Goal: Feedback & Contribution: Leave review/rating

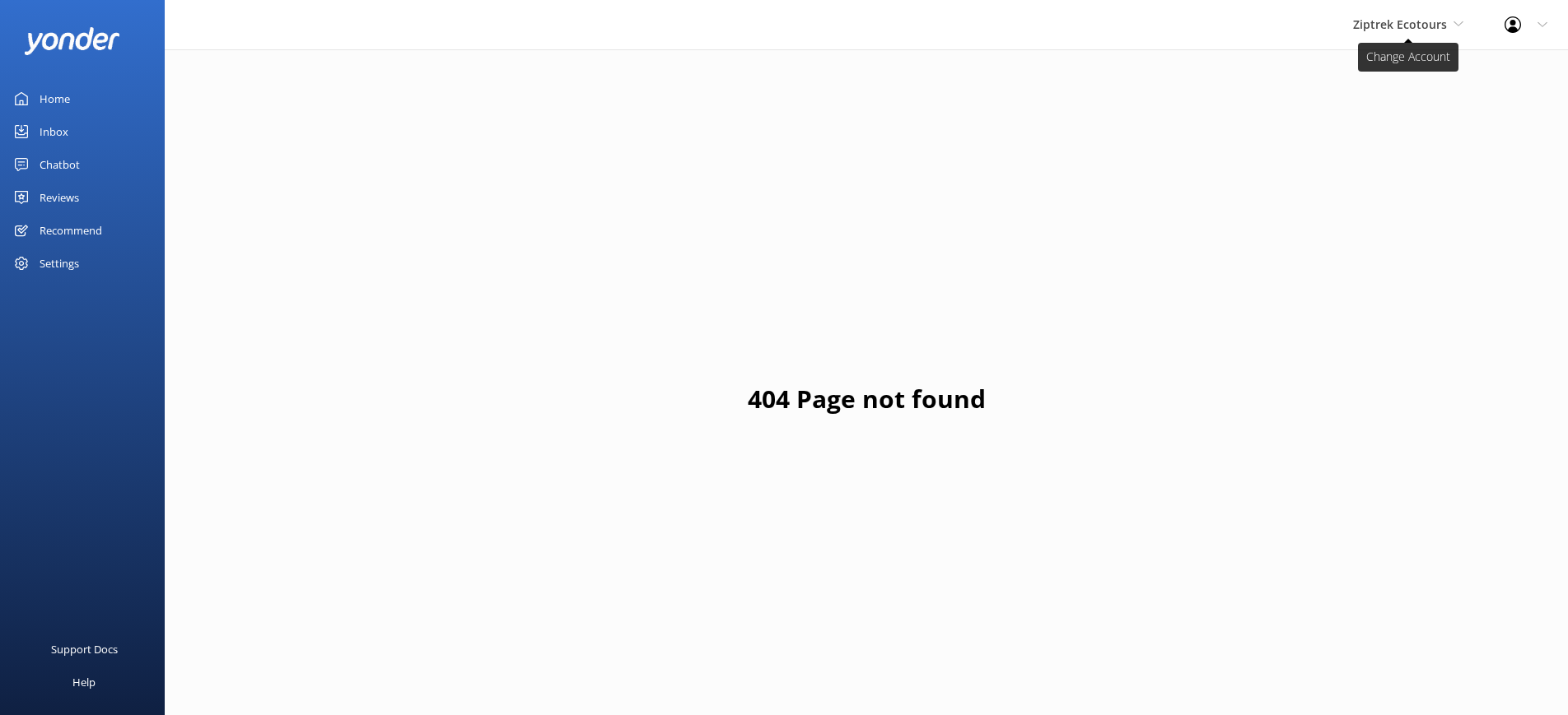
click at [1438, 27] on span "Ziptrek Ecotours" at bounding box center [1399, 25] width 93 height 16
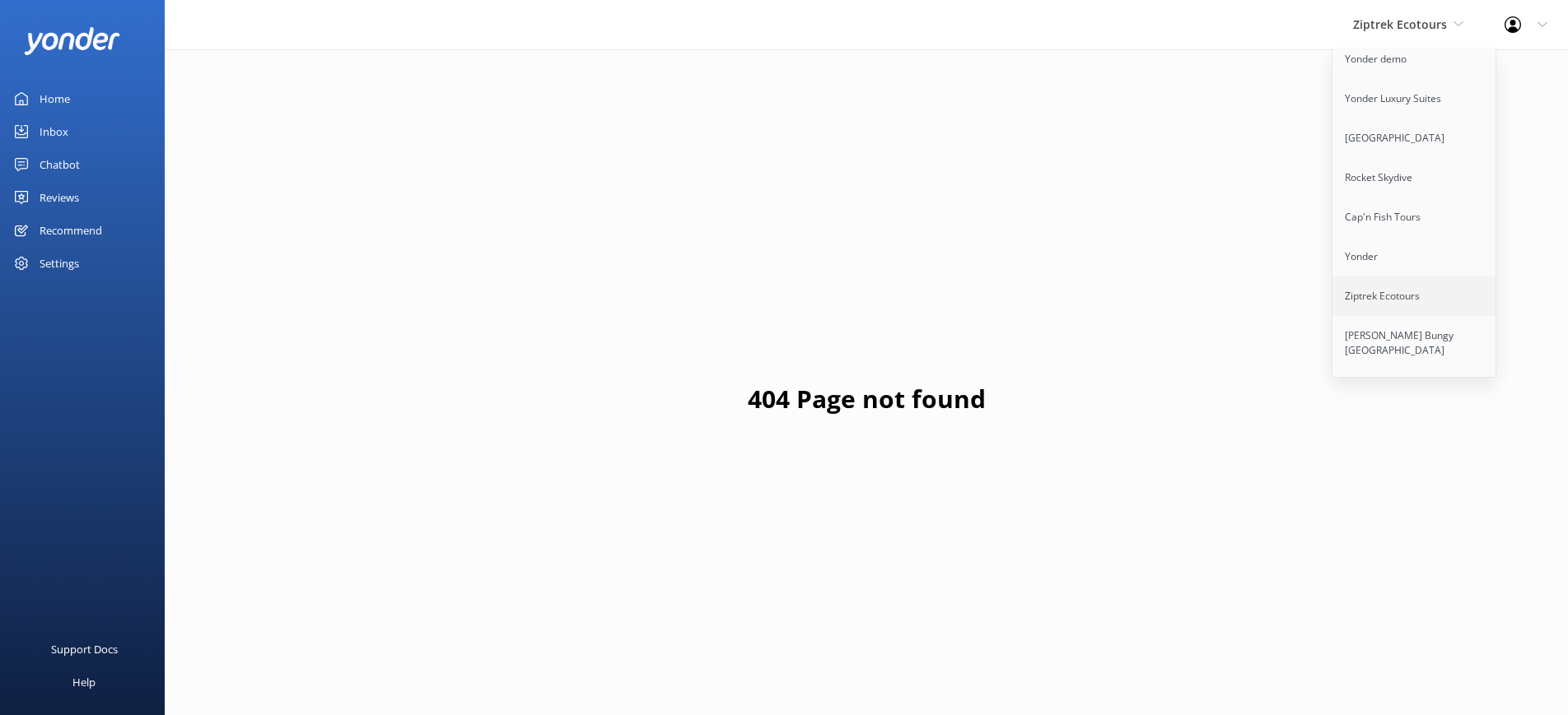
scroll to position [132, 0]
click at [1414, 293] on link "[PERSON_NAME] Bungy [GEOGRAPHIC_DATA]" at bounding box center [1415, 315] width 165 height 55
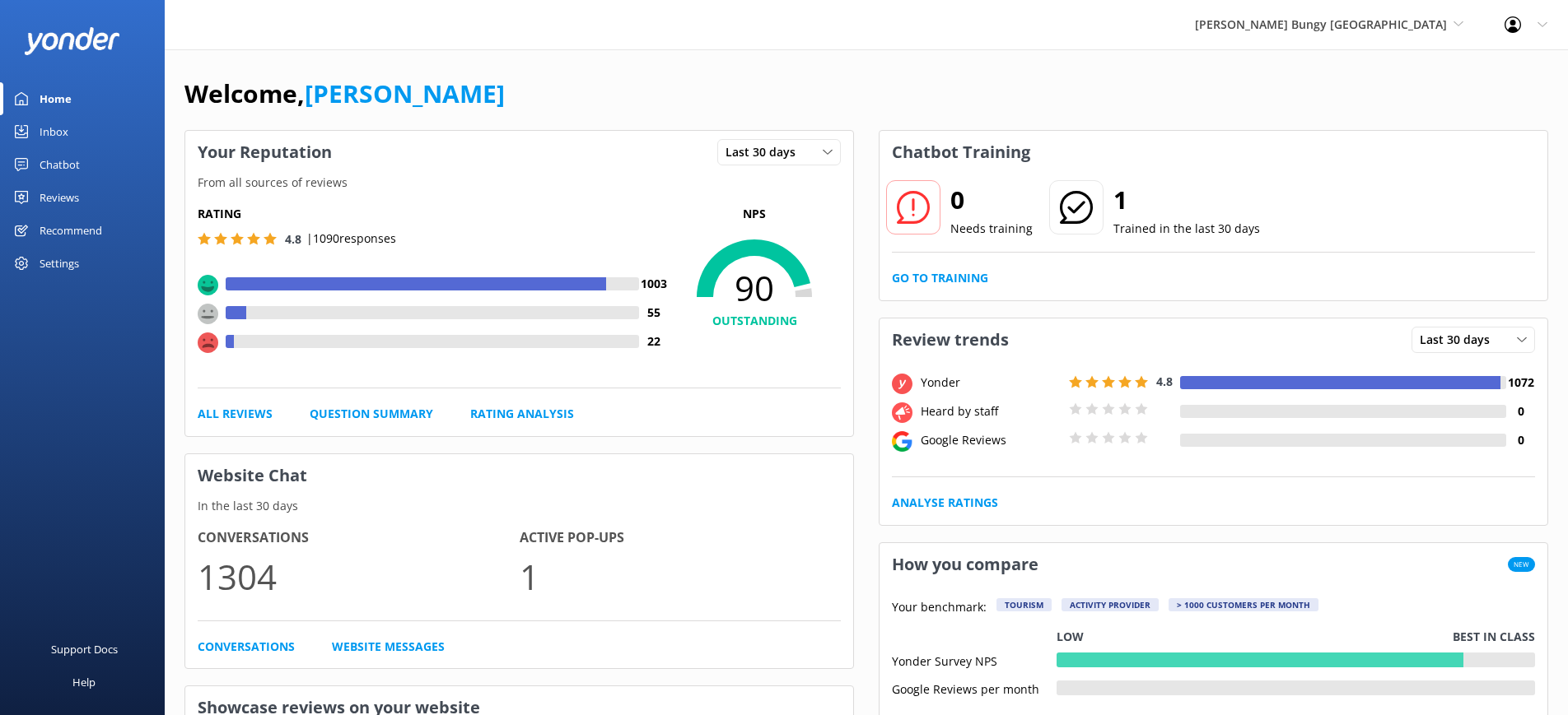
click at [65, 166] on div "Chatbot" at bounding box center [60, 164] width 41 height 33
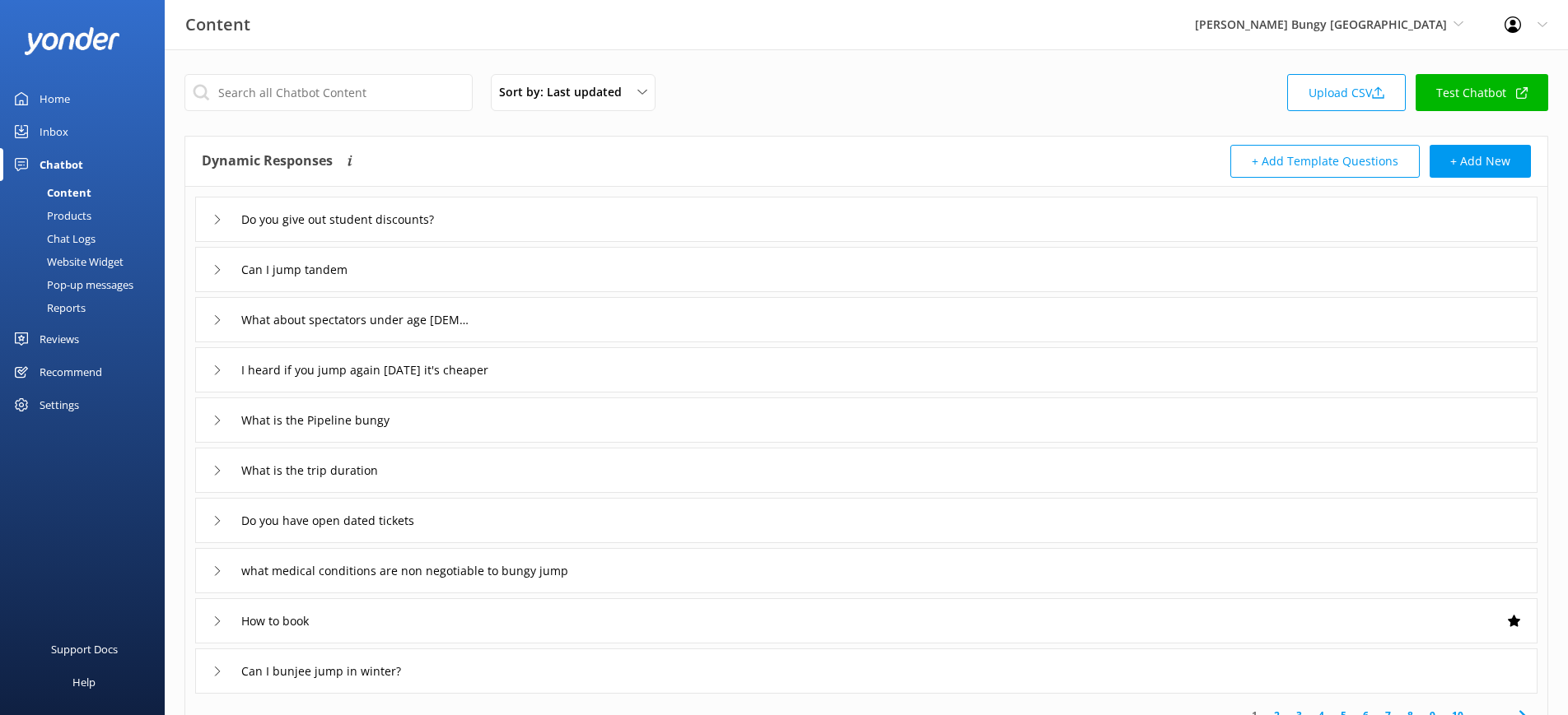
click at [63, 307] on div "Reports" at bounding box center [48, 307] width 76 height 23
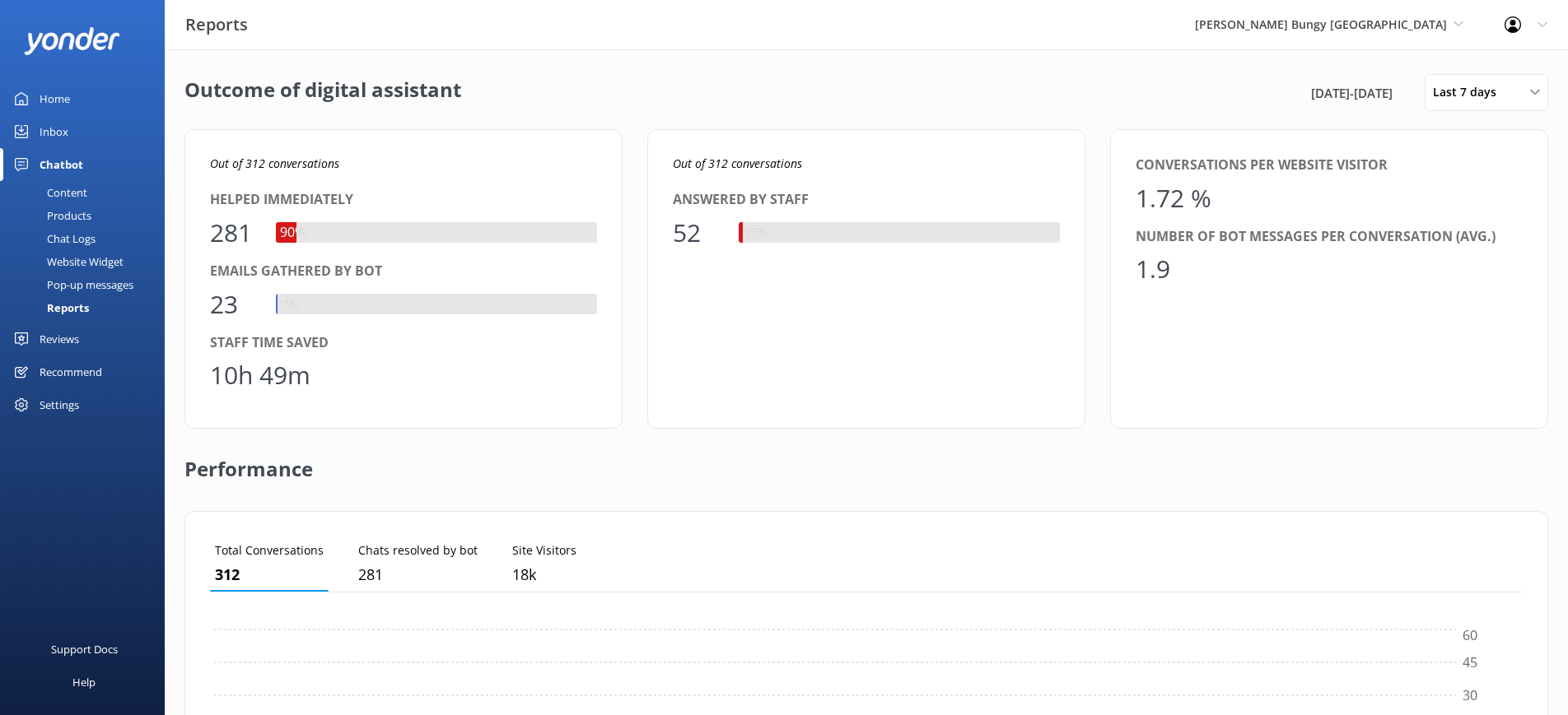
scroll to position [166, 1313]
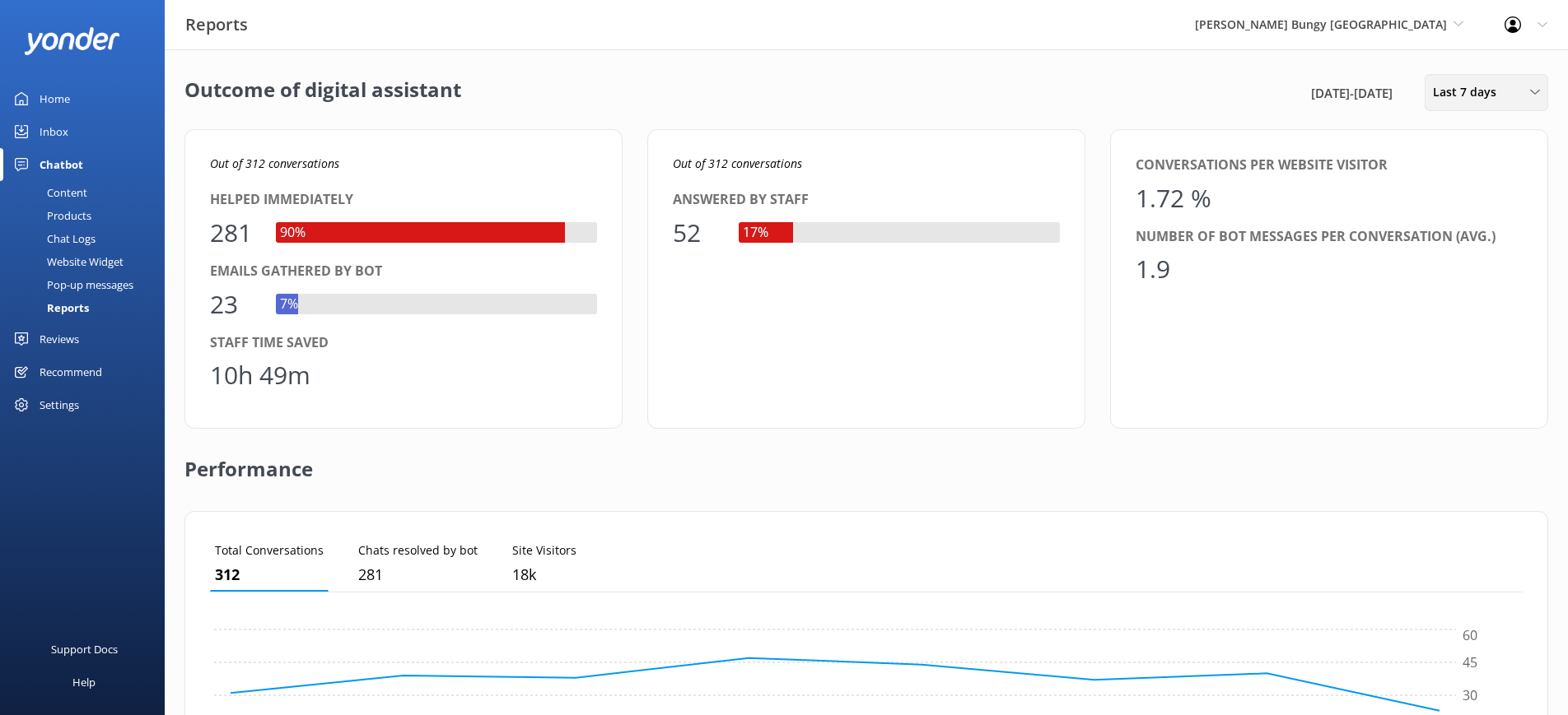
click at [1461, 103] on div "Last 7 days Last 7 days Last 30 days Last month Last 90 days Last 180 days Cust…" at bounding box center [1487, 92] width 123 height 37
click at [1464, 228] on div "Last 90 days" at bounding box center [1463, 231] width 59 height 17
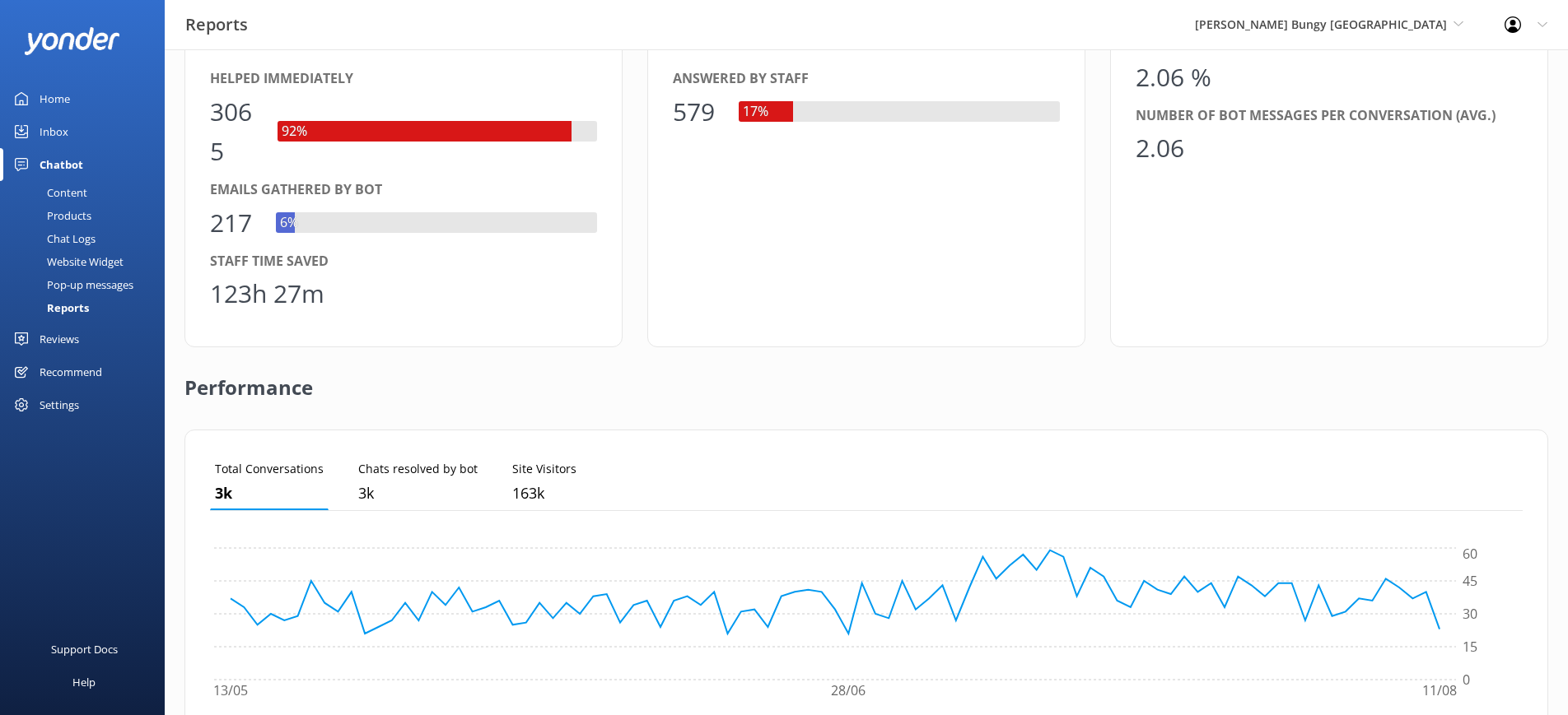
scroll to position [120, 0]
drag, startPoint x: 252, startPoint y: 222, endPoint x: 214, endPoint y: 221, distance: 38.0
click at [214, 221] on div "217" at bounding box center [235, 224] width 50 height 40
click at [234, 223] on div "217" at bounding box center [235, 224] width 50 height 40
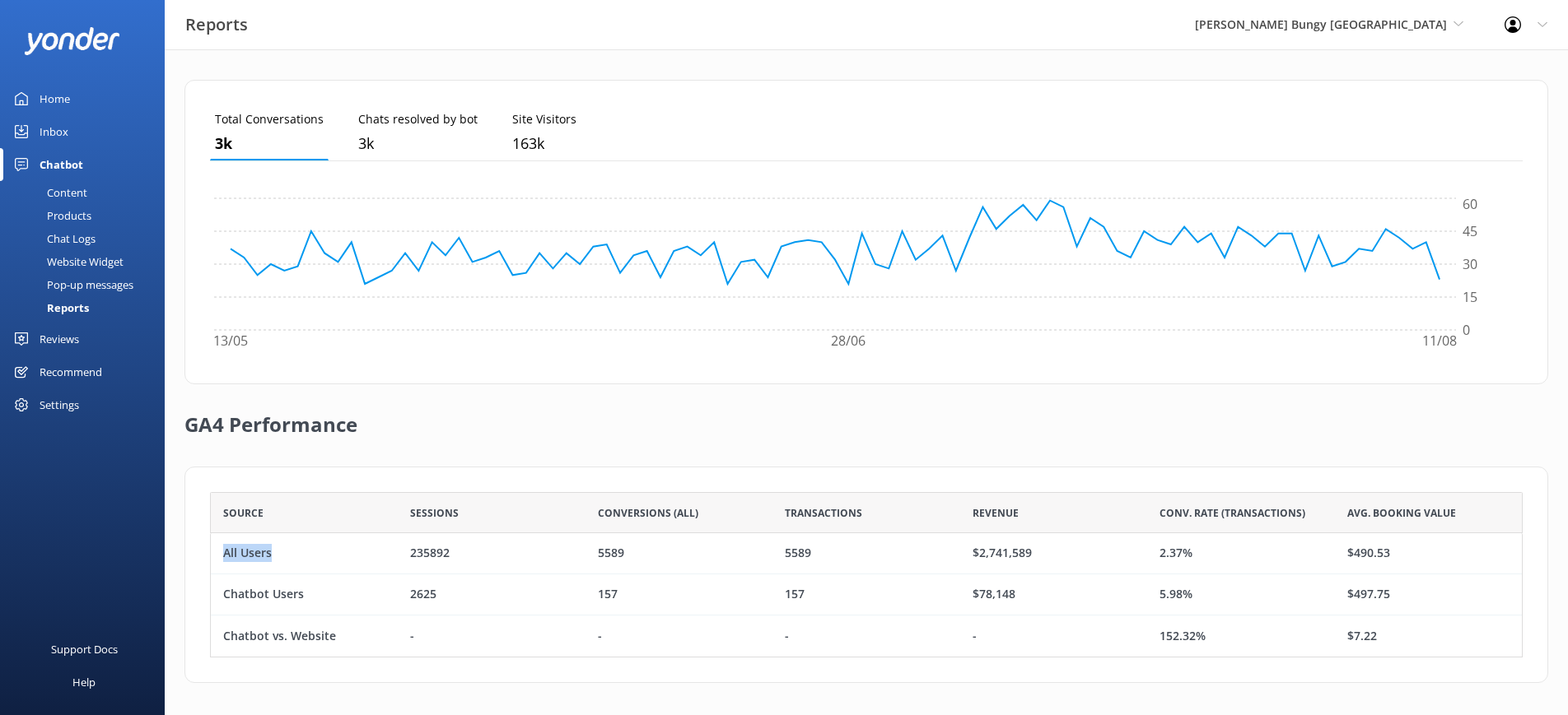
scroll to position [472, 0]
drag, startPoint x: 276, startPoint y: 556, endPoint x: 224, endPoint y: 555, distance: 52.0
click at [224, 555] on div "All Users" at bounding box center [304, 552] width 187 height 41
click at [224, 555] on div "All Users" at bounding box center [247, 553] width 49 height 18
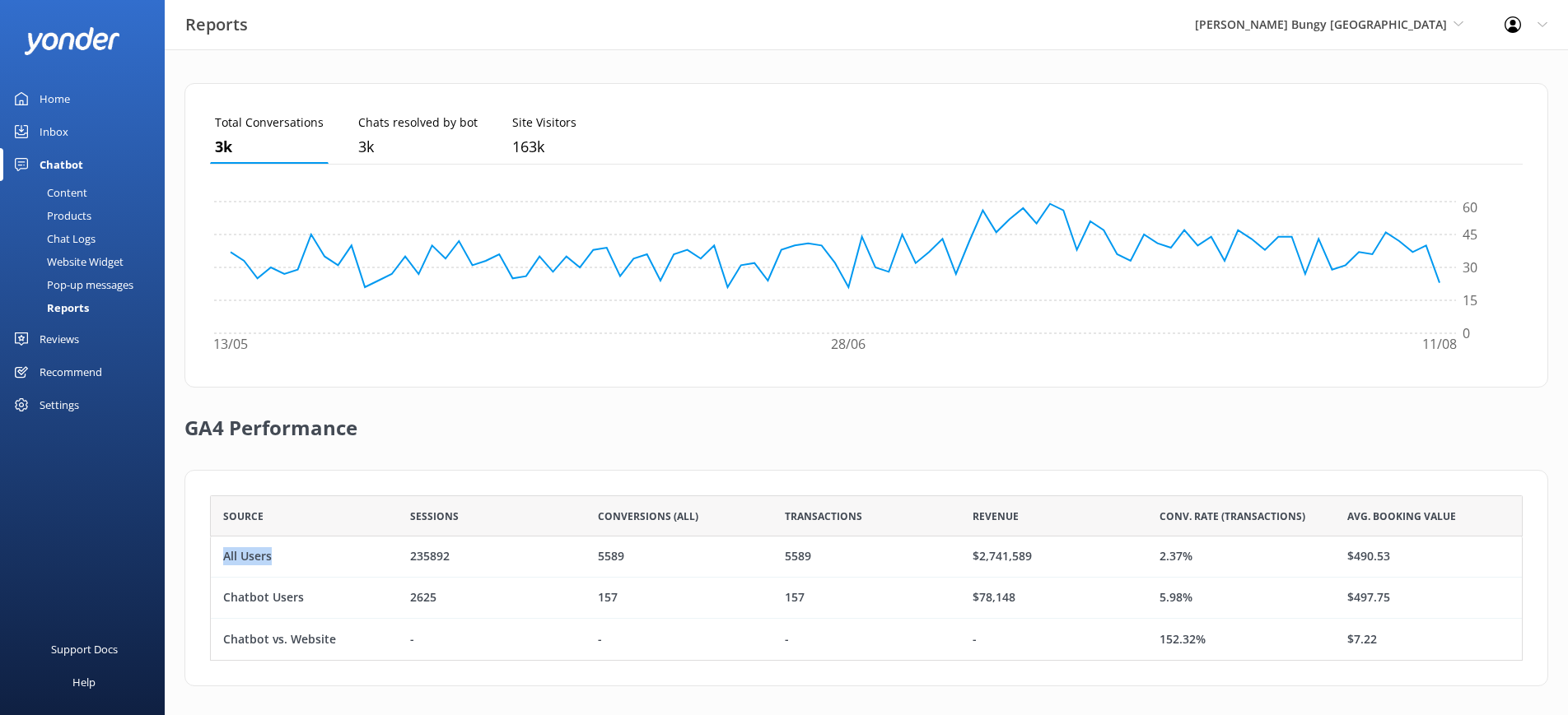
drag, startPoint x: 269, startPoint y: 553, endPoint x: 225, endPoint y: 557, distance: 44.2
click at [225, 557] on div "All Users" at bounding box center [304, 556] width 187 height 41
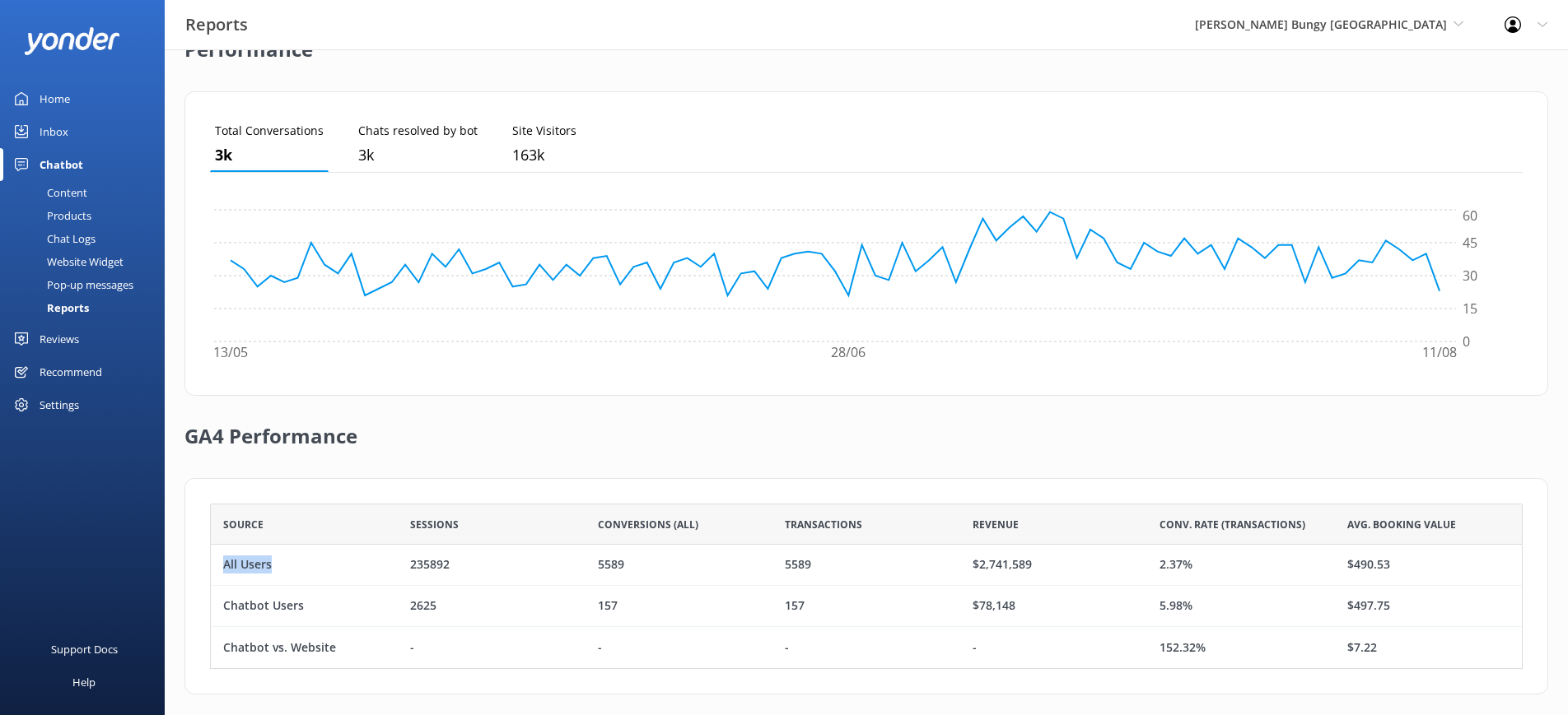
scroll to position [472, 0]
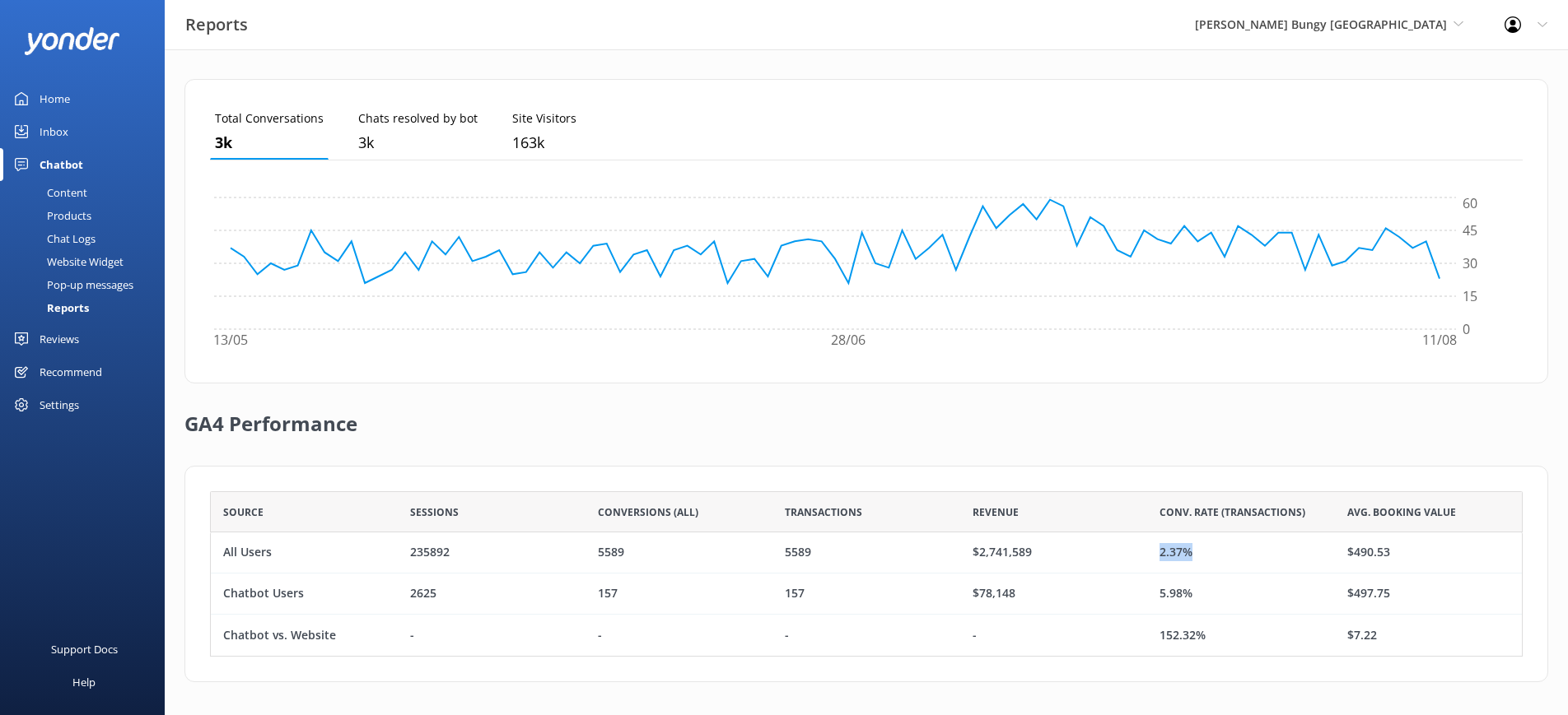
drag, startPoint x: 1194, startPoint y: 558, endPoint x: 1159, endPoint y: 557, distance: 35.0
click at [1159, 557] on div "2.37%" at bounding box center [1240, 552] width 187 height 41
drag, startPoint x: 304, startPoint y: 595, endPoint x: 220, endPoint y: 594, distance: 84.0
click at [220, 594] on div "Chatbot Users" at bounding box center [304, 594] width 187 height 41
click at [287, 593] on div "Chatbot Users" at bounding box center [263, 594] width 80 height 18
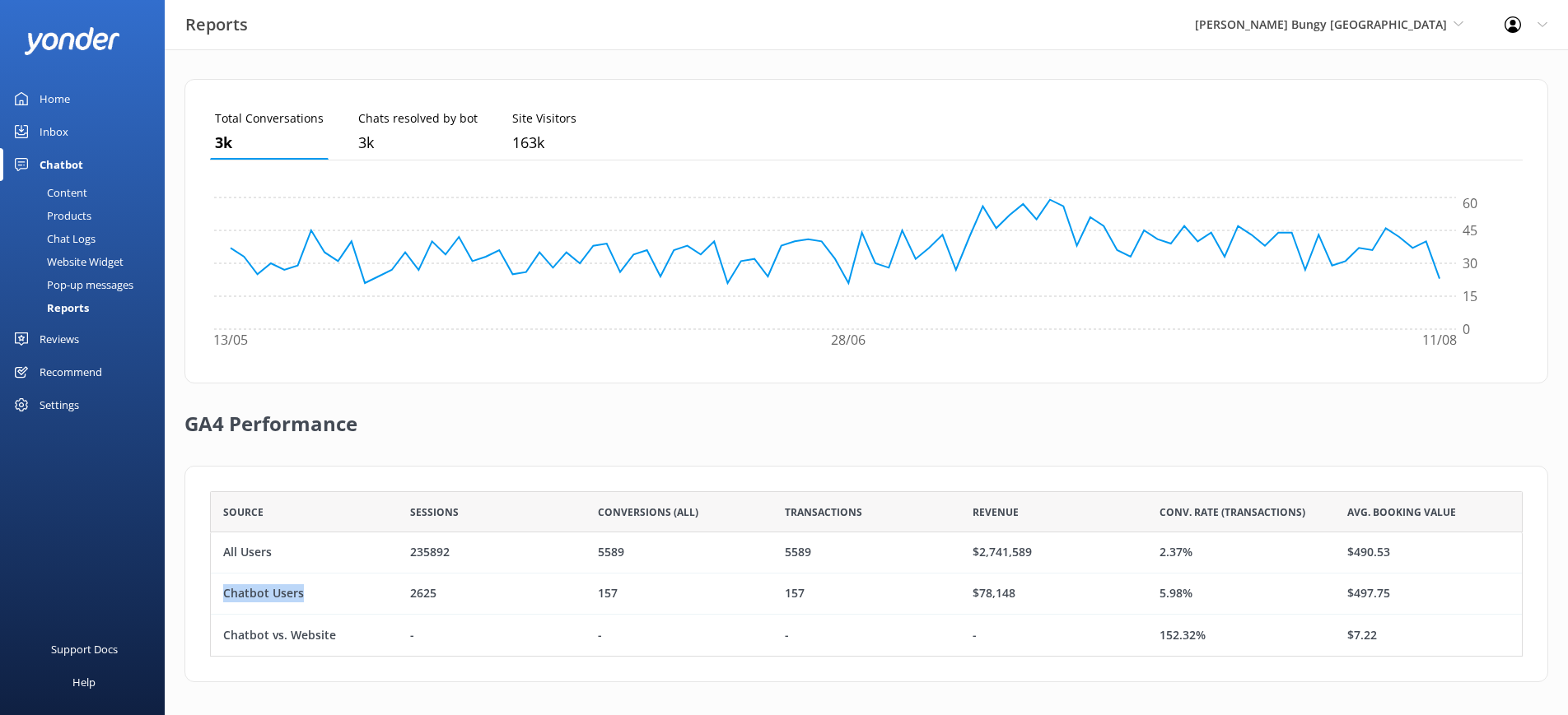
drag, startPoint x: 307, startPoint y: 595, endPoint x: 224, endPoint y: 597, distance: 83.0
click at [224, 597] on div "Chatbot Users" at bounding box center [304, 594] width 187 height 41
click at [296, 596] on div "Chatbot Users" at bounding box center [263, 594] width 80 height 18
drag, startPoint x: 1179, startPoint y: 594, endPoint x: 1159, endPoint y: 596, distance: 20.1
click at [1159, 596] on div "5.98%" at bounding box center [1240, 594] width 187 height 41
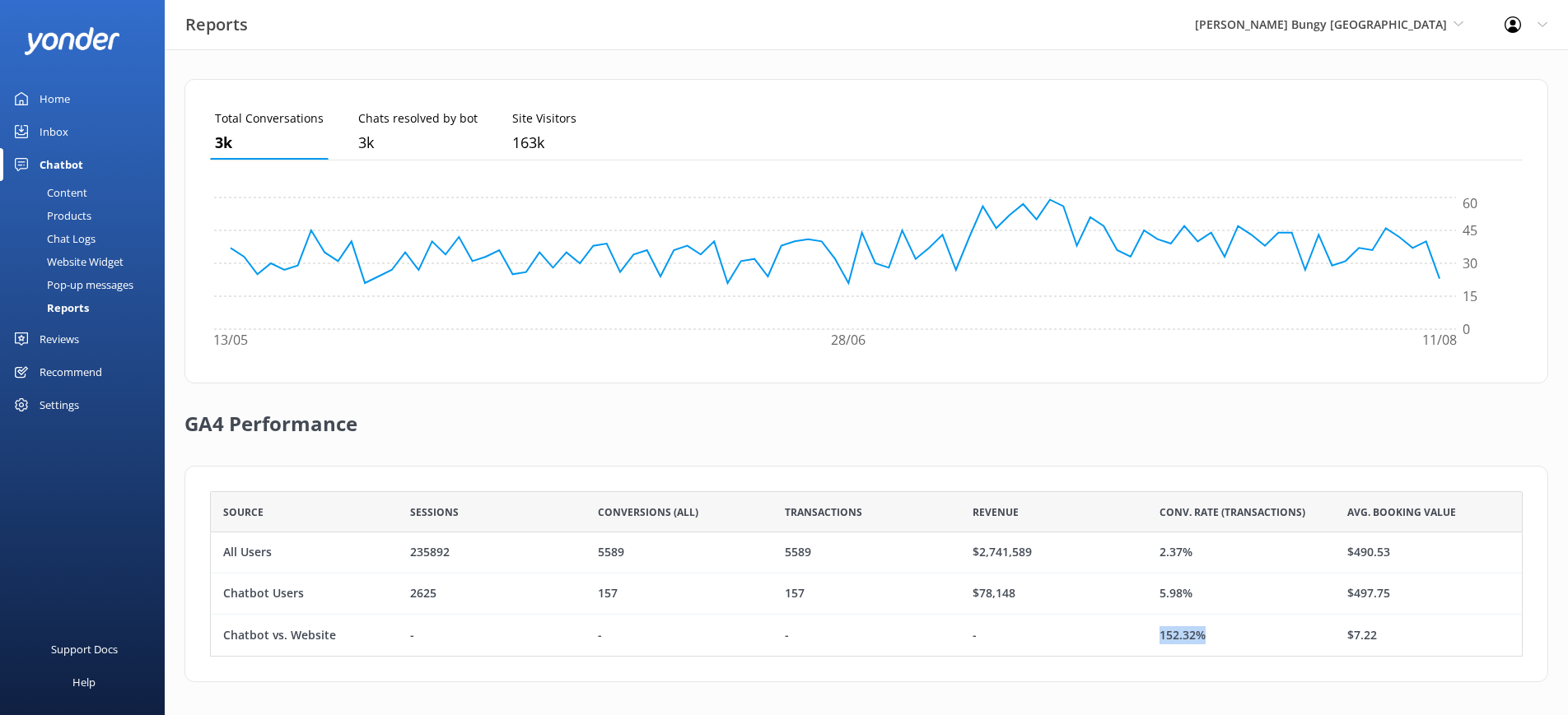
drag, startPoint x: 1213, startPoint y: 633, endPoint x: 1163, endPoint y: 637, distance: 50.2
click at [1163, 637] on div "152.32%" at bounding box center [1240, 635] width 187 height 41
drag, startPoint x: 1193, startPoint y: 599, endPoint x: 1162, endPoint y: 598, distance: 31.0
click at [1162, 598] on div "5.98%" at bounding box center [1240, 594] width 187 height 41
click at [1023, 593] on div "$78,148" at bounding box center [1053, 594] width 187 height 41
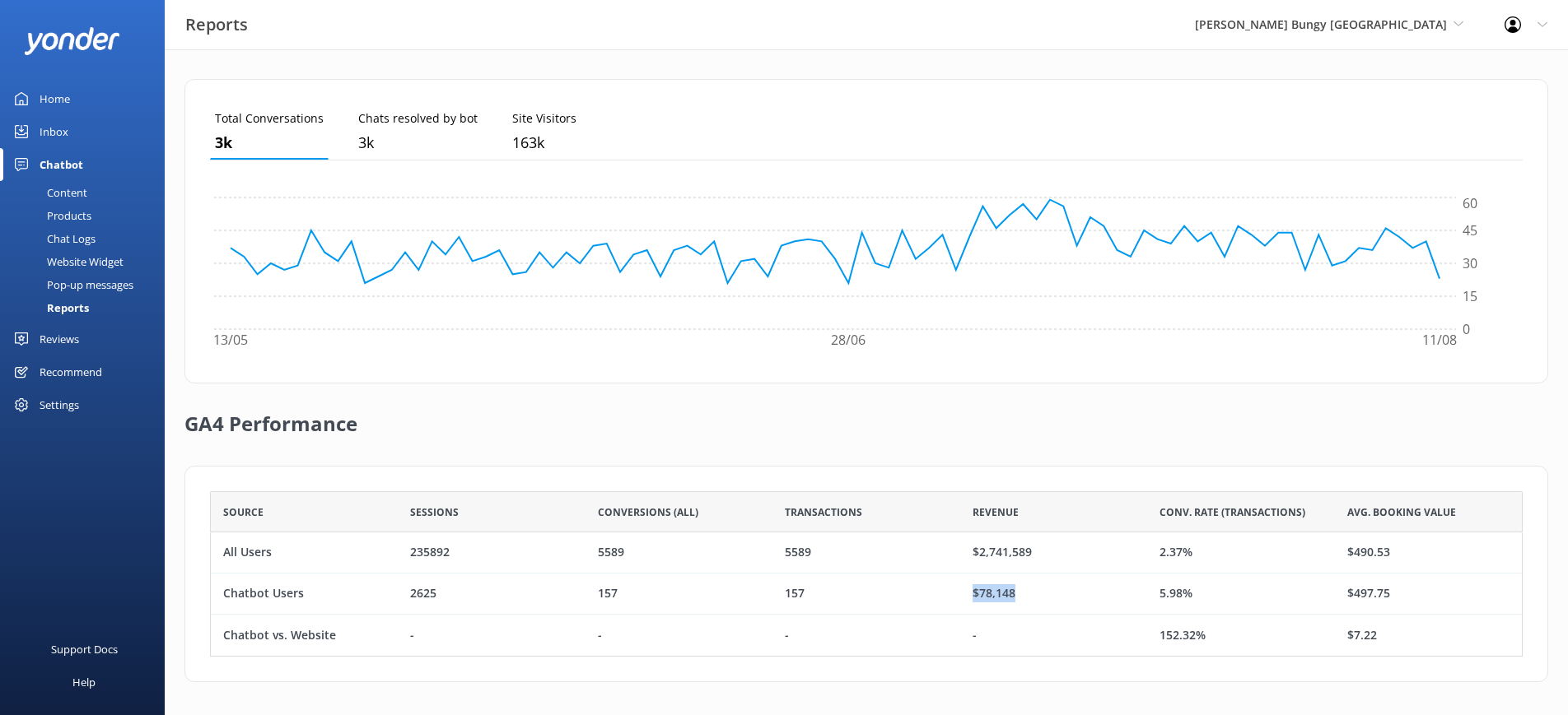
drag, startPoint x: 1024, startPoint y: 593, endPoint x: 972, endPoint y: 598, distance: 52.2
click at [972, 598] on div "$78,148" at bounding box center [1053, 594] width 187 height 41
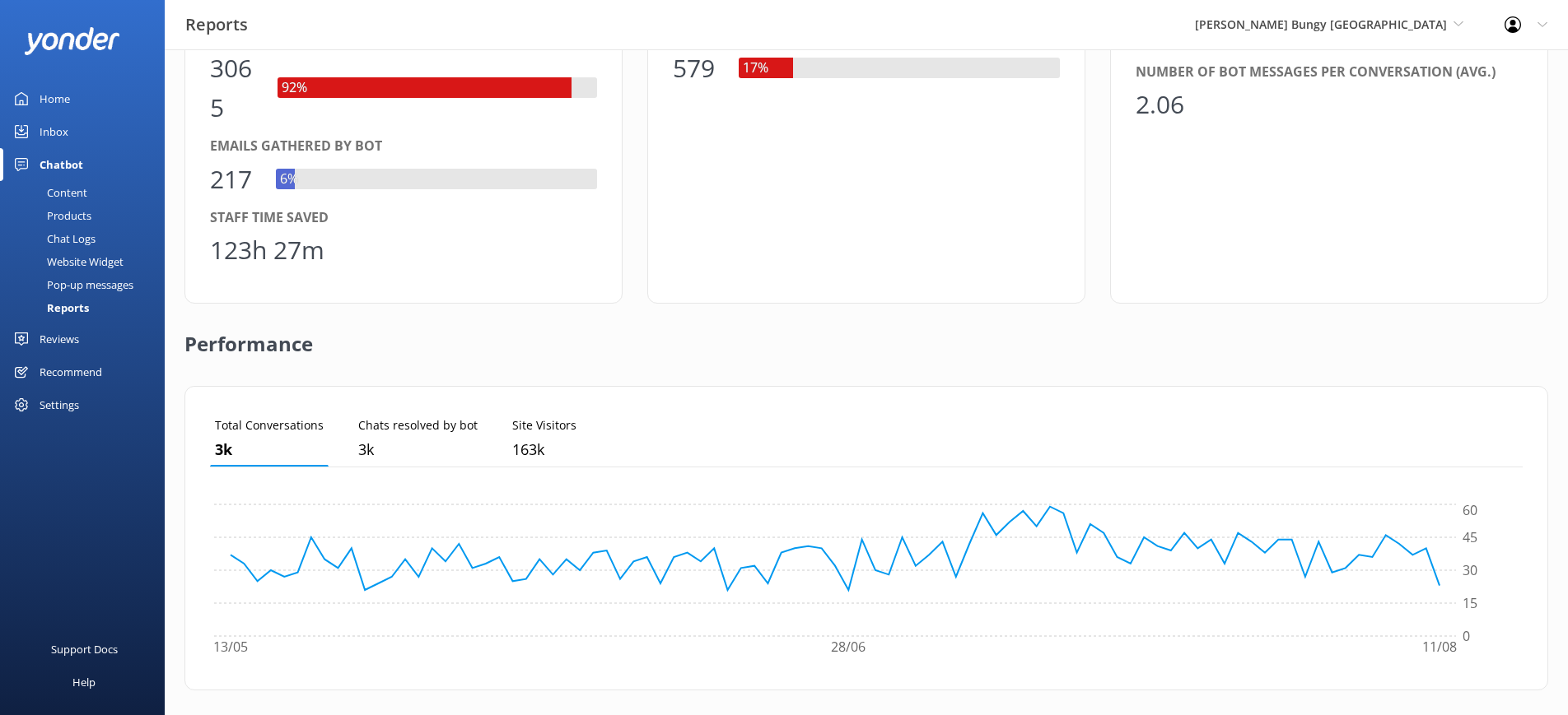
scroll to position [163, 0]
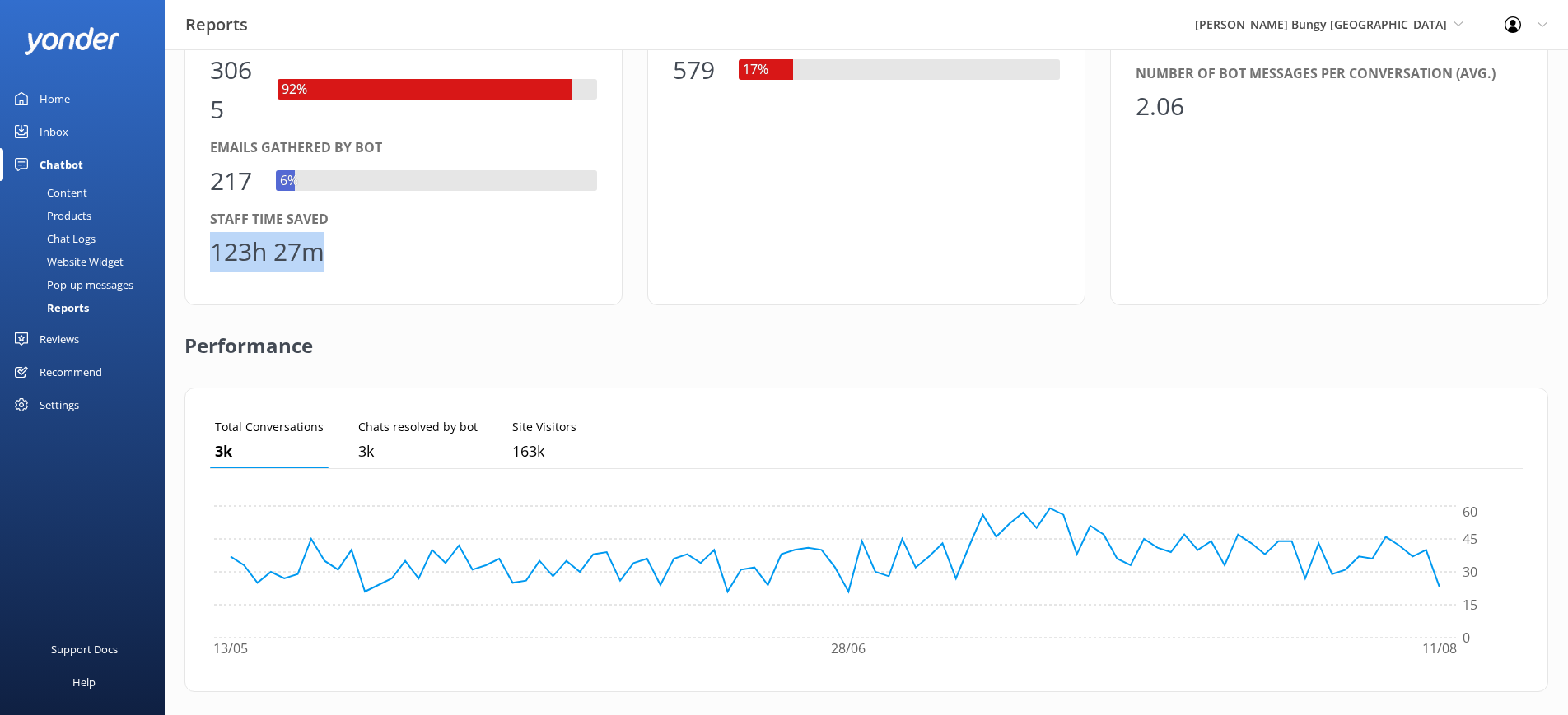
drag, startPoint x: 354, startPoint y: 255, endPoint x: 213, endPoint y: 244, distance: 141.4
click at [213, 244] on div "123h 27m" at bounding box center [402, 252] width 387 height 40
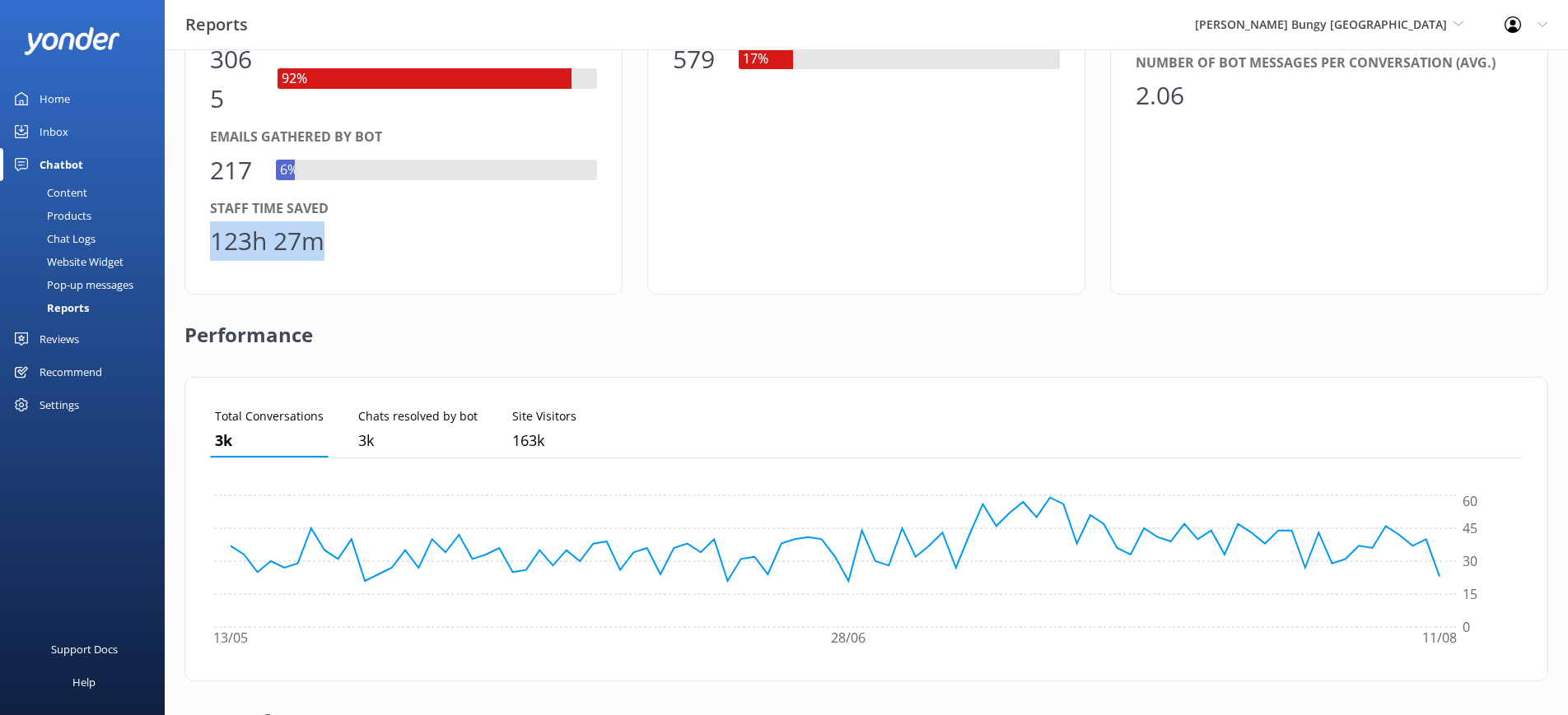
scroll to position [176, 0]
click at [341, 248] on div "123h 27m" at bounding box center [402, 239] width 387 height 40
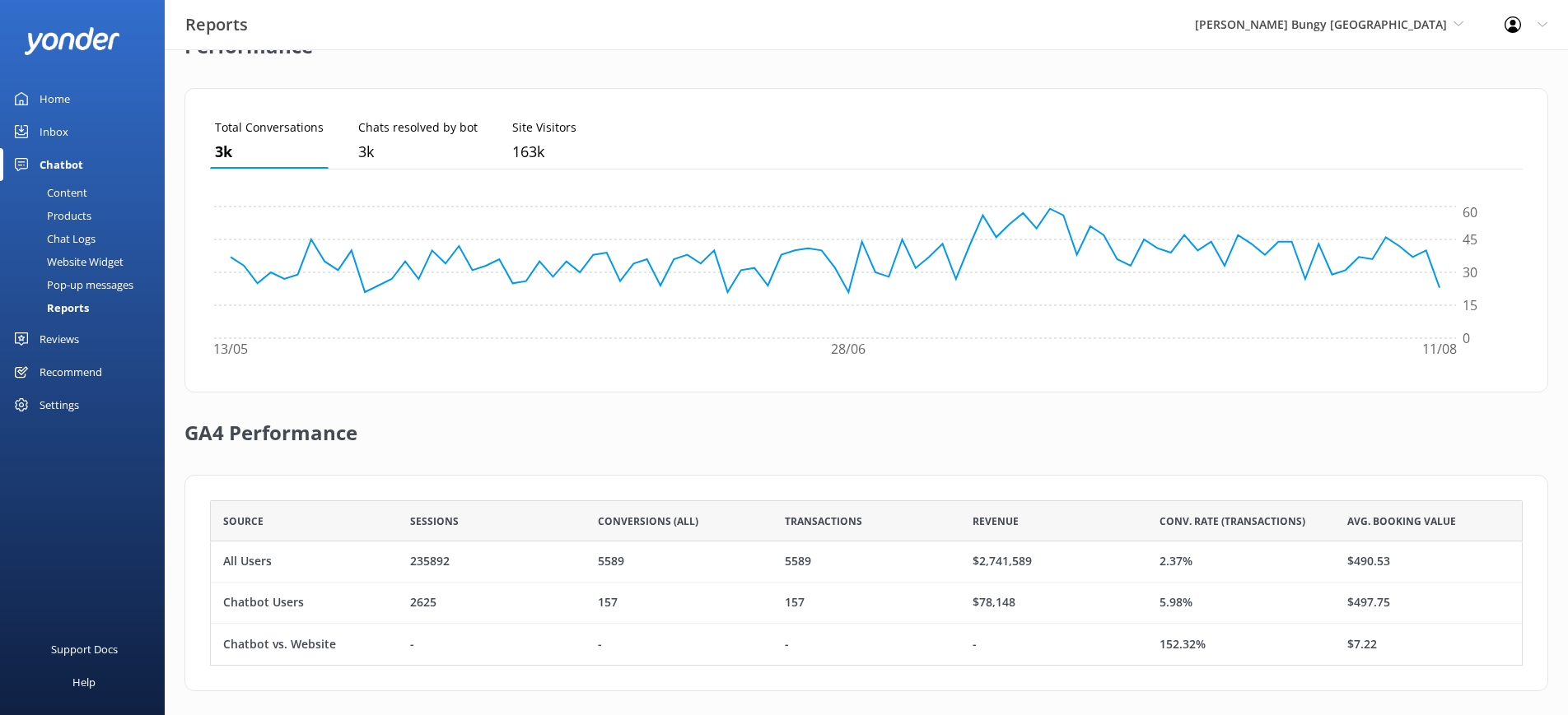
scroll to position [472, 0]
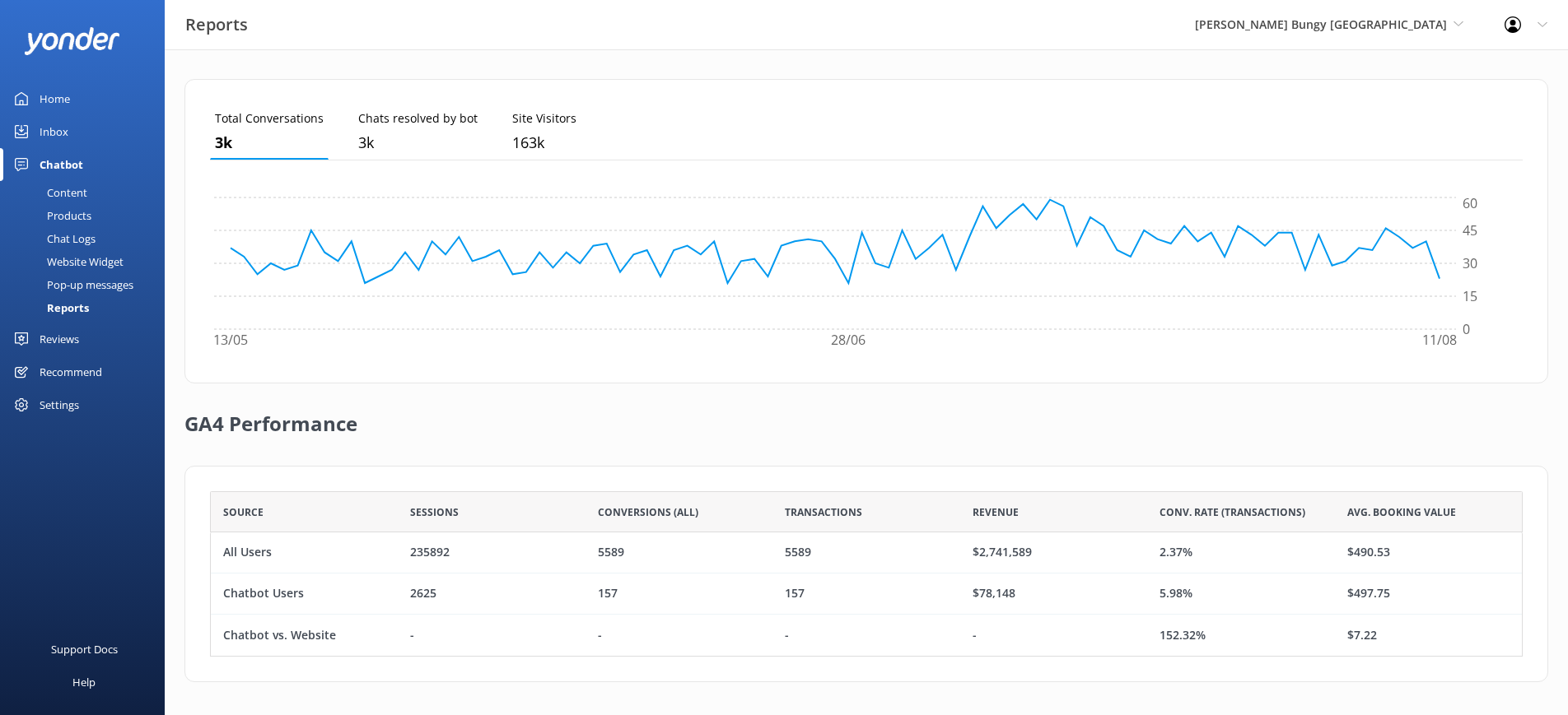
click at [1019, 597] on div "$78,148" at bounding box center [1053, 594] width 187 height 41
drag, startPoint x: 1019, startPoint y: 596, endPoint x: 972, endPoint y: 596, distance: 47.0
click at [972, 596] on div "$78,148" at bounding box center [1053, 594] width 187 height 41
click at [1004, 587] on div "$78,148" at bounding box center [994, 594] width 43 height 18
click at [1002, 595] on div "$78,148" at bounding box center [994, 594] width 43 height 18
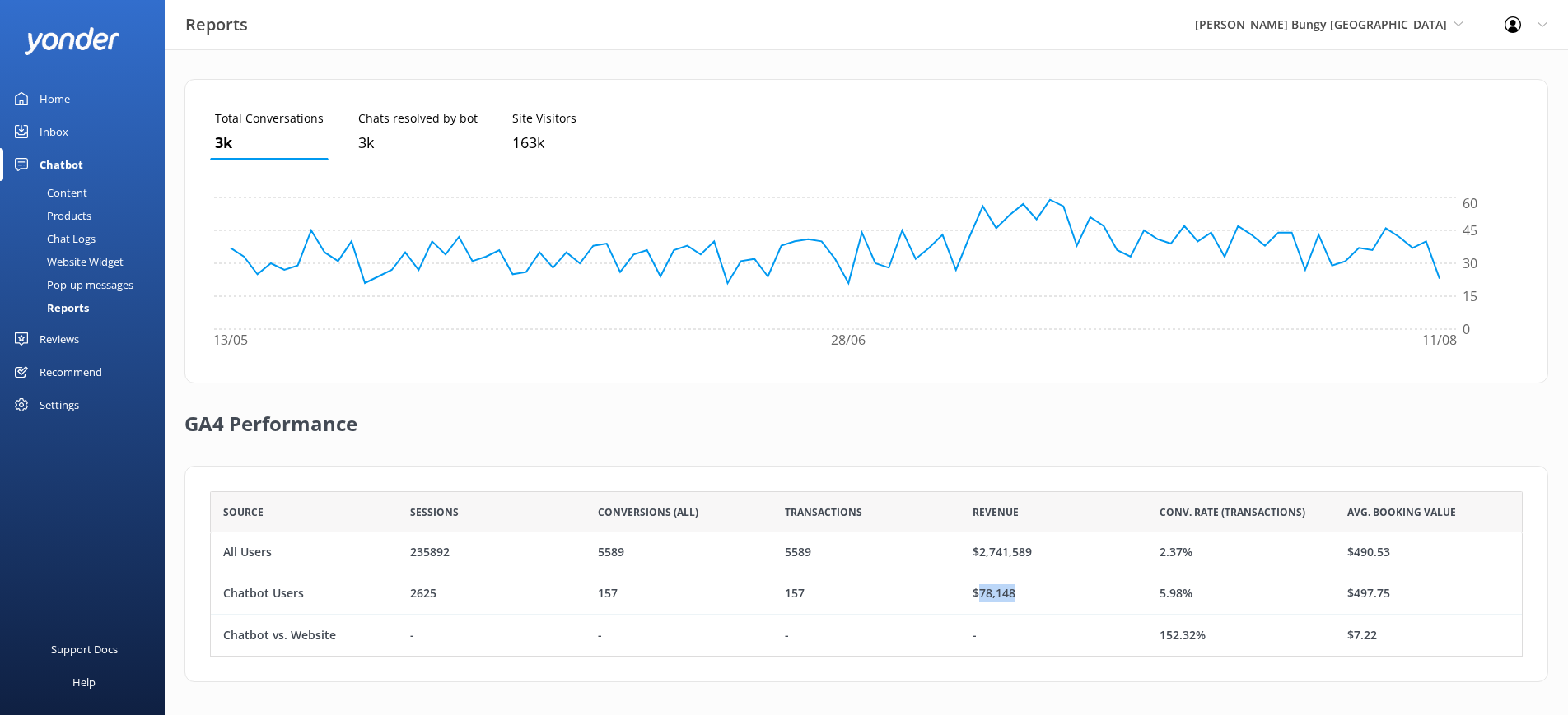
drag, startPoint x: 1022, startPoint y: 593, endPoint x: 976, endPoint y: 594, distance: 46.0
click at [976, 594] on div "$78,148" at bounding box center [1053, 594] width 187 height 41
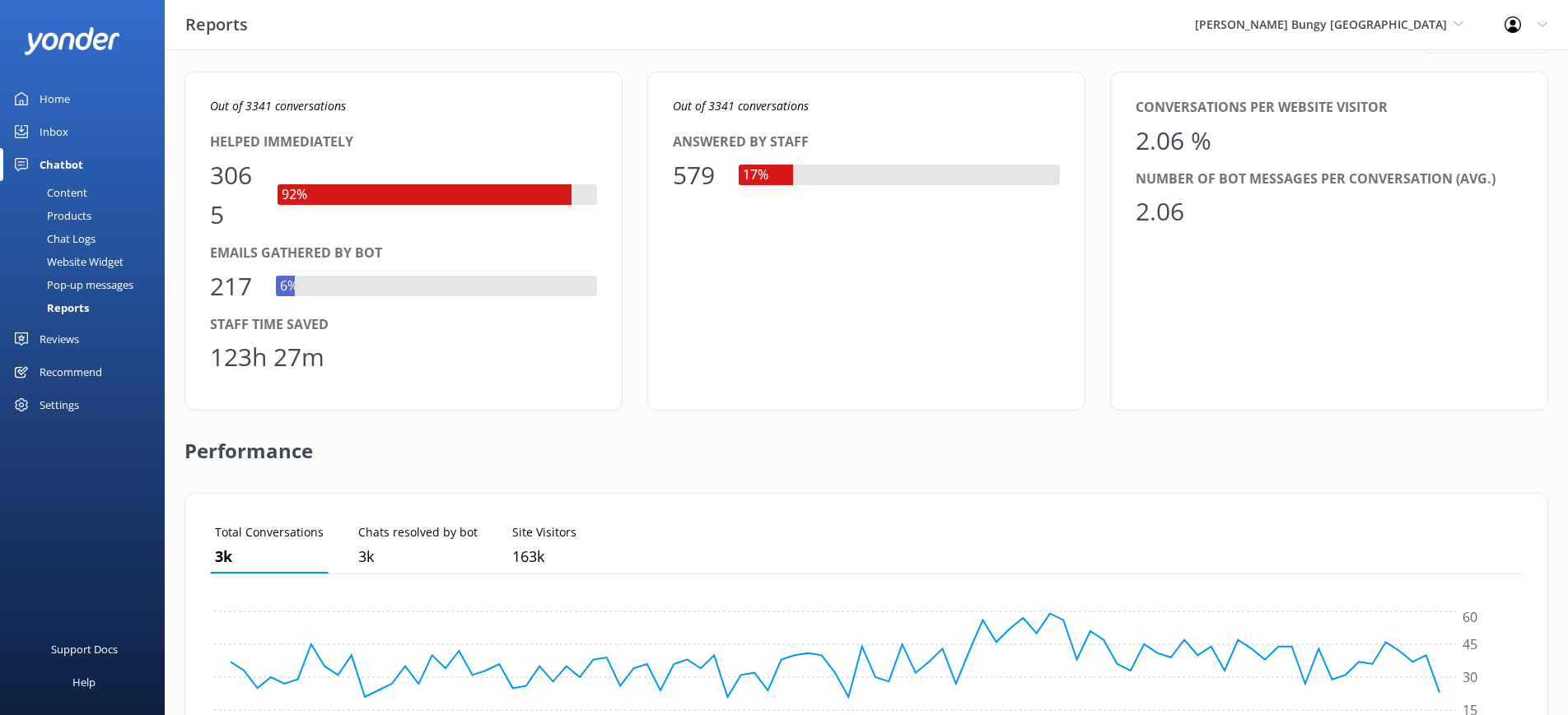
scroll to position [0, 0]
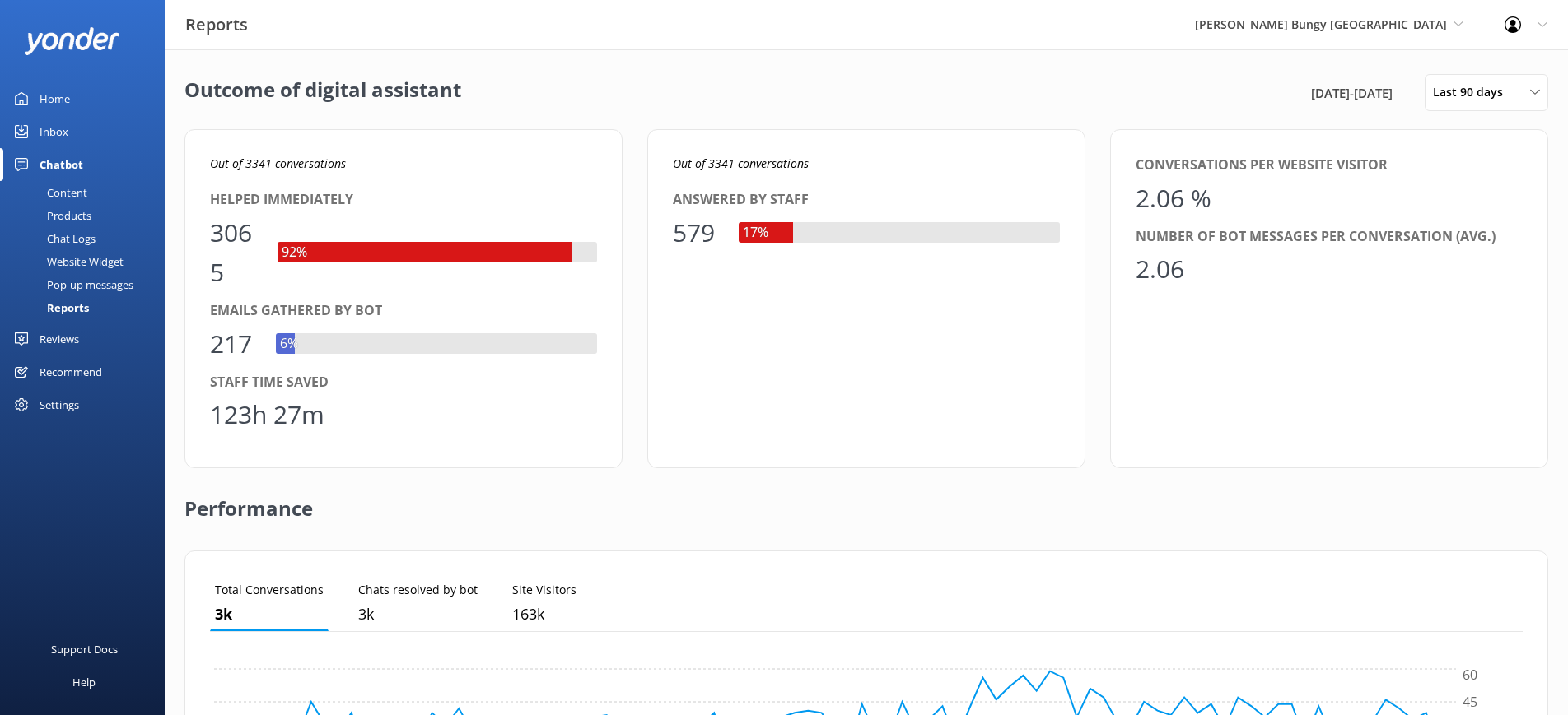
click at [66, 345] on div "Reviews" at bounding box center [60, 339] width 40 height 33
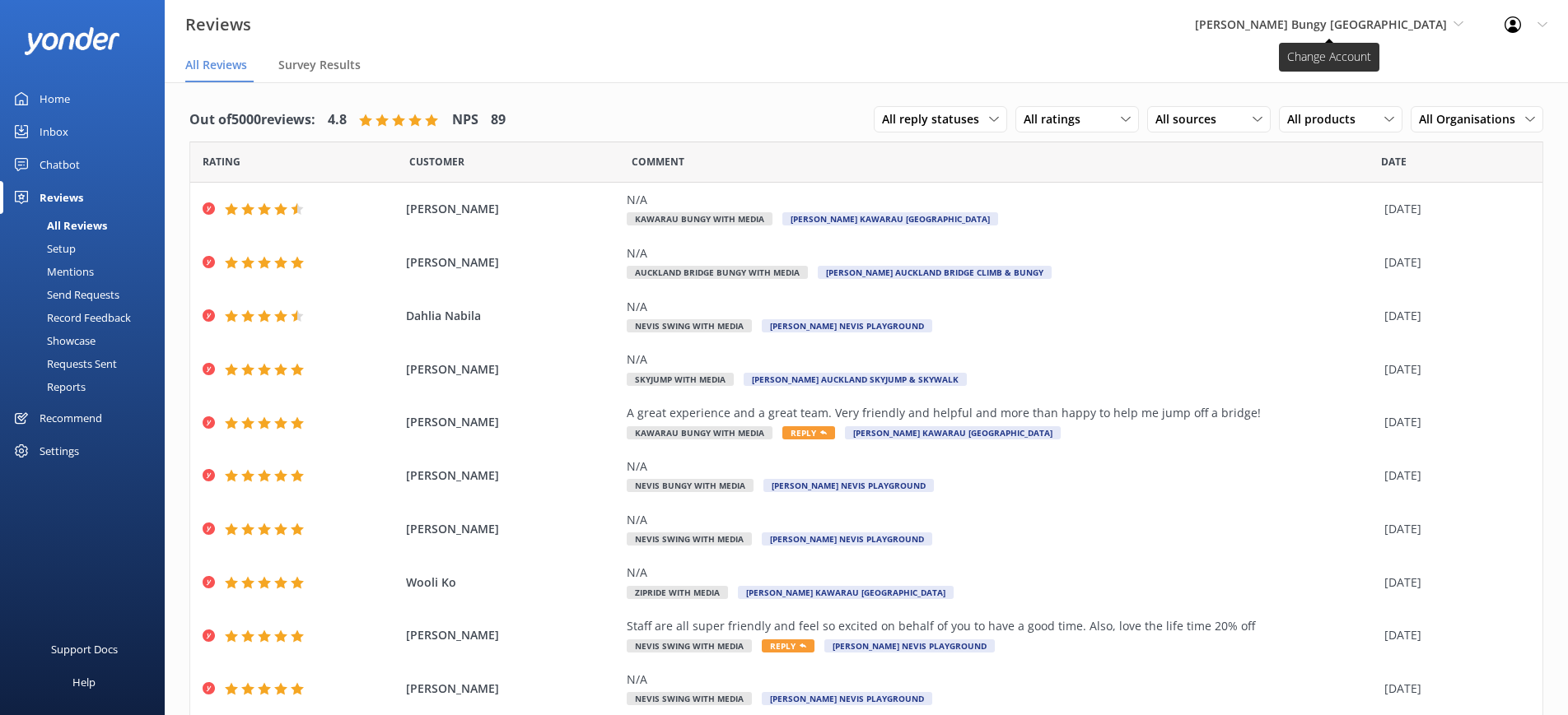
click at [1281, 23] on span "[PERSON_NAME] Bungy [GEOGRAPHIC_DATA]" at bounding box center [1321, 25] width 252 height 16
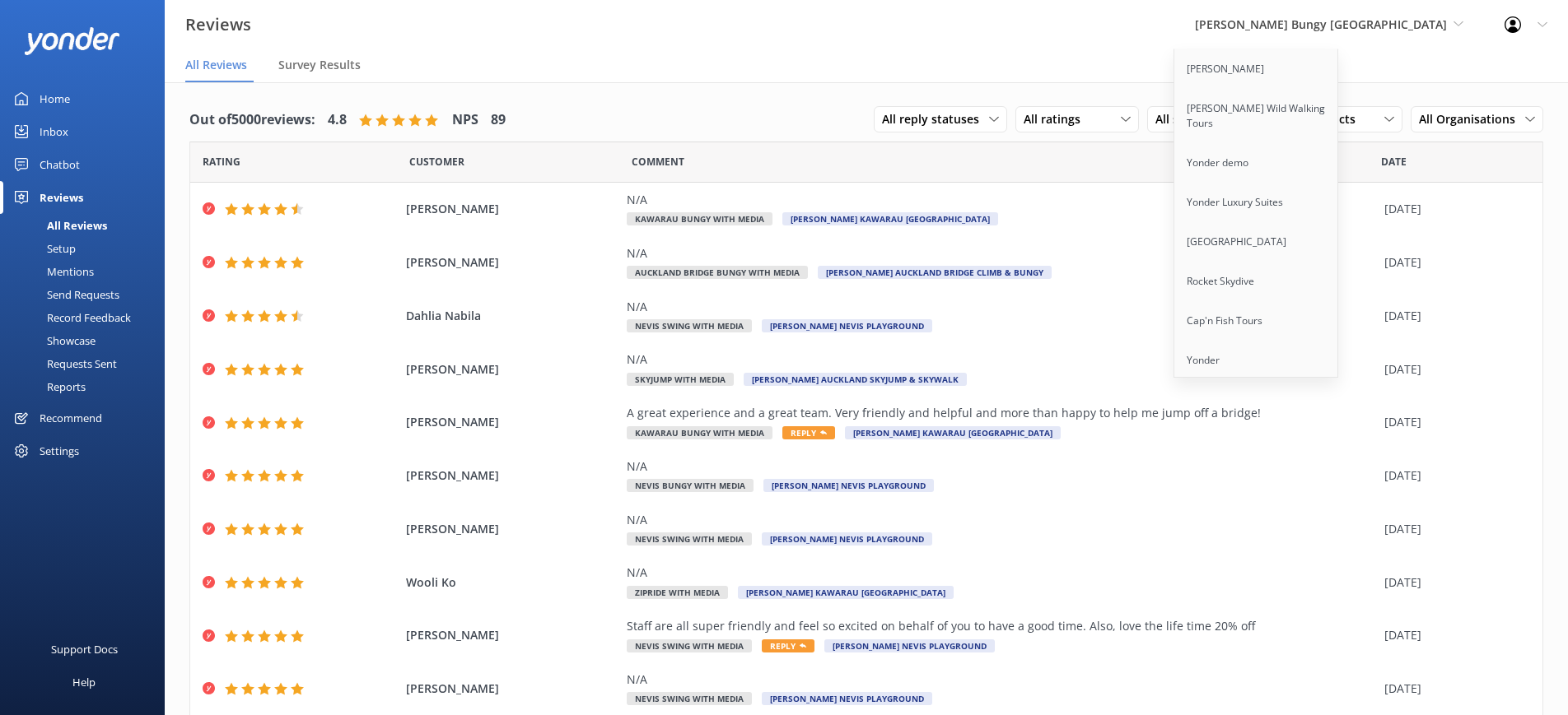
click at [55, 192] on div "Reviews" at bounding box center [62, 197] width 44 height 33
click at [61, 166] on div "Chatbot" at bounding box center [60, 164] width 41 height 33
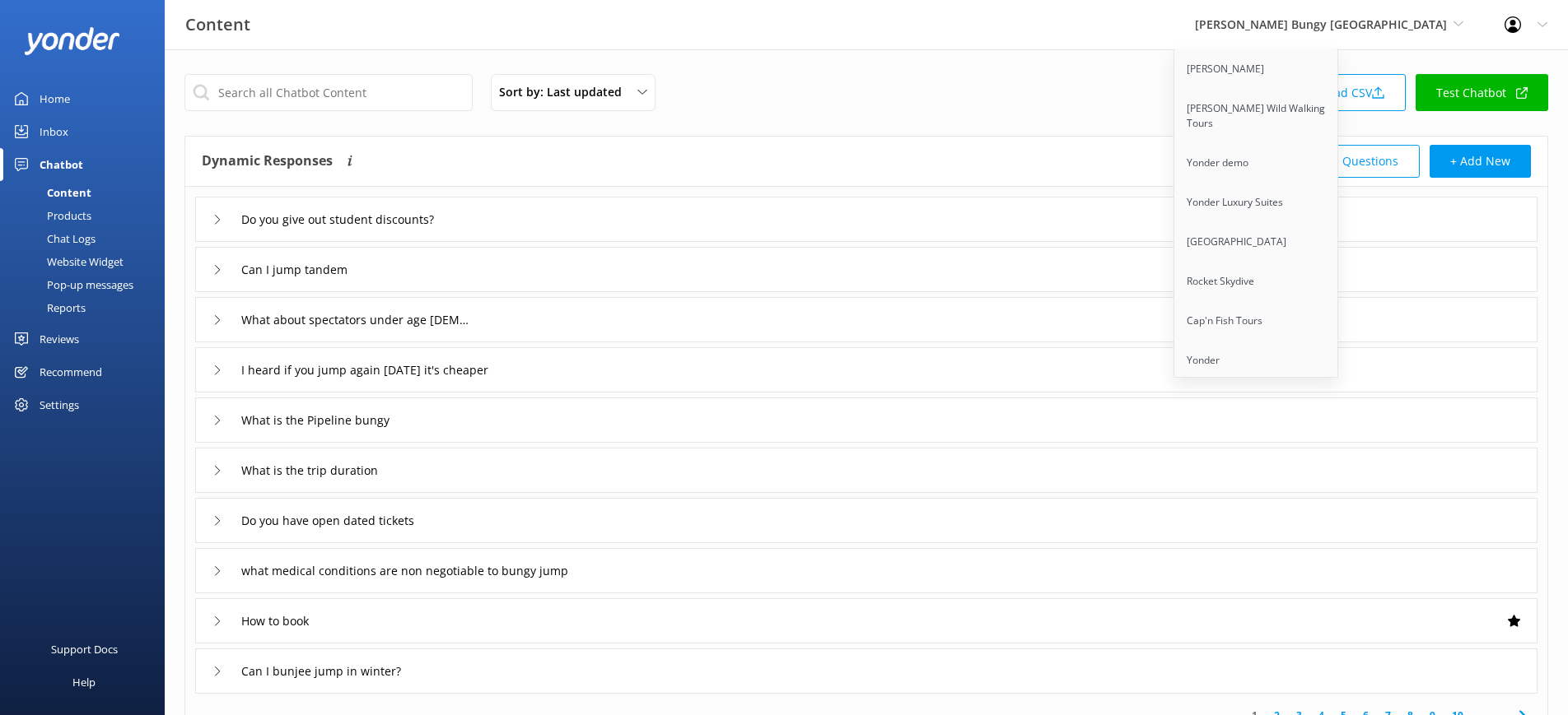
click at [71, 281] on div "Pop-up messages" at bounding box center [72, 284] width 123 height 23
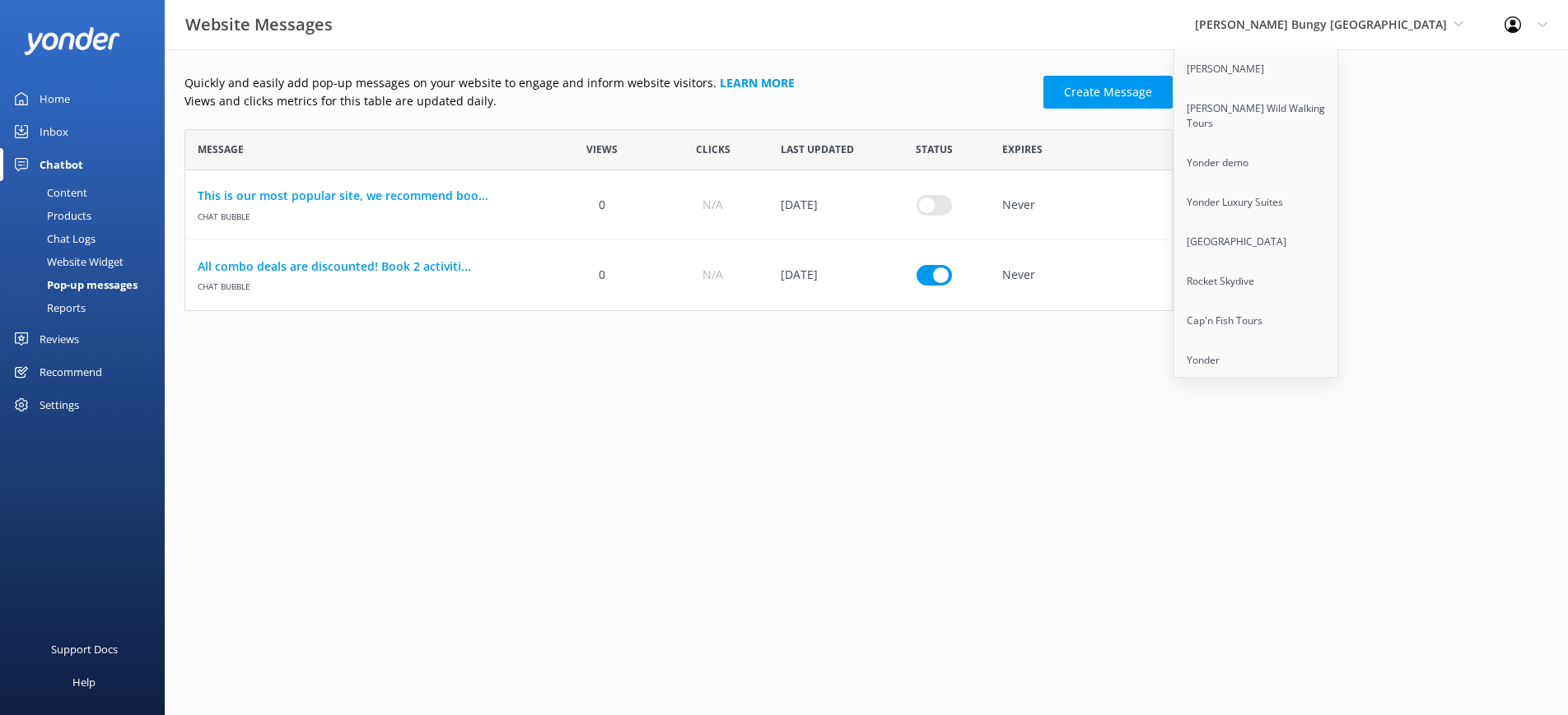
scroll to position [182, 988]
click at [1140, 102] on link "Create Message" at bounding box center [1108, 91] width 129 height 33
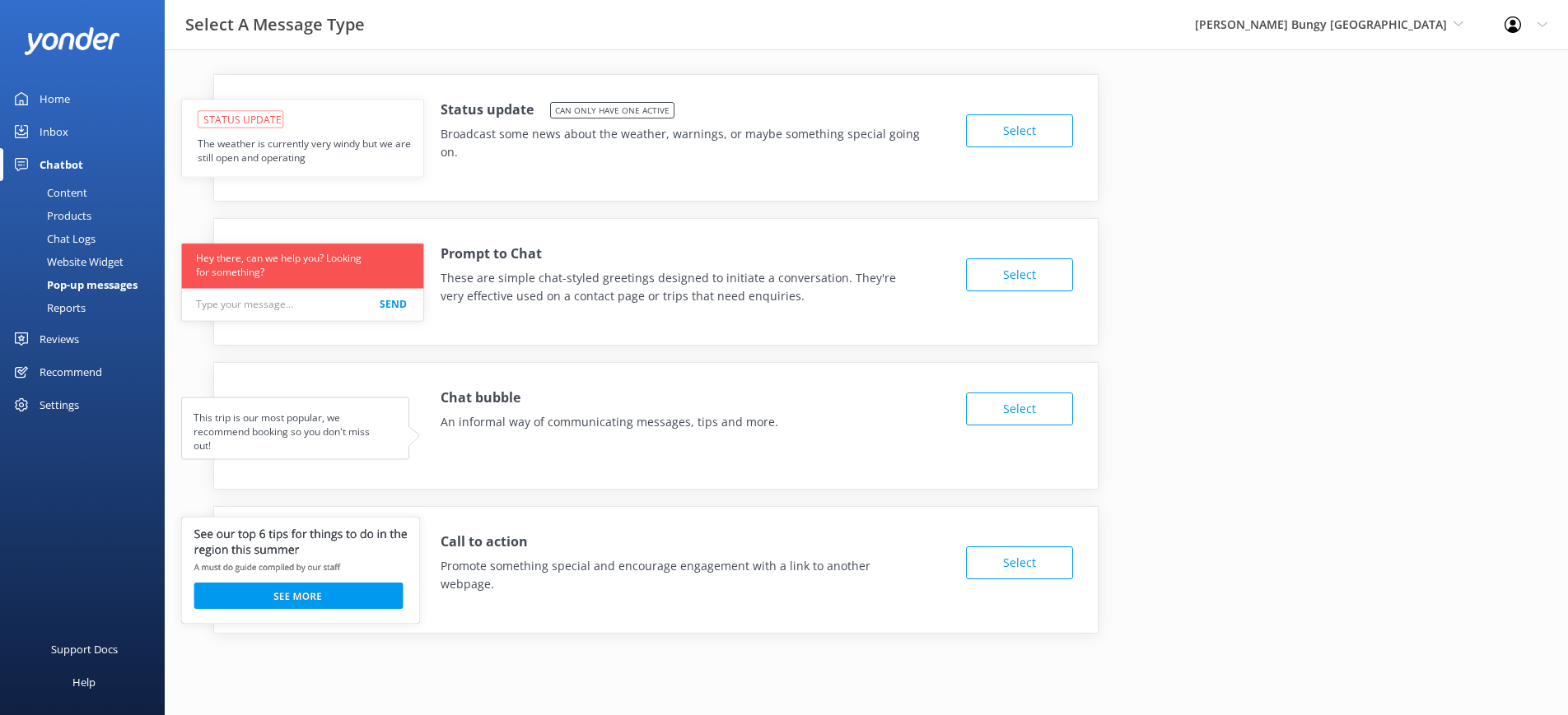
click at [69, 195] on div "Content" at bounding box center [49, 192] width 78 height 23
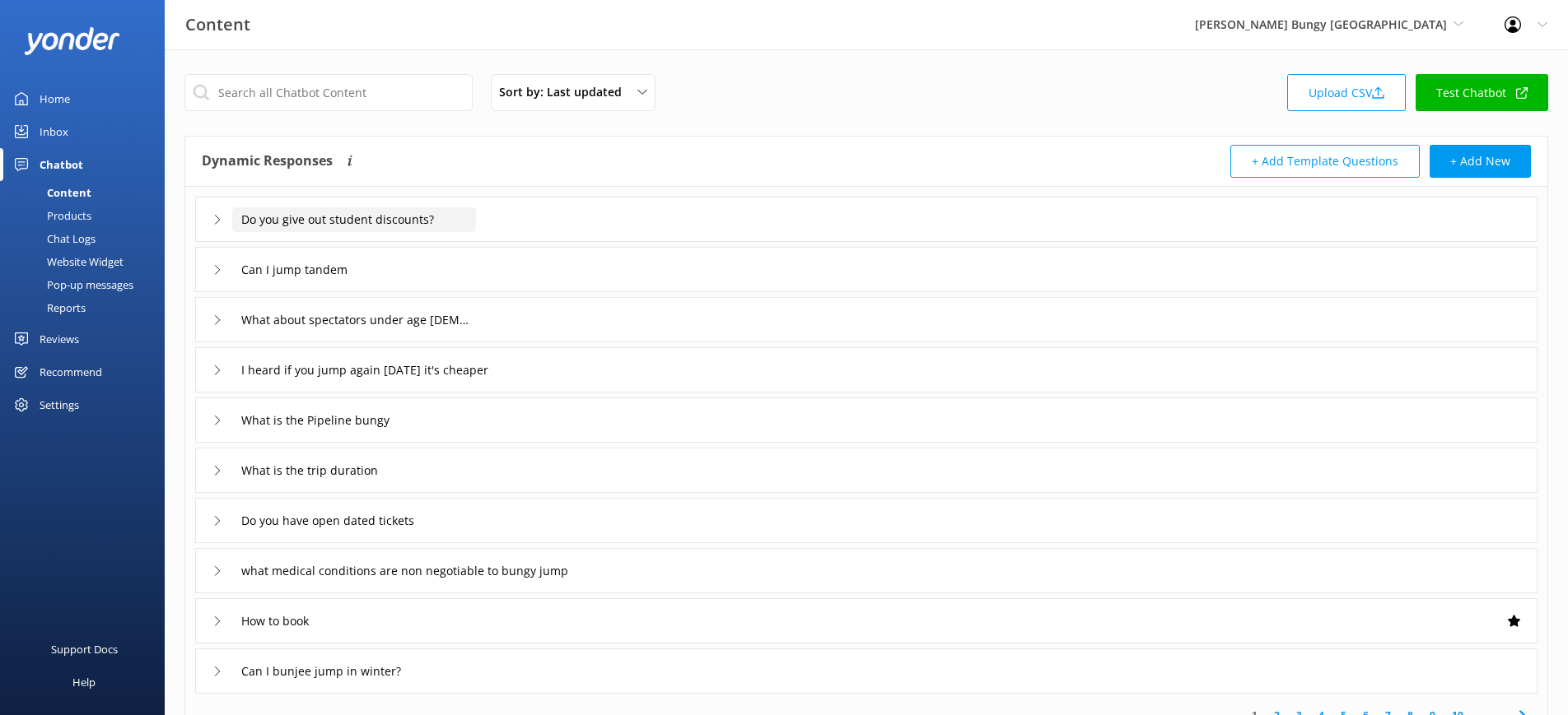
click at [456, 214] on input "Do you give out student discounts?" at bounding box center [354, 219] width 243 height 25
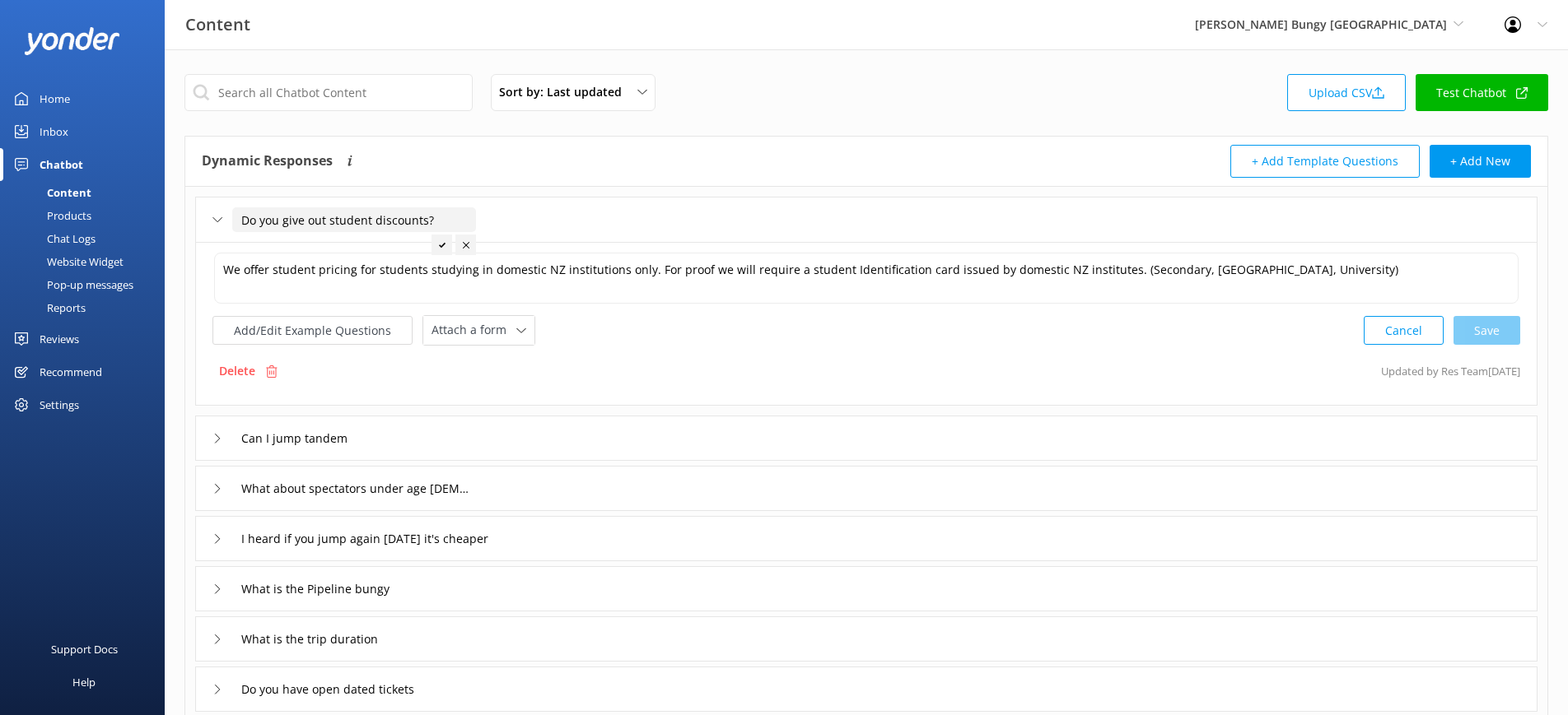
click at [456, 214] on input "Do you give out student discounts?" at bounding box center [354, 219] width 243 height 25
click at [554, 217] on div "Do you give out student discounts?" at bounding box center [865, 219] width 1342 height 46
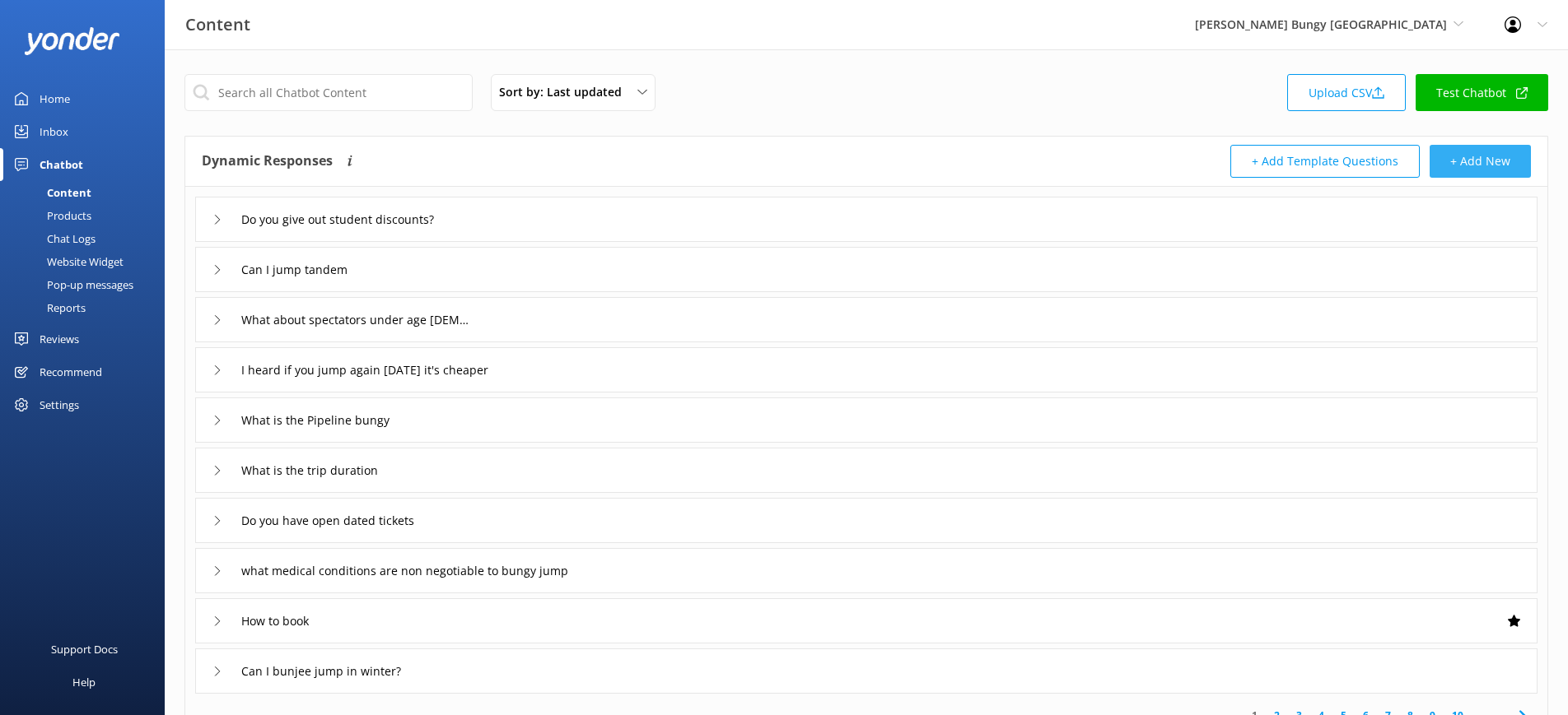
click at [1461, 164] on button "+ Add New" at bounding box center [1481, 161] width 101 height 33
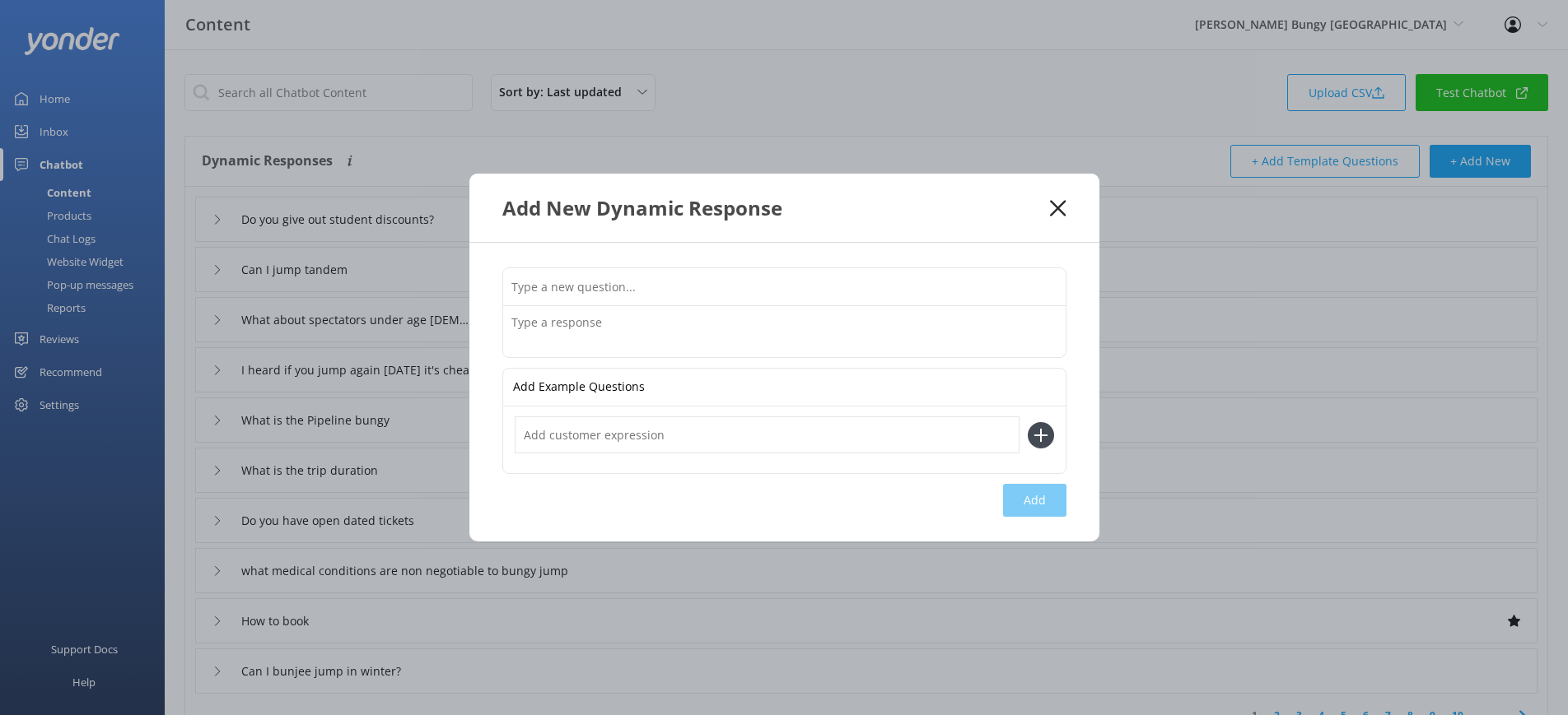
click at [1063, 212] on icon at bounding box center [1058, 208] width 16 height 17
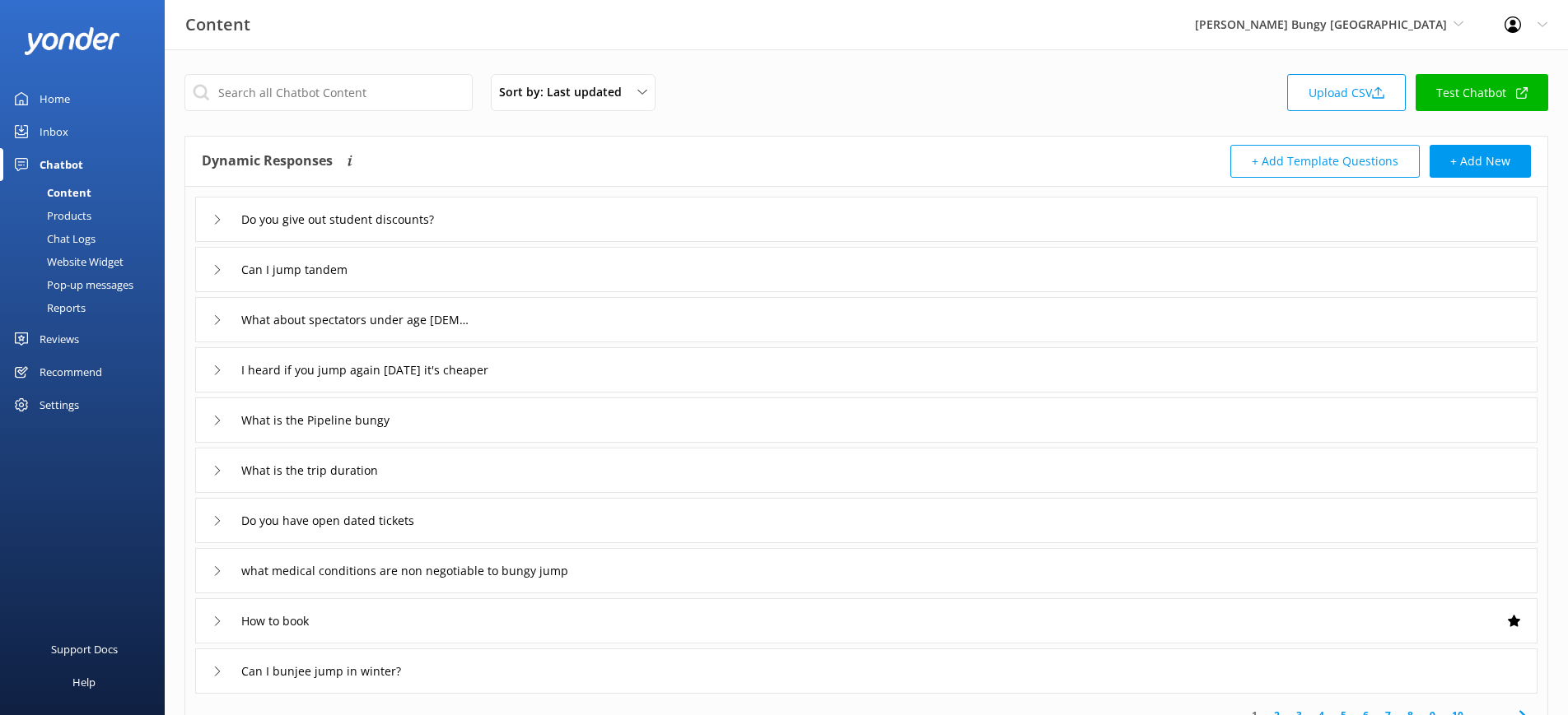
click at [48, 240] on div "Chat Logs" at bounding box center [53, 238] width 85 height 23
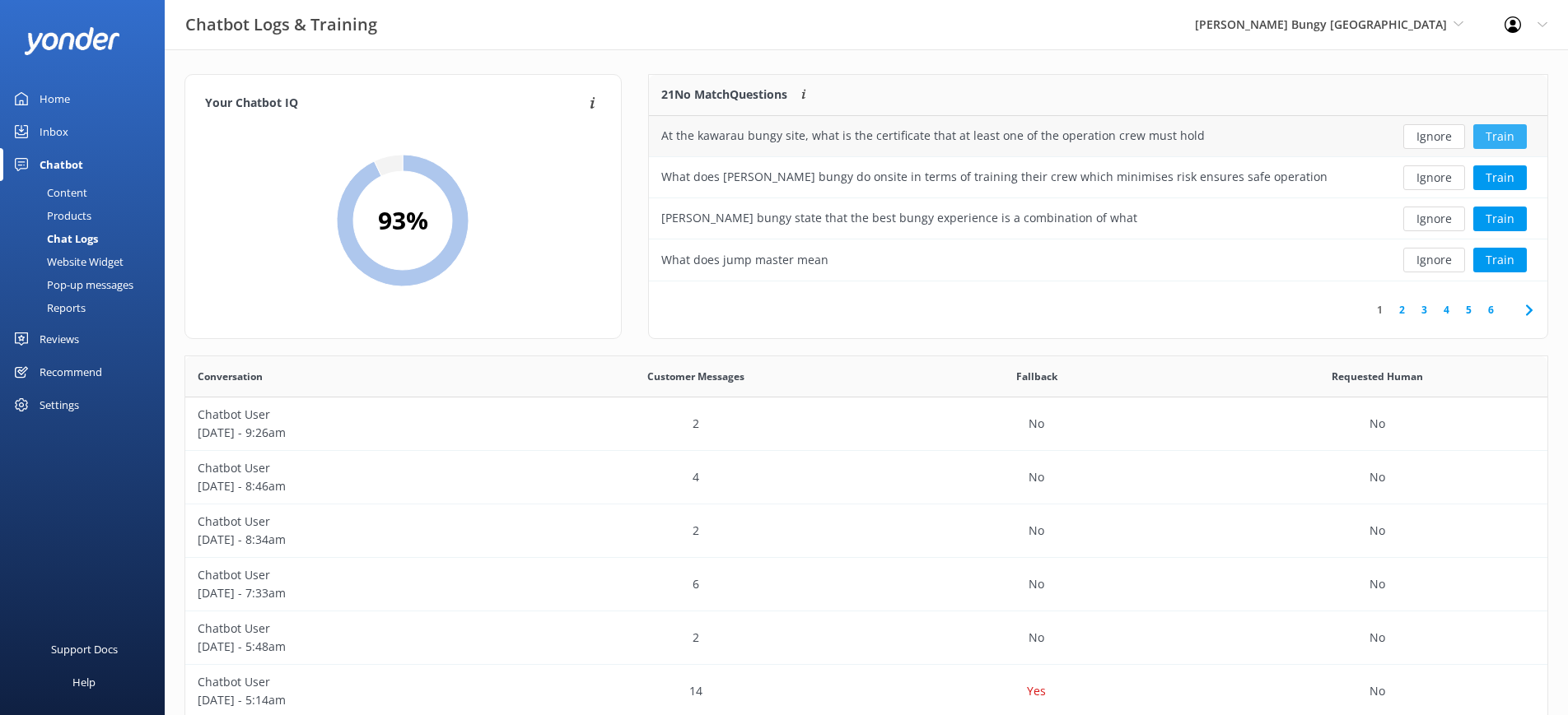
click at [1505, 140] on button "Train" at bounding box center [1499, 136] width 54 height 25
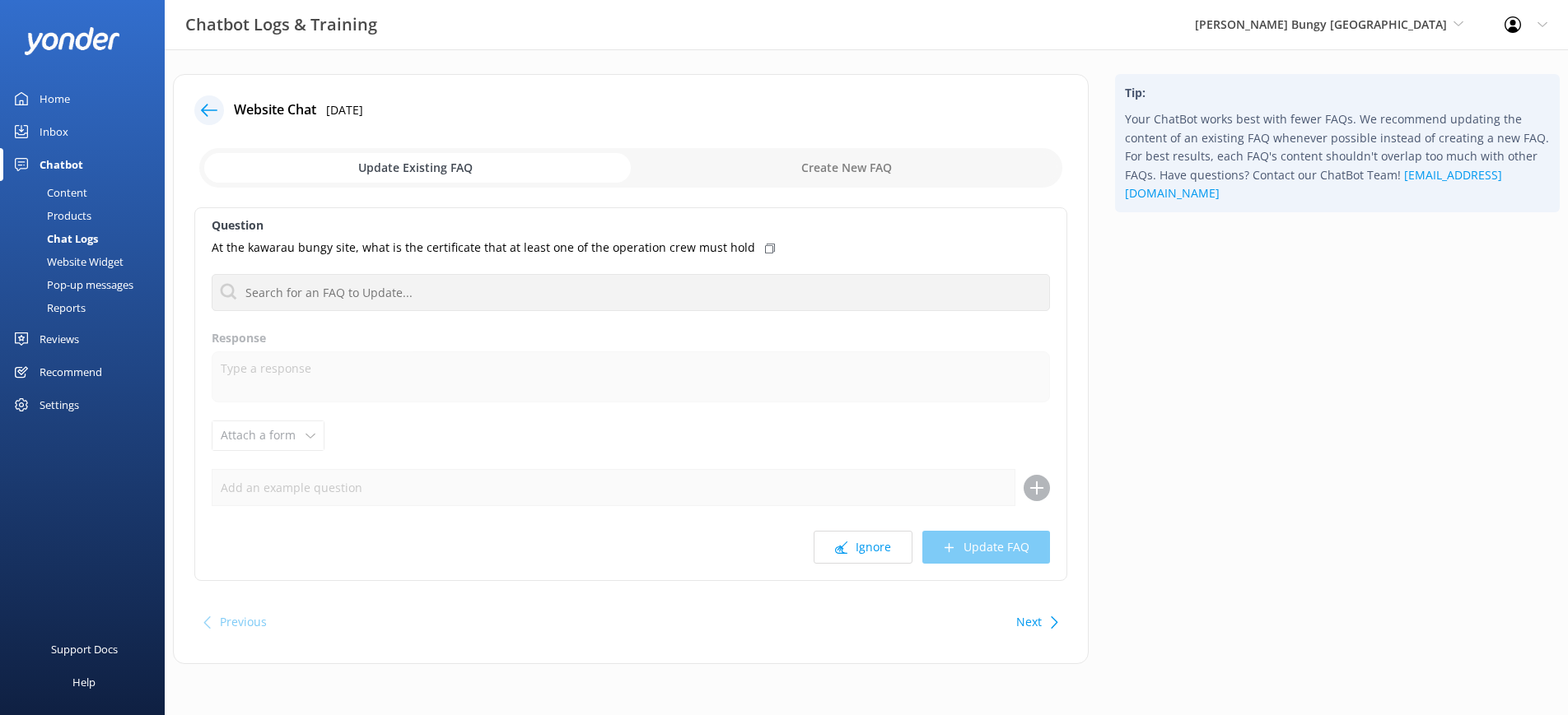
click at [228, 106] on div at bounding box center [215, 110] width 40 height 30
click at [205, 119] on div at bounding box center [210, 110] width 30 height 30
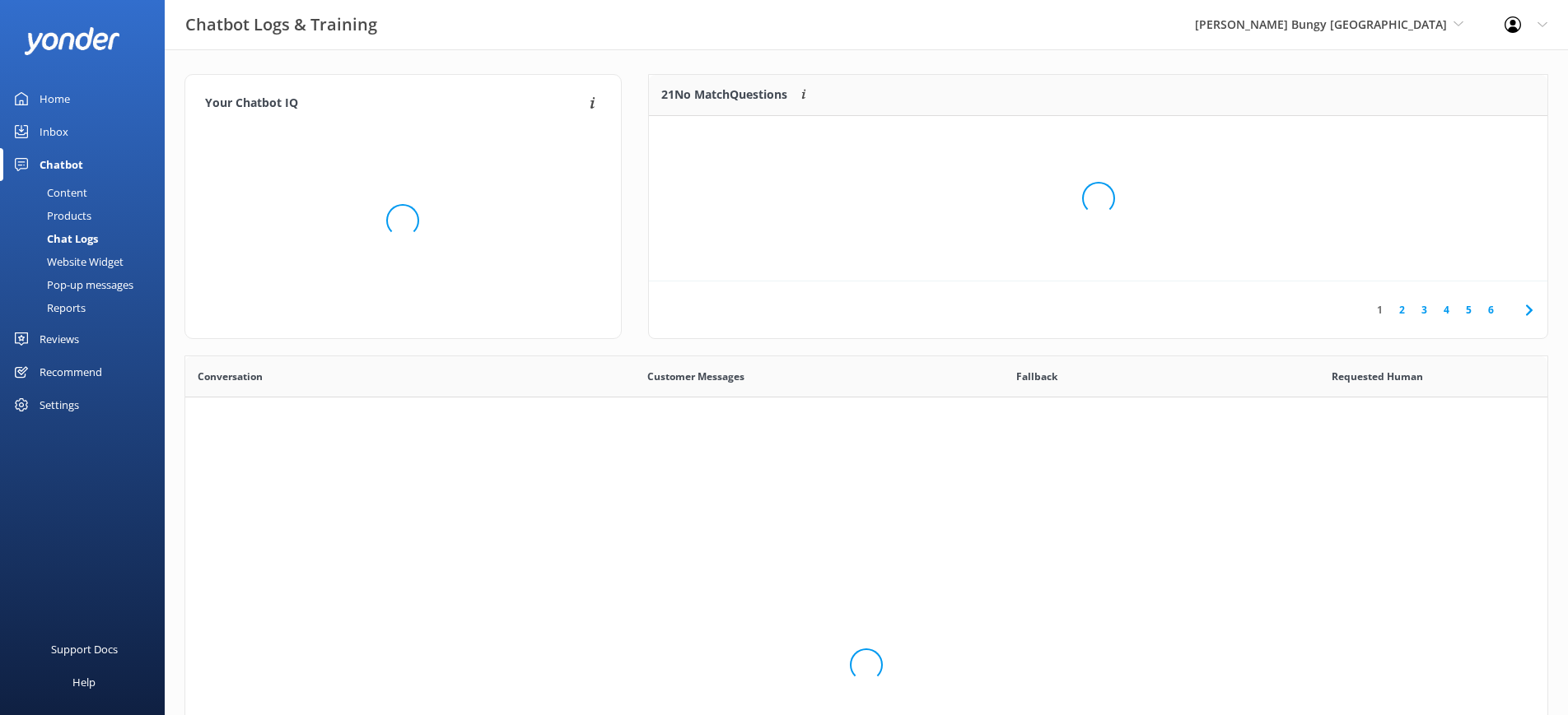
scroll to position [577, 1362]
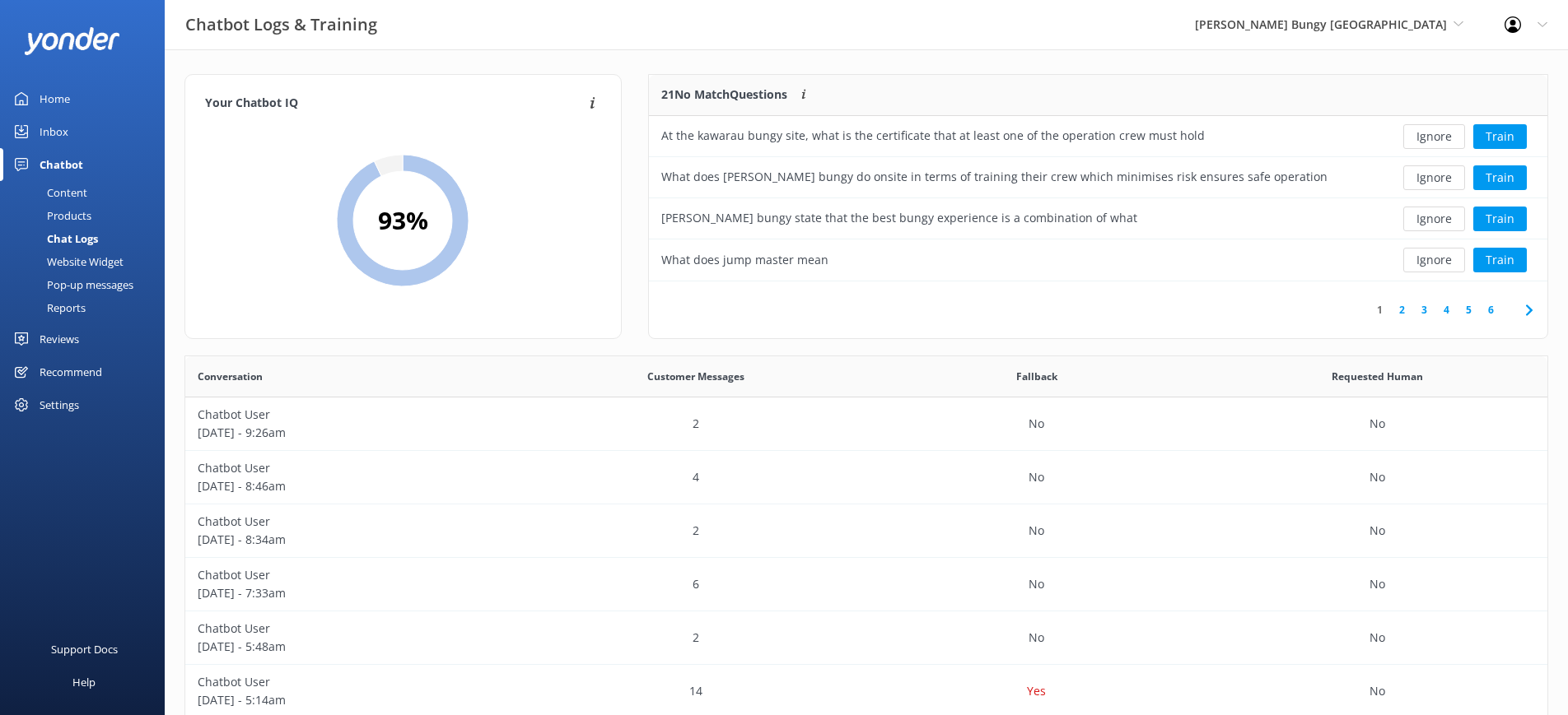
click at [83, 275] on div "Pop-up messages" at bounding box center [72, 284] width 123 height 23
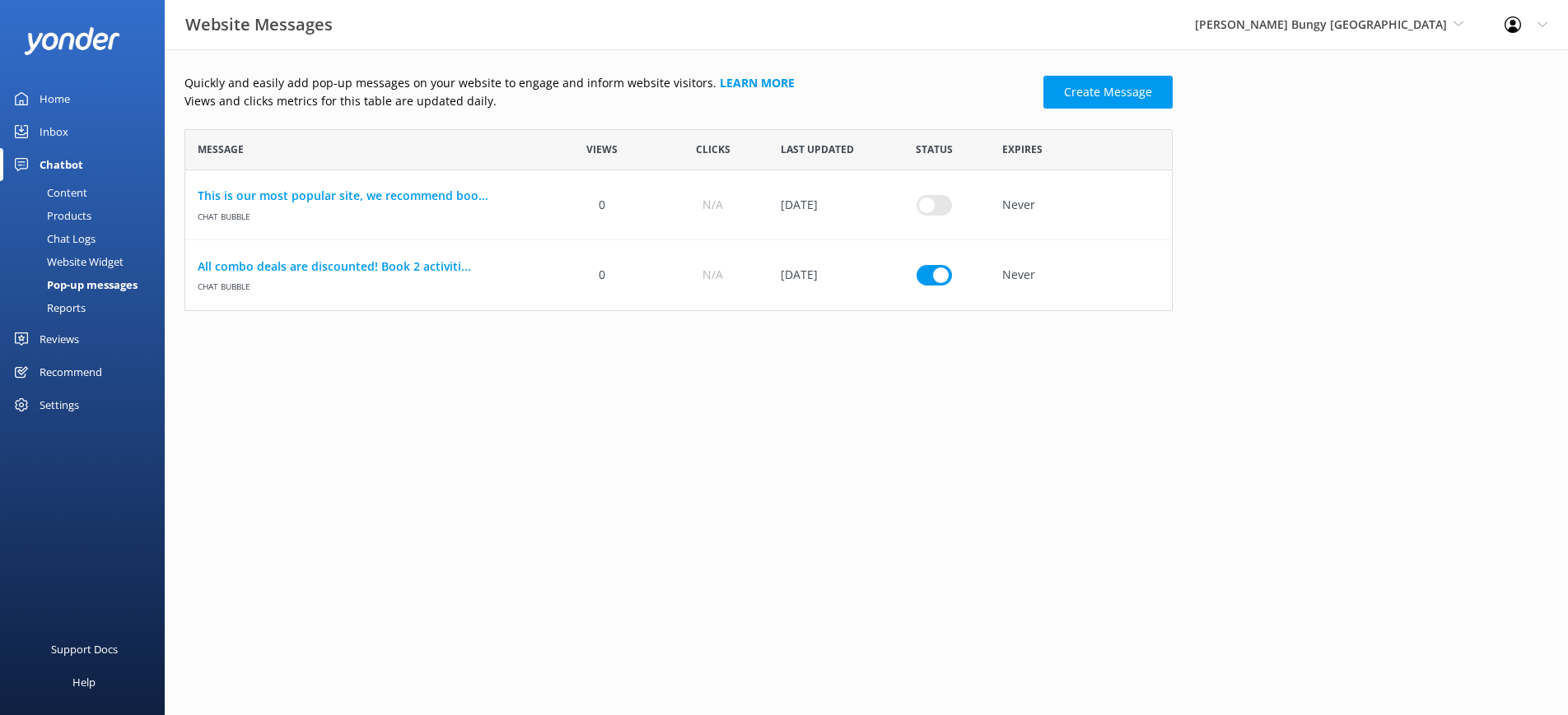
scroll to position [182, 988]
click at [50, 130] on div "Inbox" at bounding box center [54, 131] width 29 height 33
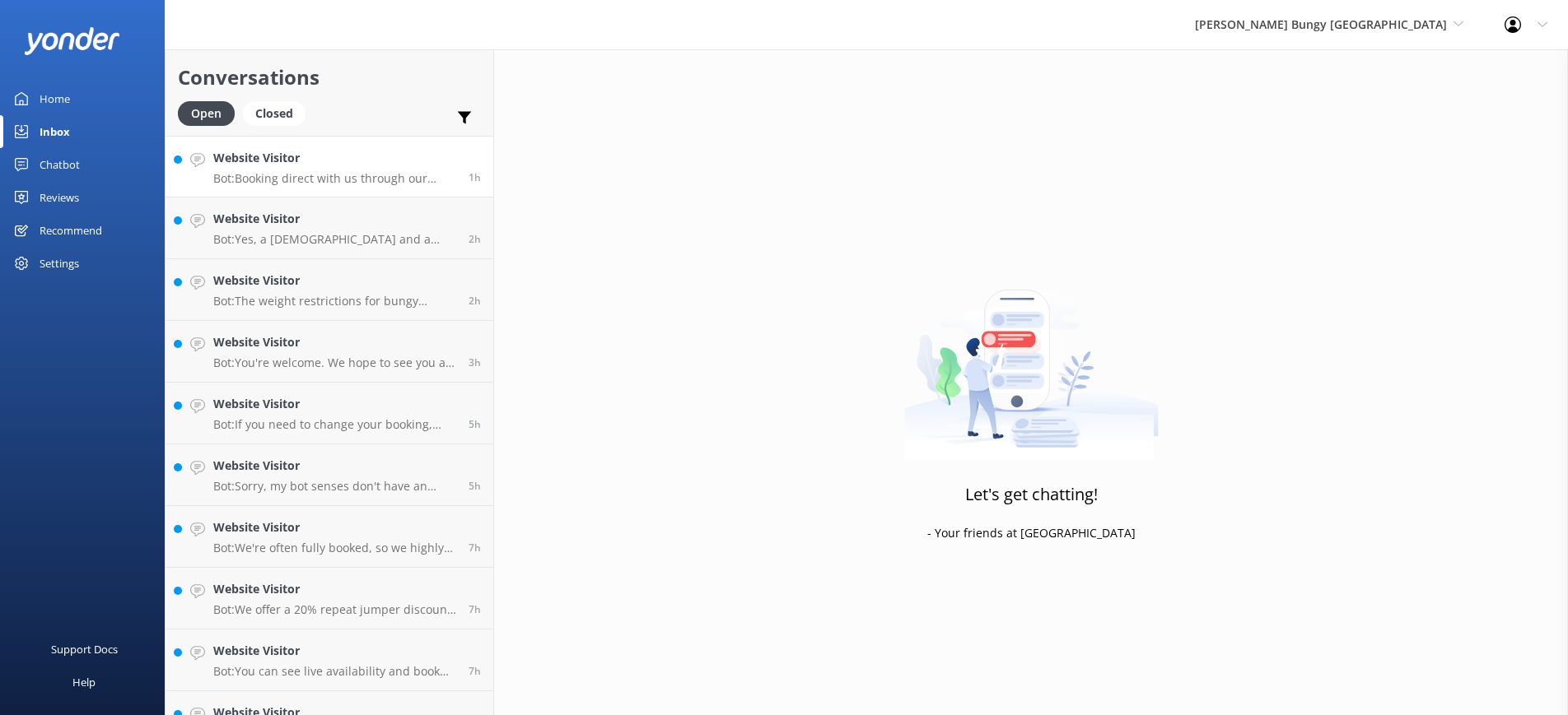
click at [298, 175] on p "Bot: Booking direct with us through our website always offers the best prices. …" at bounding box center [335, 178] width 242 height 15
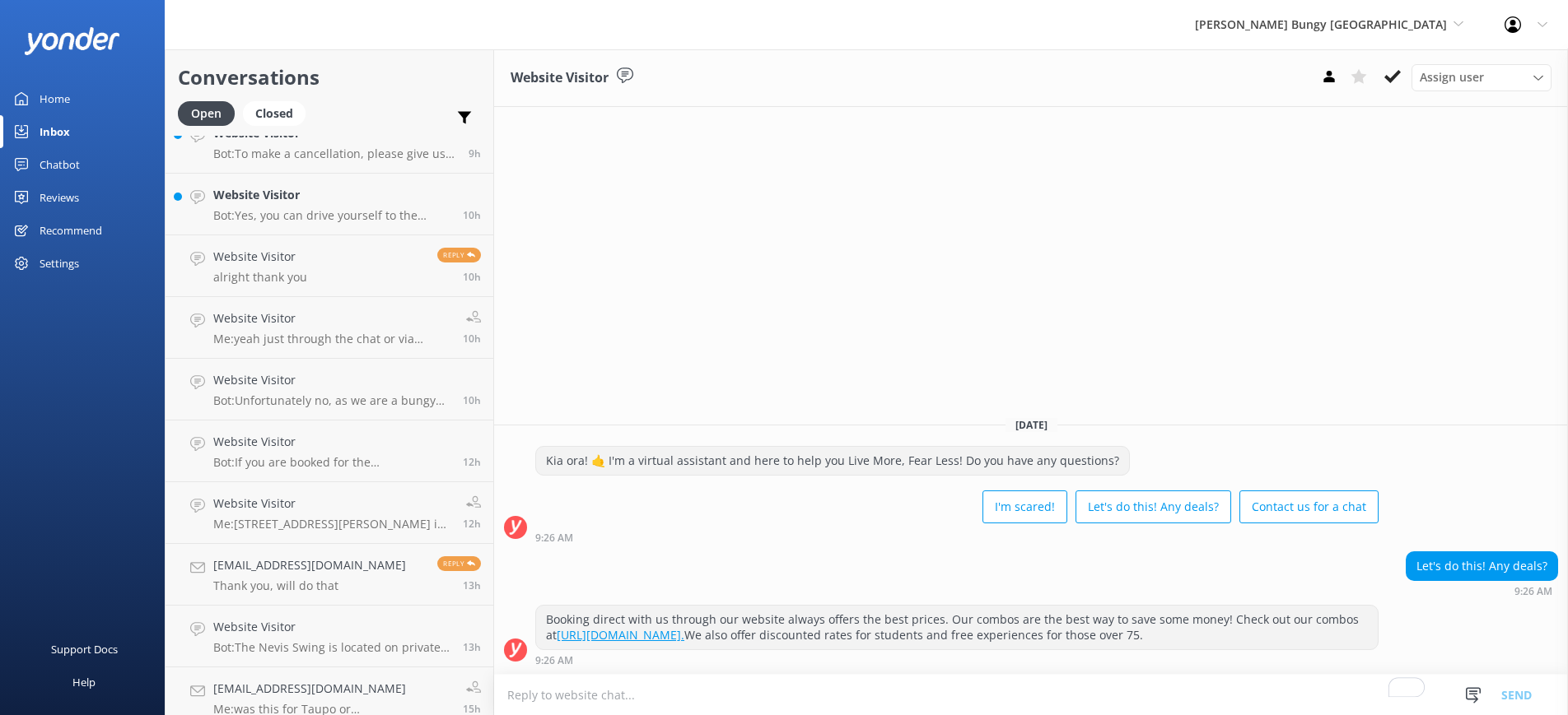
scroll to position [902, 0]
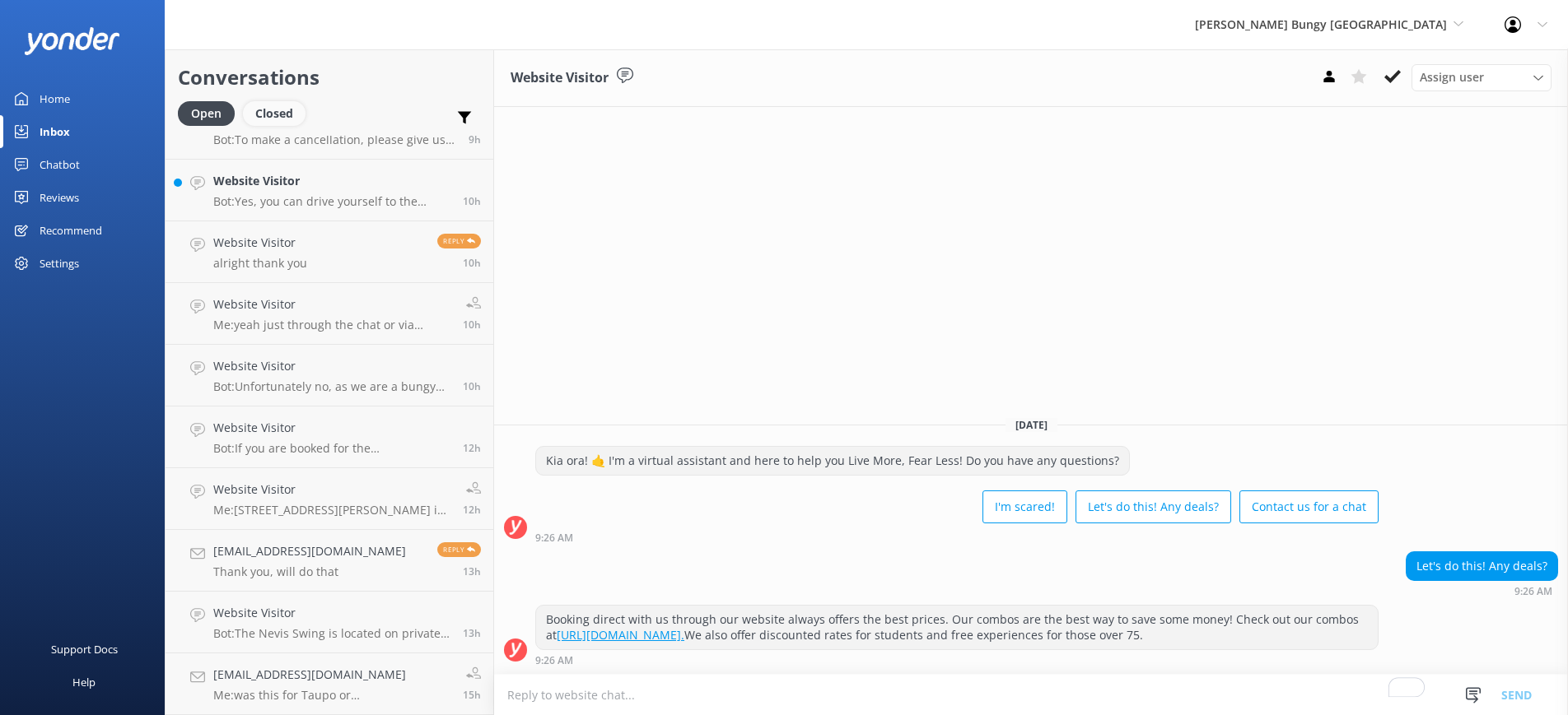
click at [276, 105] on div "Closed" at bounding box center [273, 113] width 63 height 25
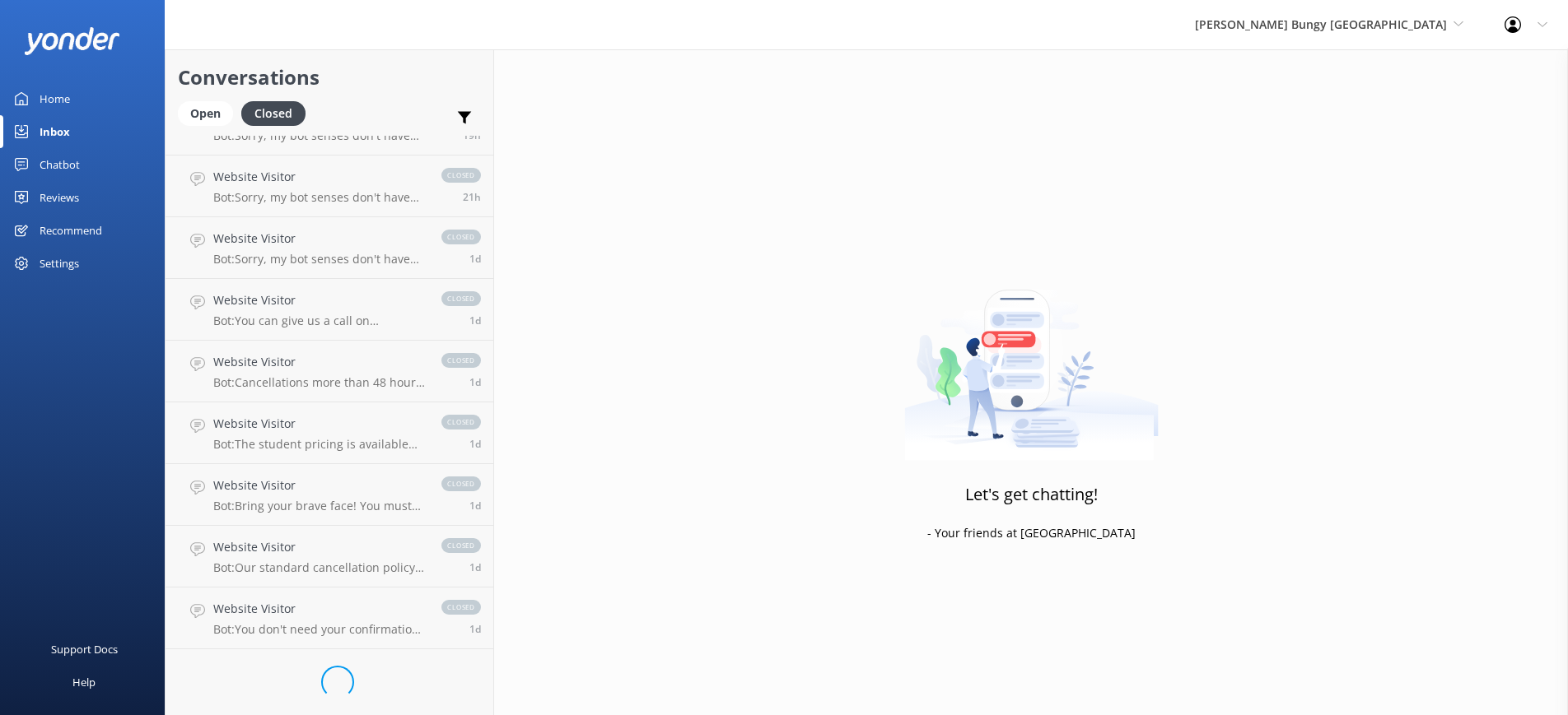
scroll to position [902, 0]
click at [220, 113] on div "Open" at bounding box center [206, 113] width 56 height 25
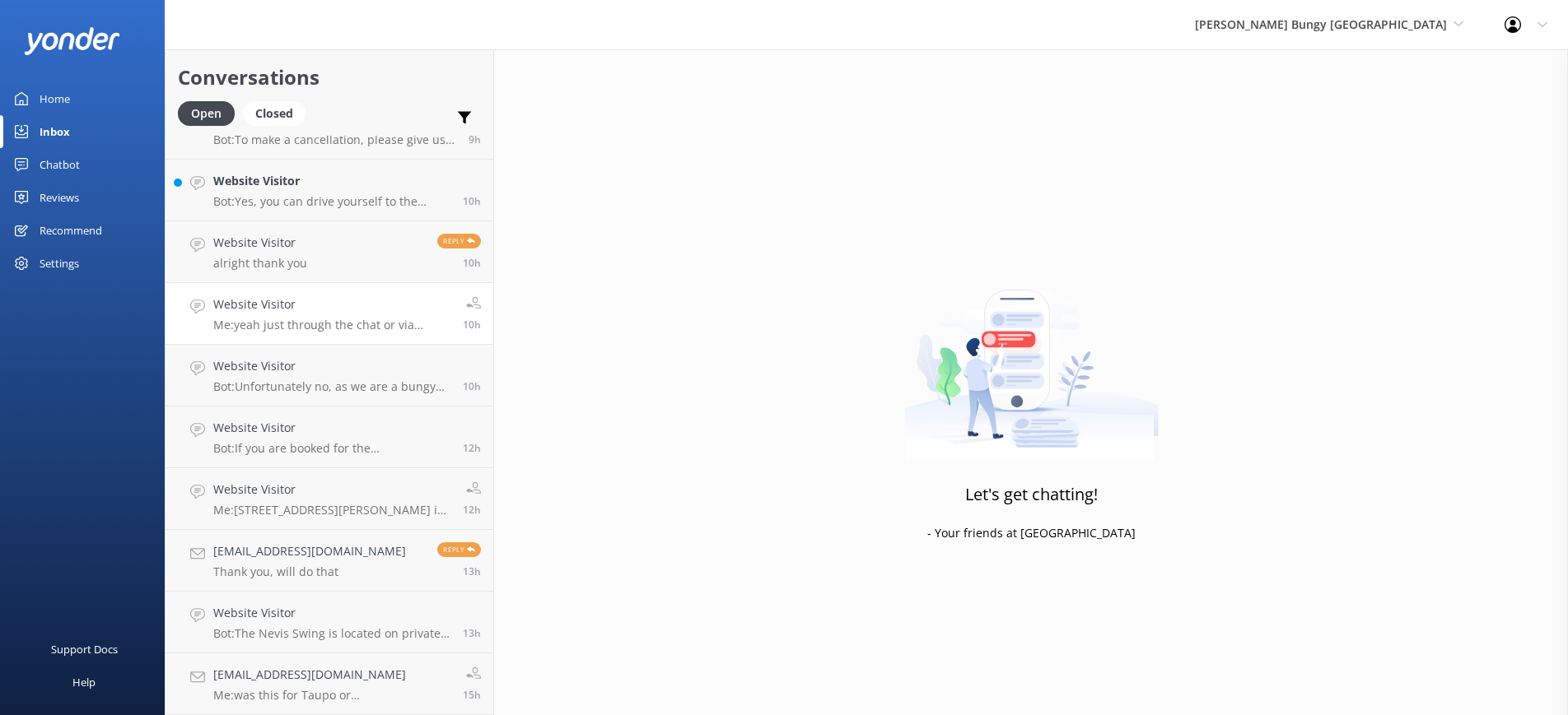
click at [280, 306] on h4 "Website Visitor" at bounding box center [332, 304] width 237 height 18
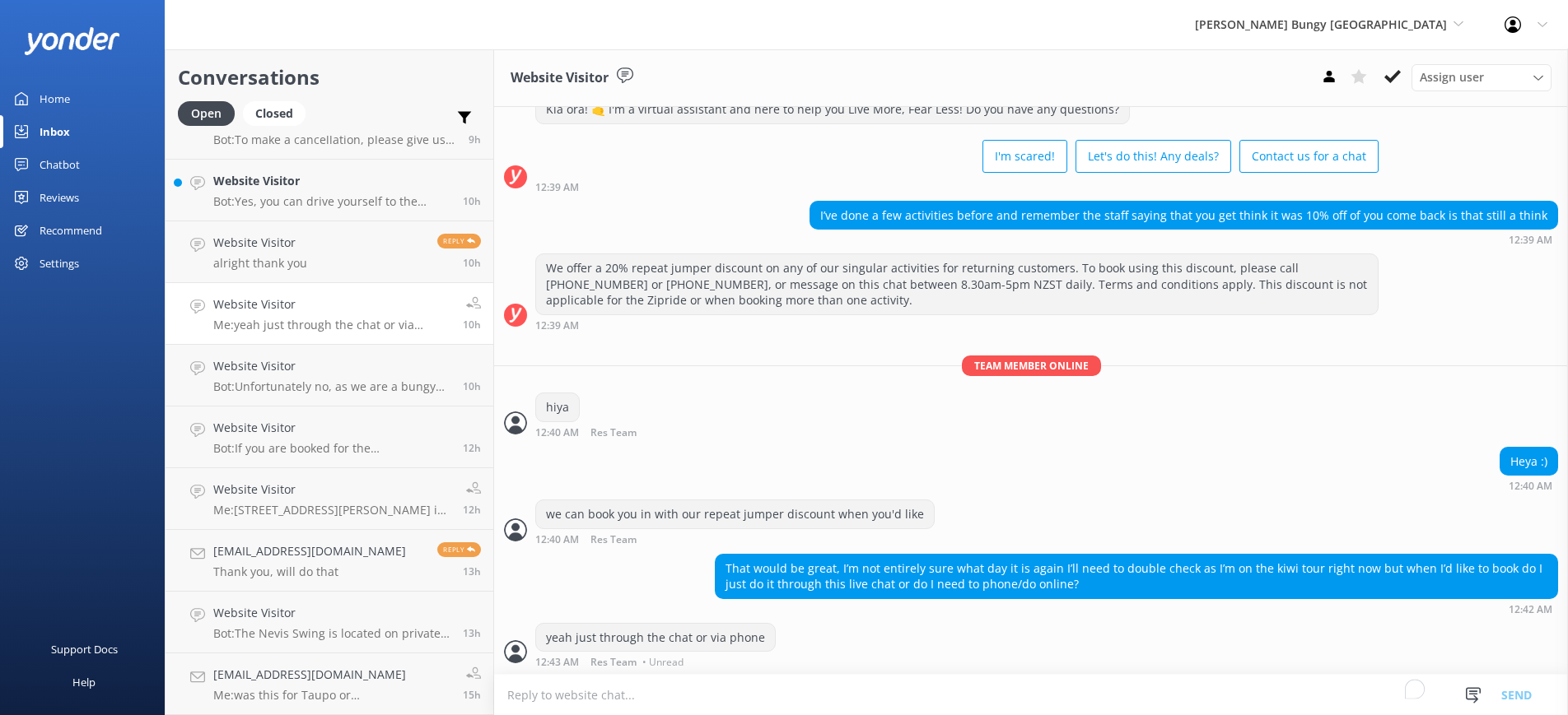
scroll to position [57, 0]
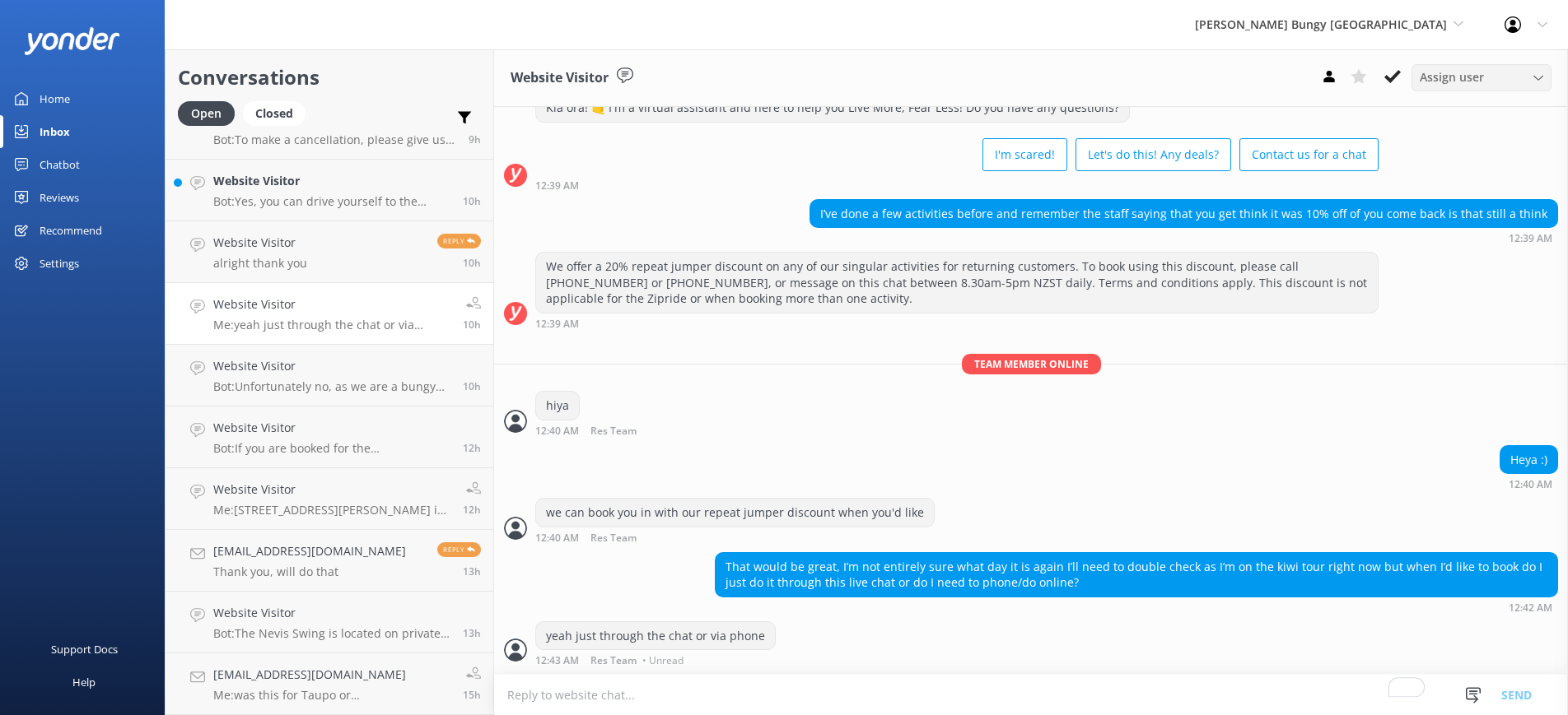
click at [1490, 87] on div "Assign user [PERSON_NAME] [PERSON_NAME] Tech Admin [PERSON_NAME] Res Team Alann…" at bounding box center [1481, 77] width 140 height 27
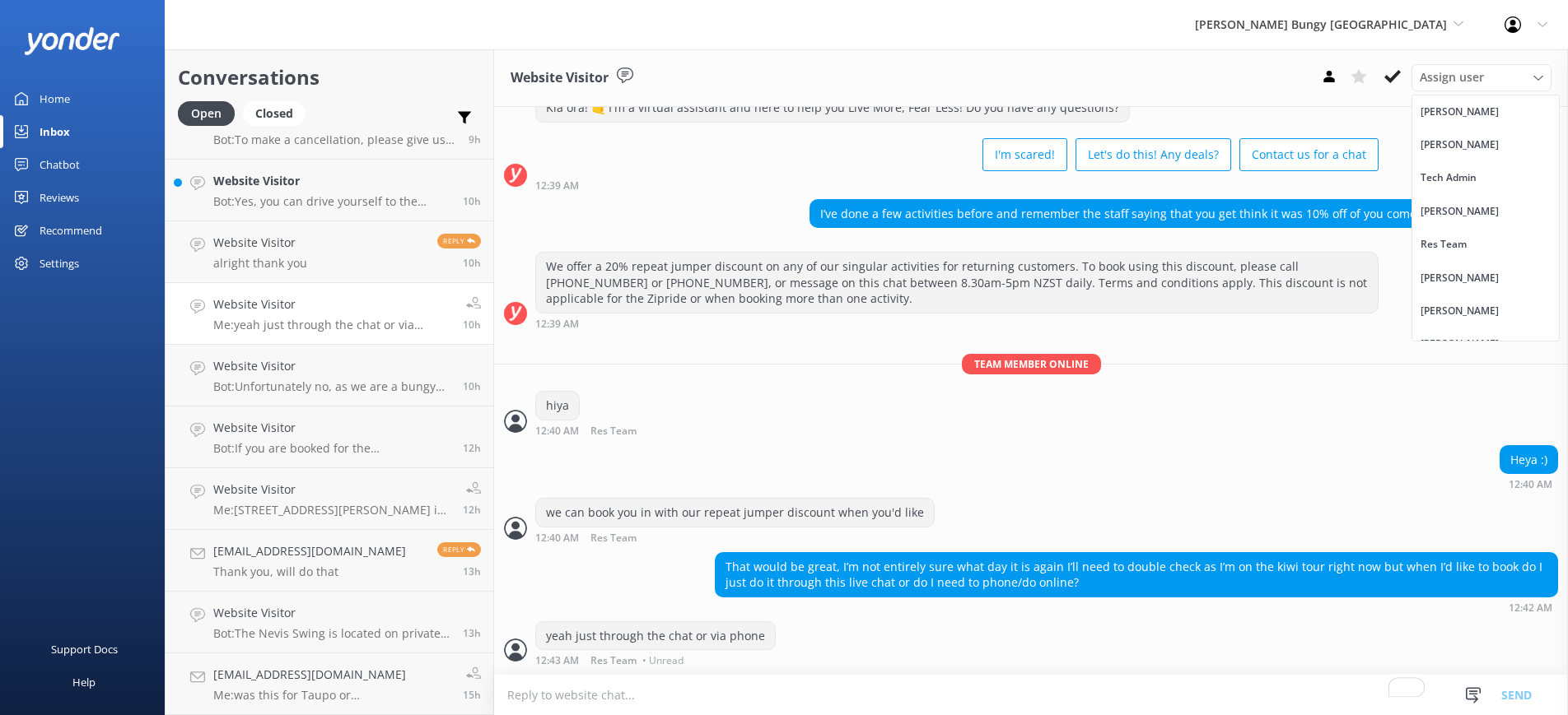
click at [722, 148] on div "I'm scared! Let's do this! Any deals? Contact us for a chat" at bounding box center [957, 156] width 844 height 46
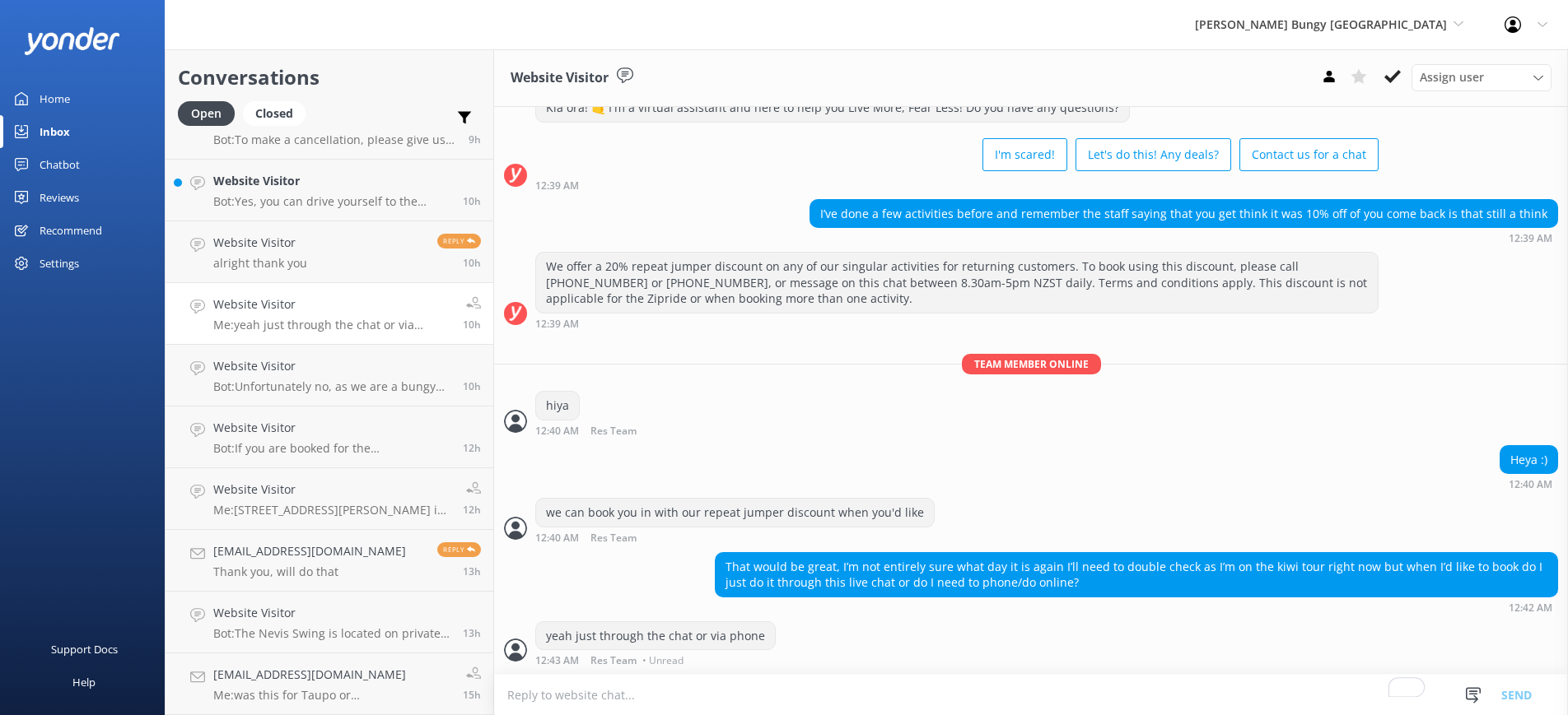
scroll to position [0, 0]
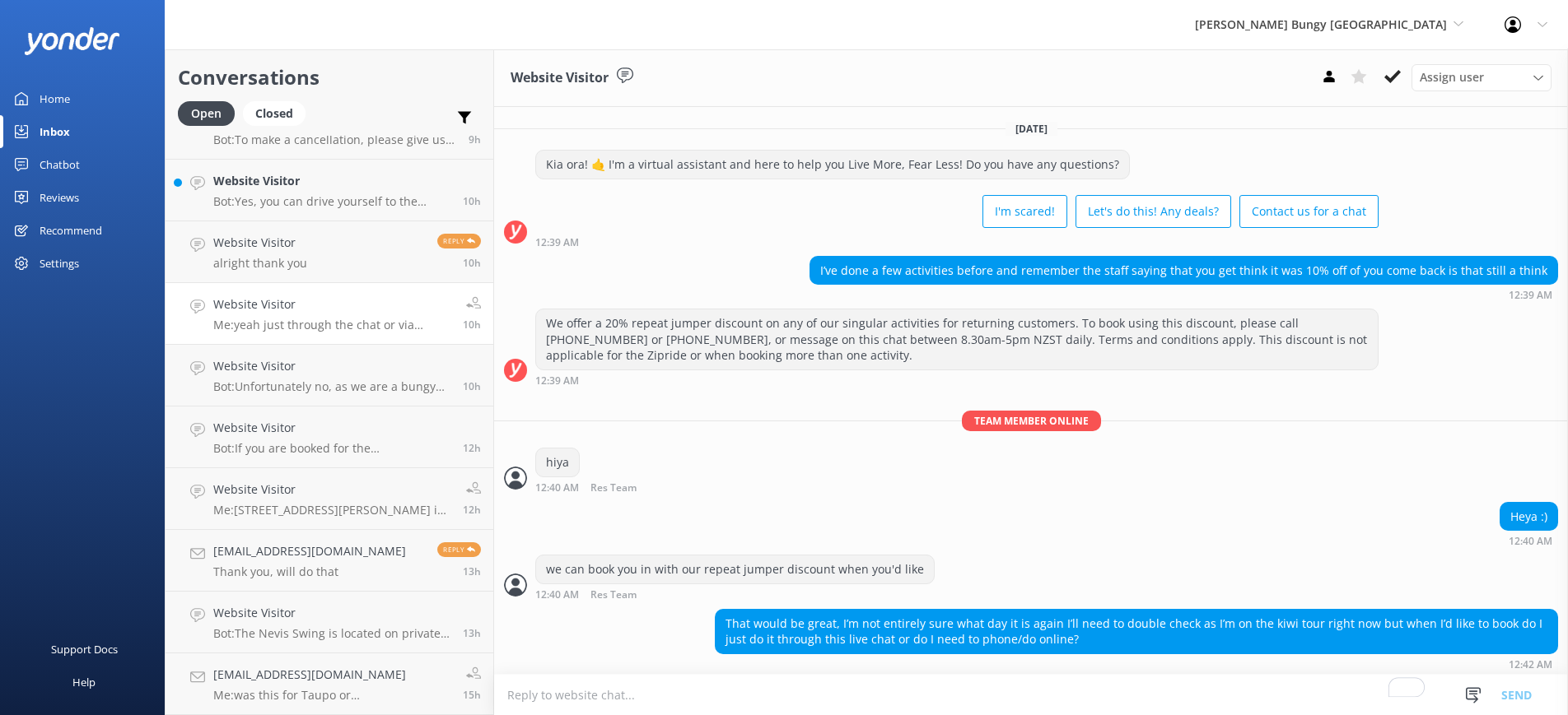
click at [40, 228] on div "Recommend" at bounding box center [71, 229] width 63 height 33
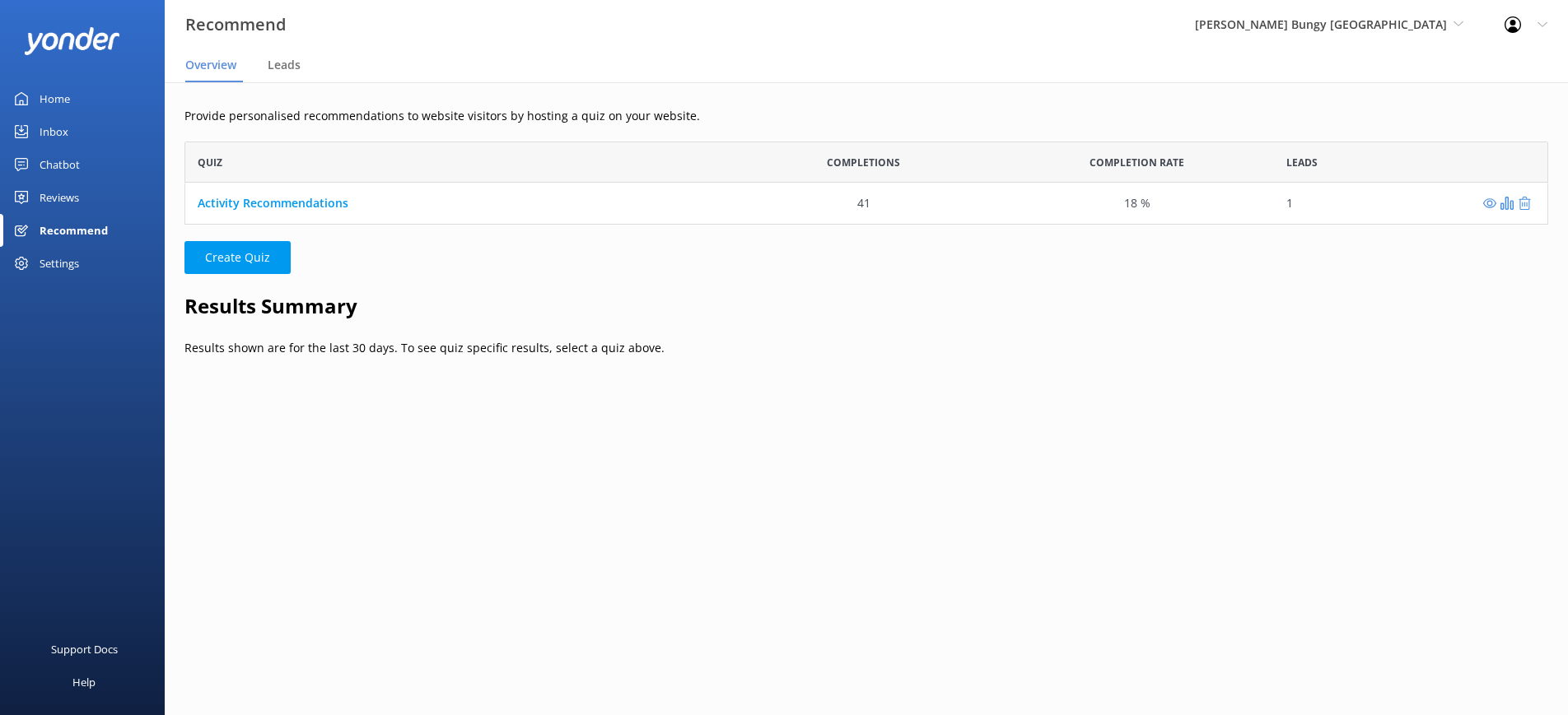
scroll to position [83, 1363]
click at [1346, 23] on span "[PERSON_NAME] Bungy [GEOGRAPHIC_DATA]" at bounding box center [1321, 25] width 252 height 16
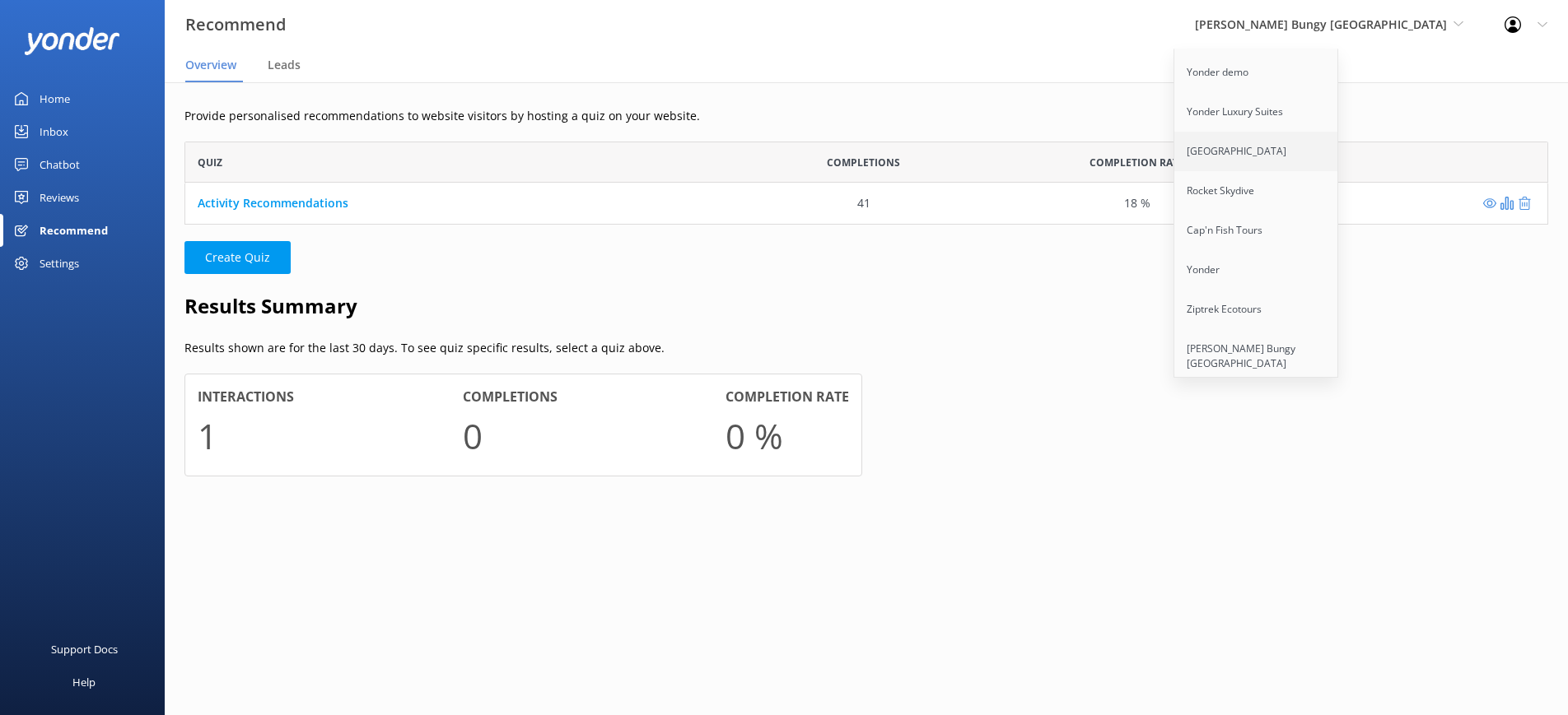
scroll to position [103, 0]
click at [1309, 285] on link "Ziptrek Ecotours" at bounding box center [1257, 296] width 165 height 40
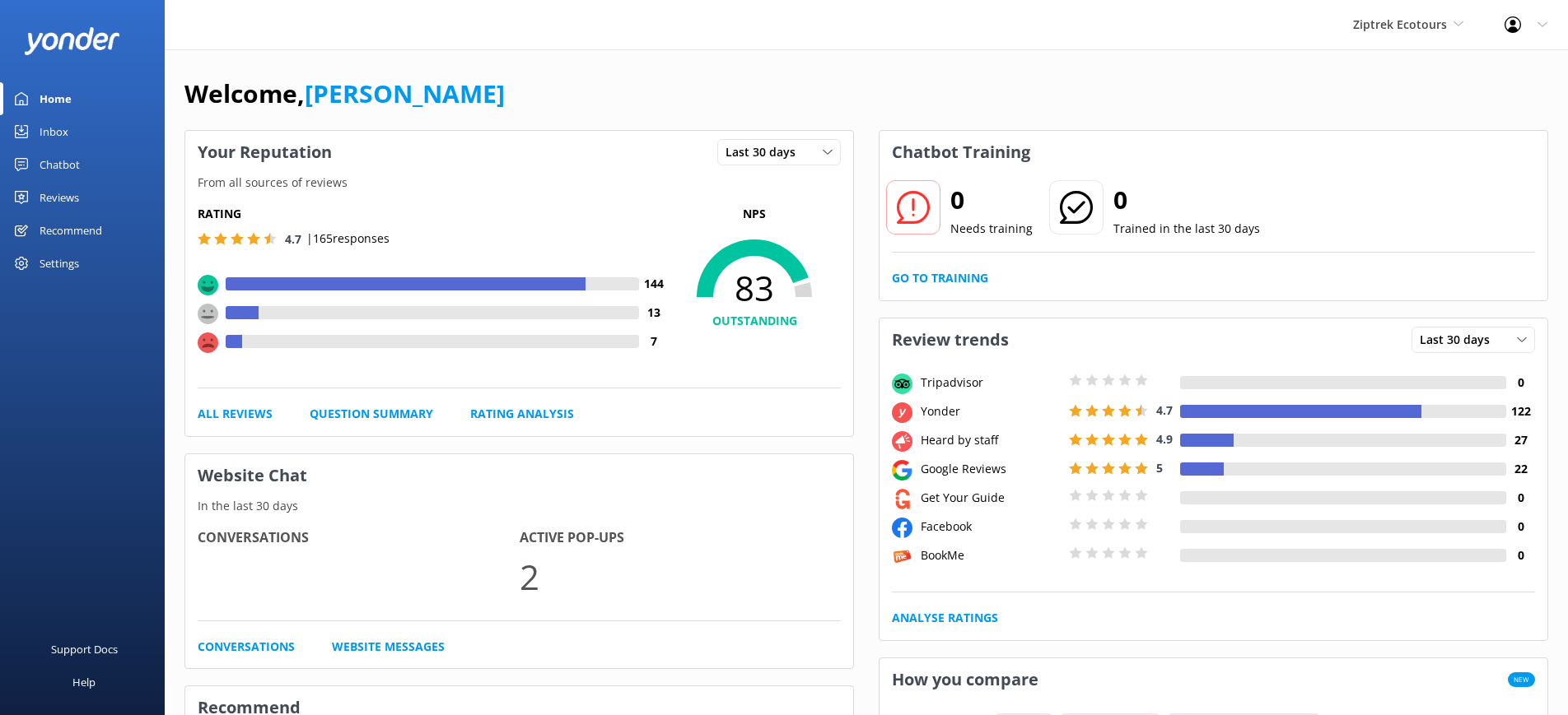
click at [94, 229] on div "Recommend" at bounding box center [71, 229] width 63 height 33
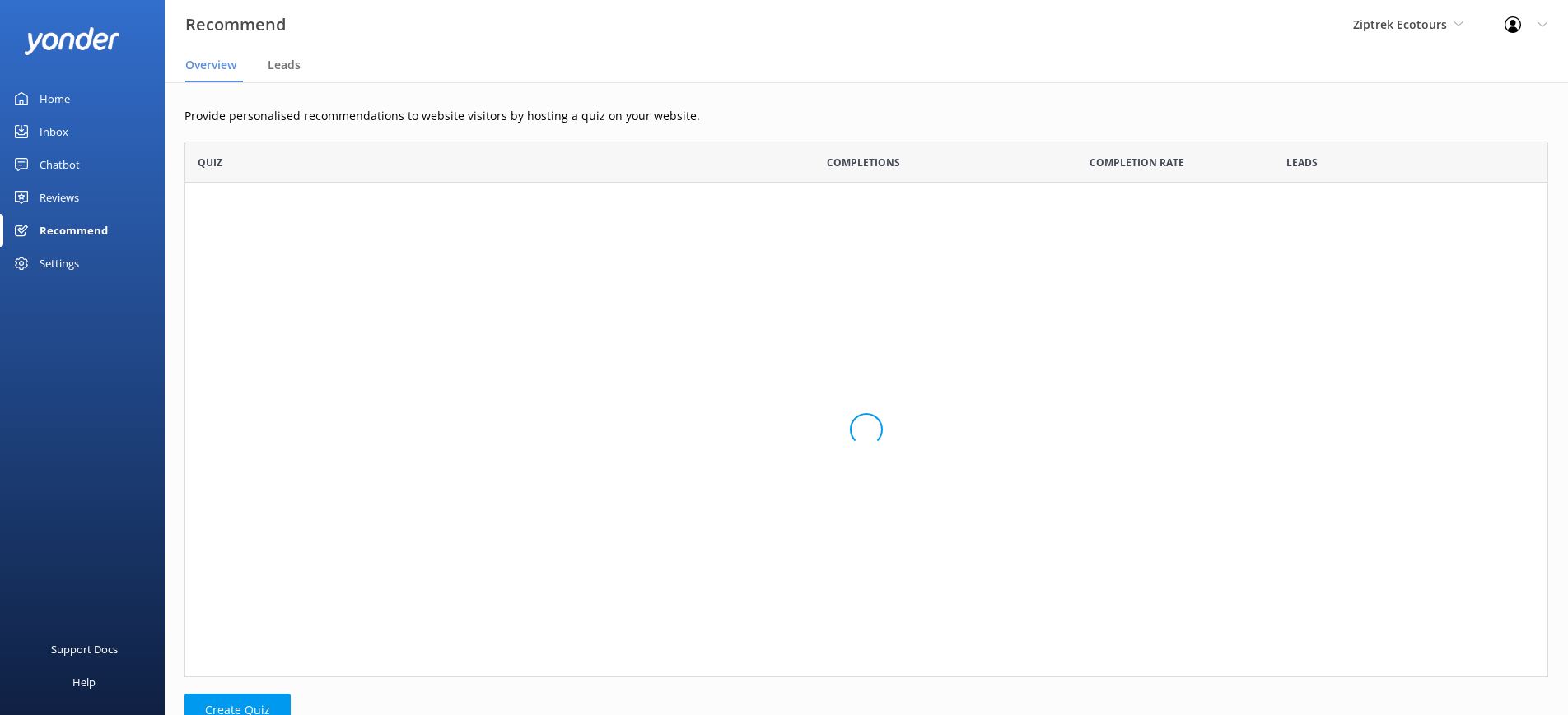
scroll to position [124, 1363]
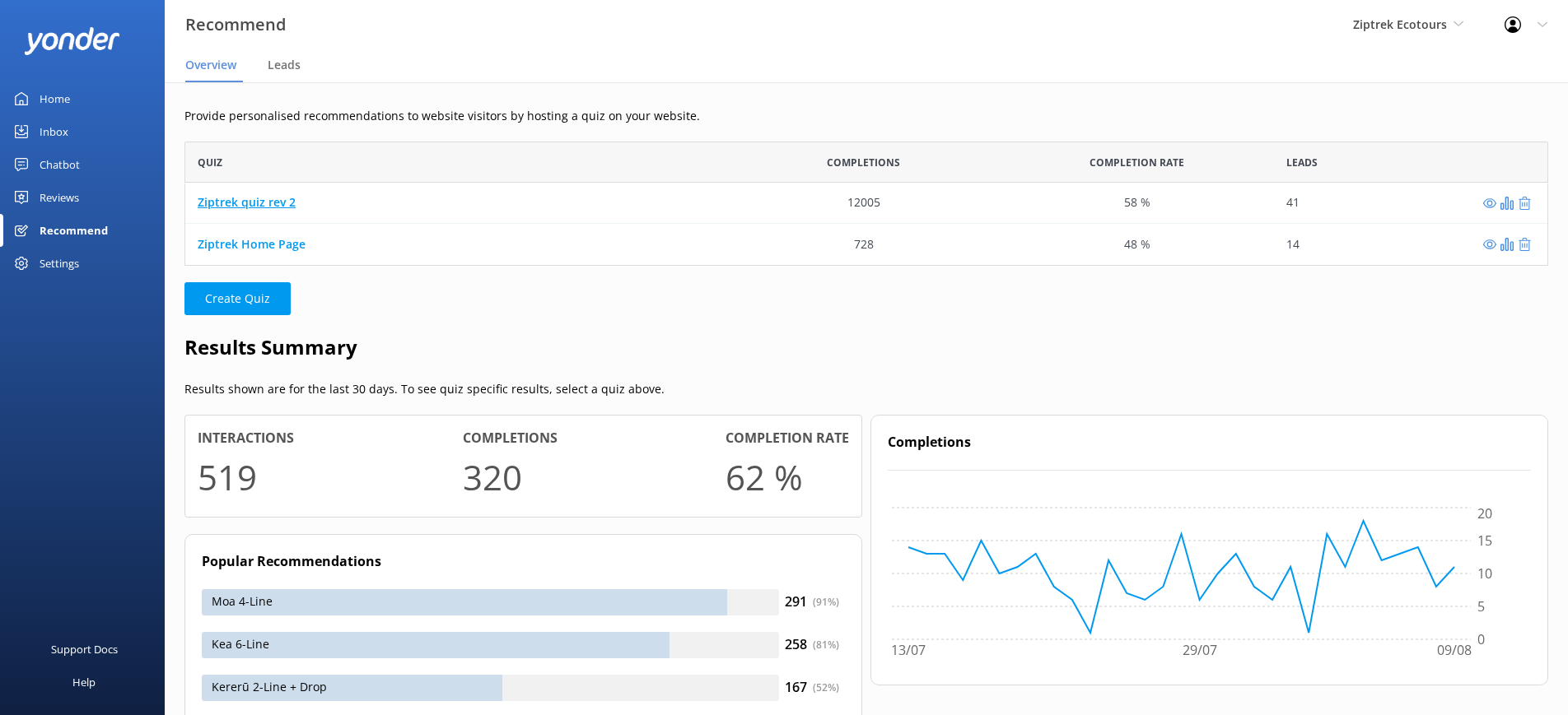
click at [252, 202] on link "Ziptrek quiz rev 2" at bounding box center [246, 203] width 98 height 16
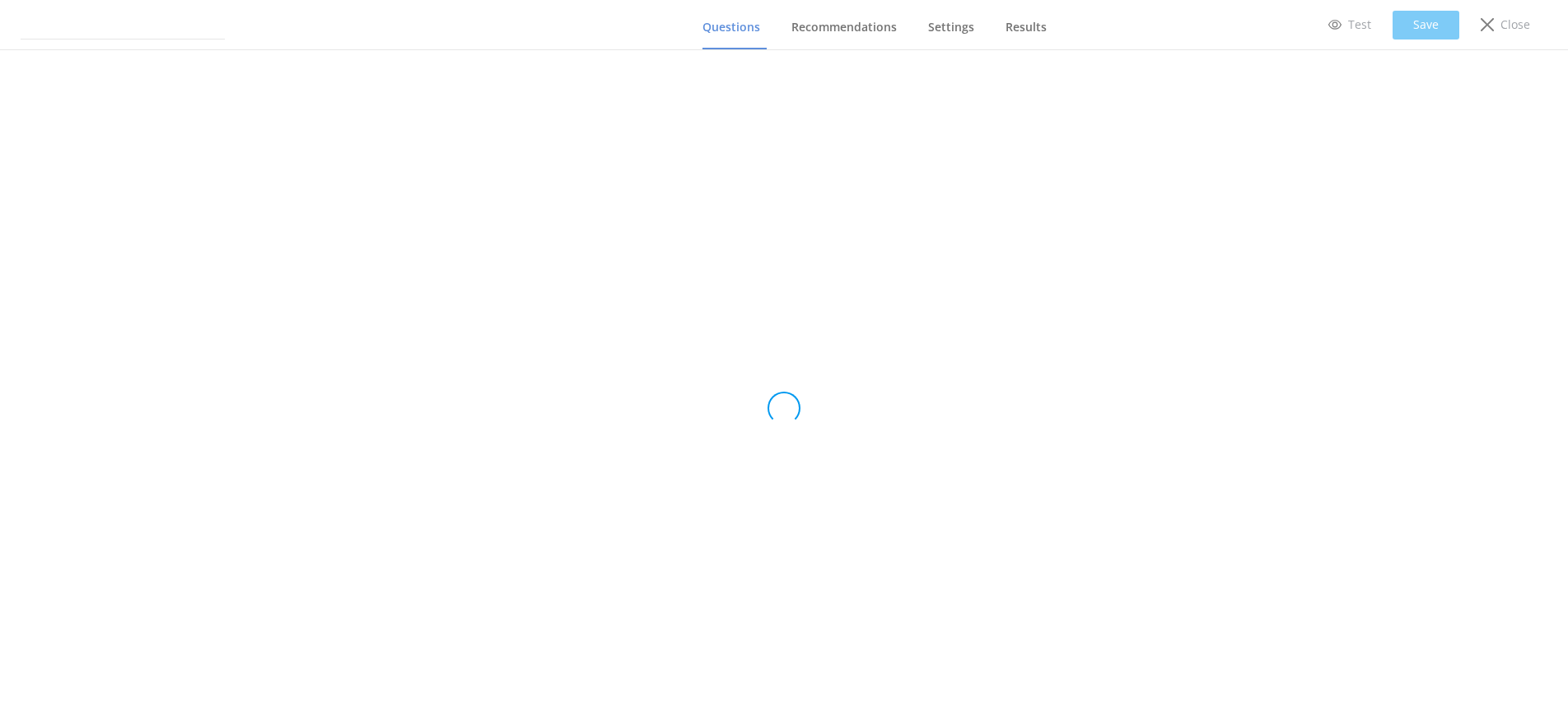
type input "Ziptrek quiz rev 2"
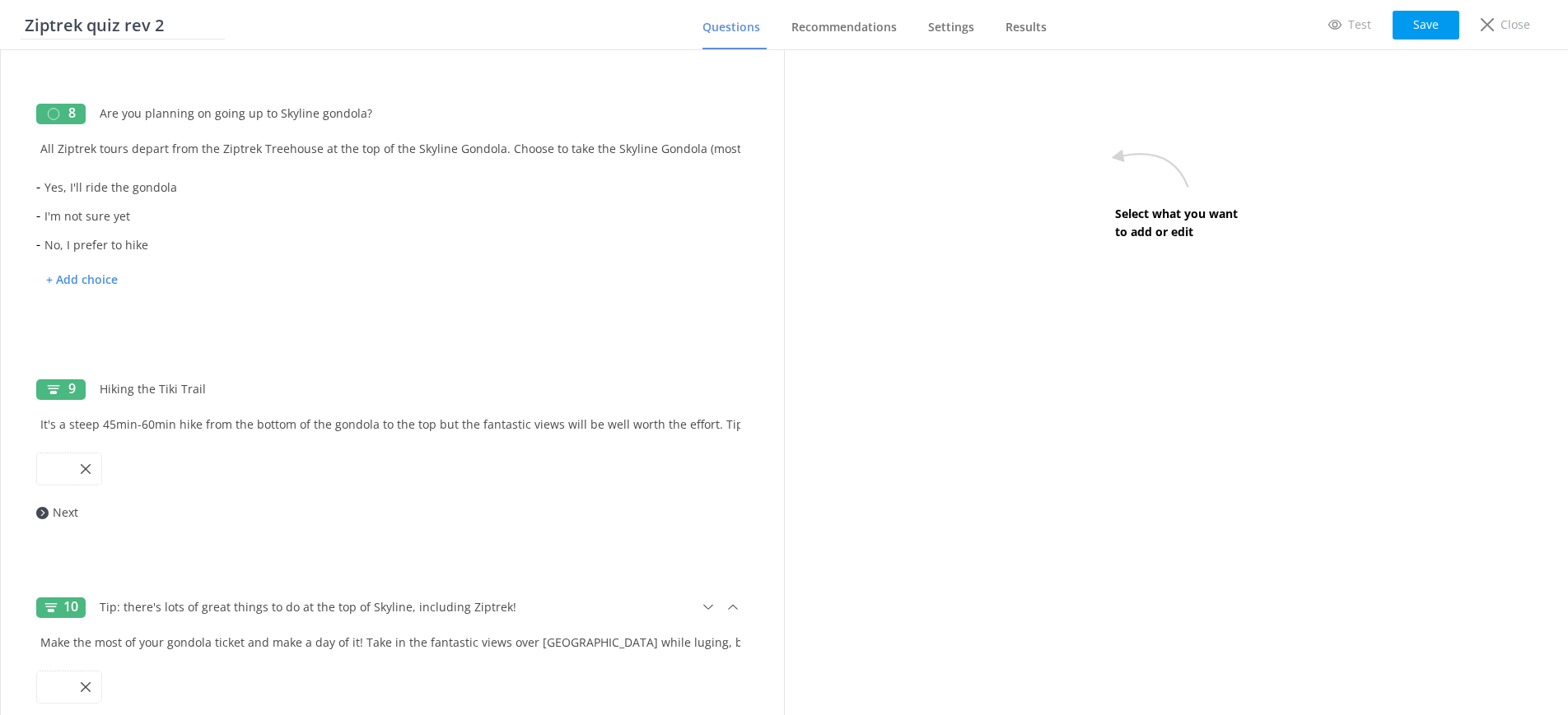
scroll to position [2080, 0]
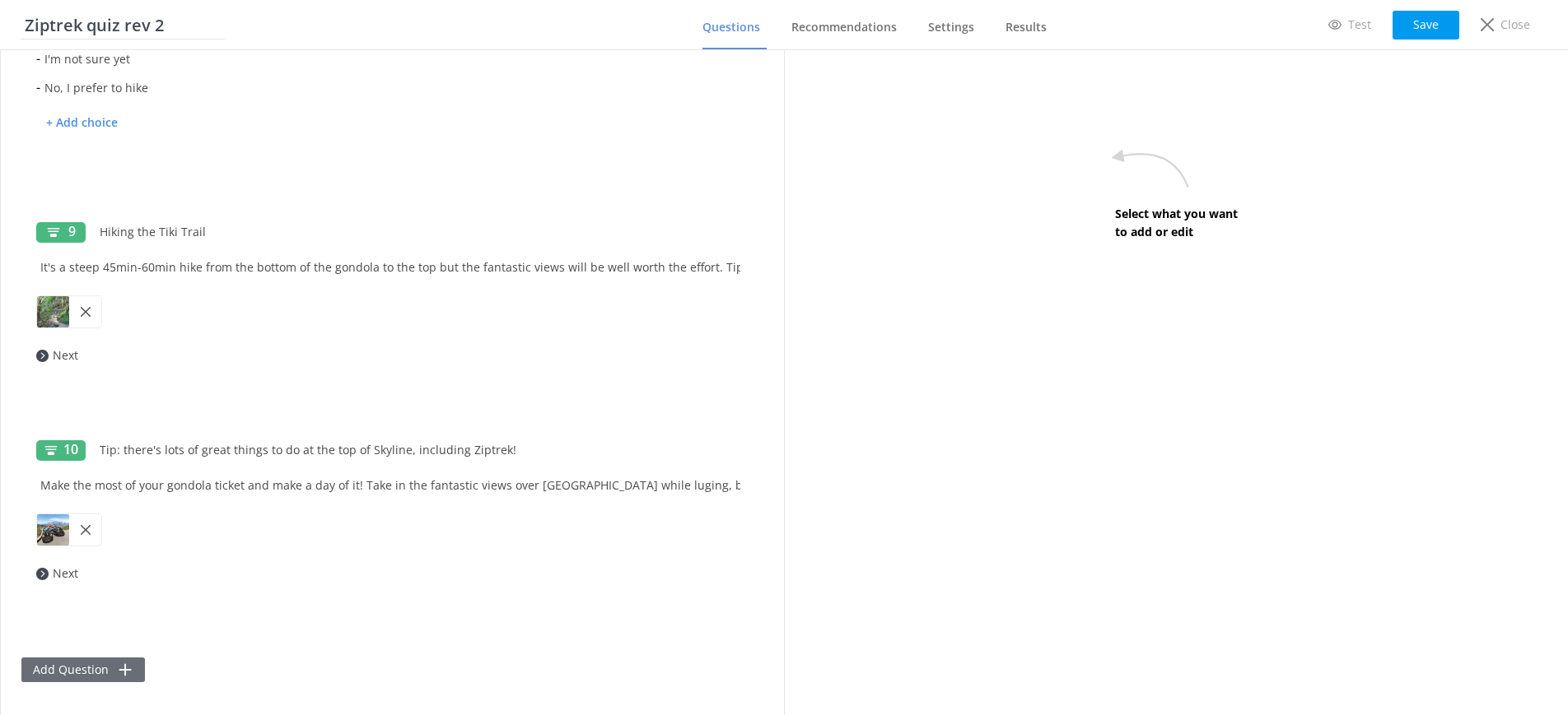
click at [113, 663] on button "Add Question" at bounding box center [83, 669] width 123 height 25
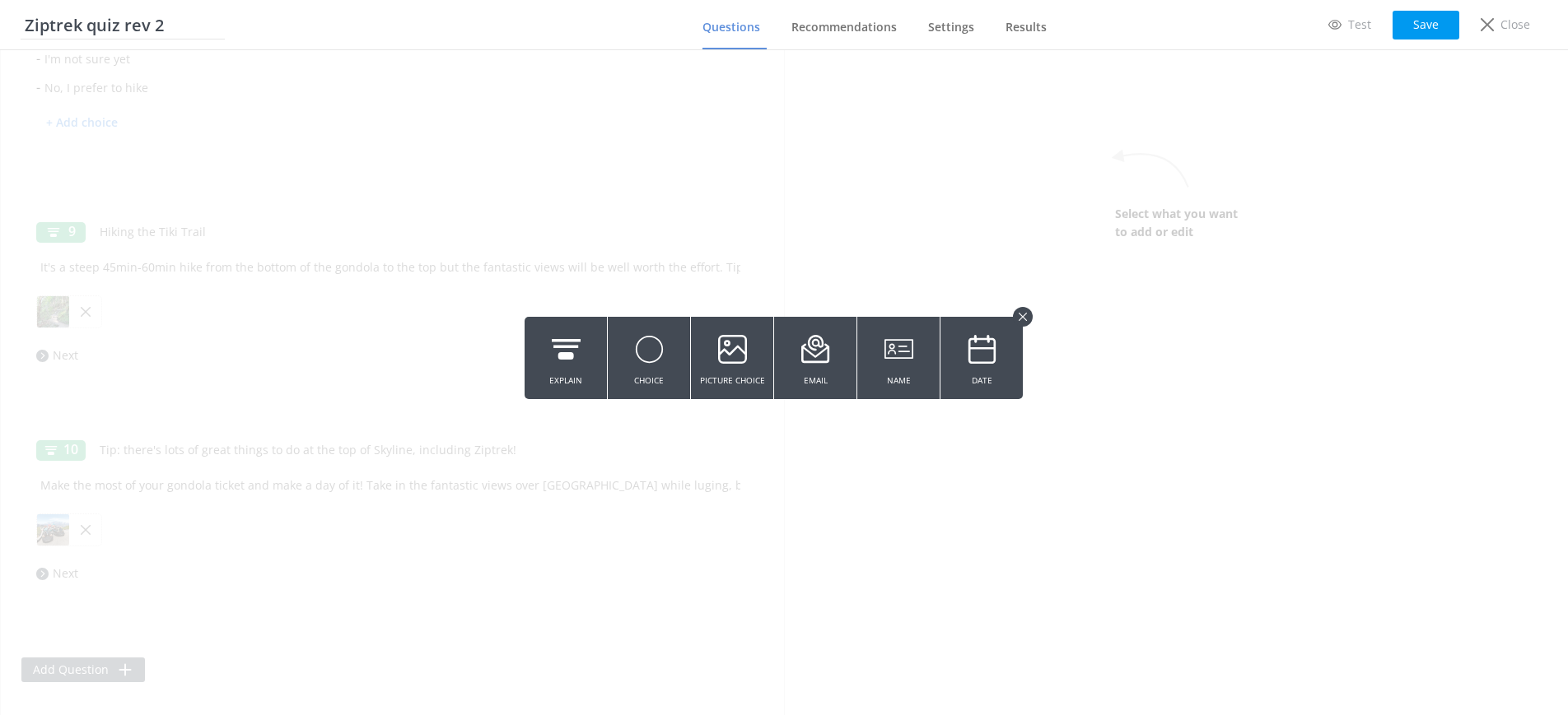
click at [1026, 320] on use at bounding box center [1022, 316] width 8 height 8
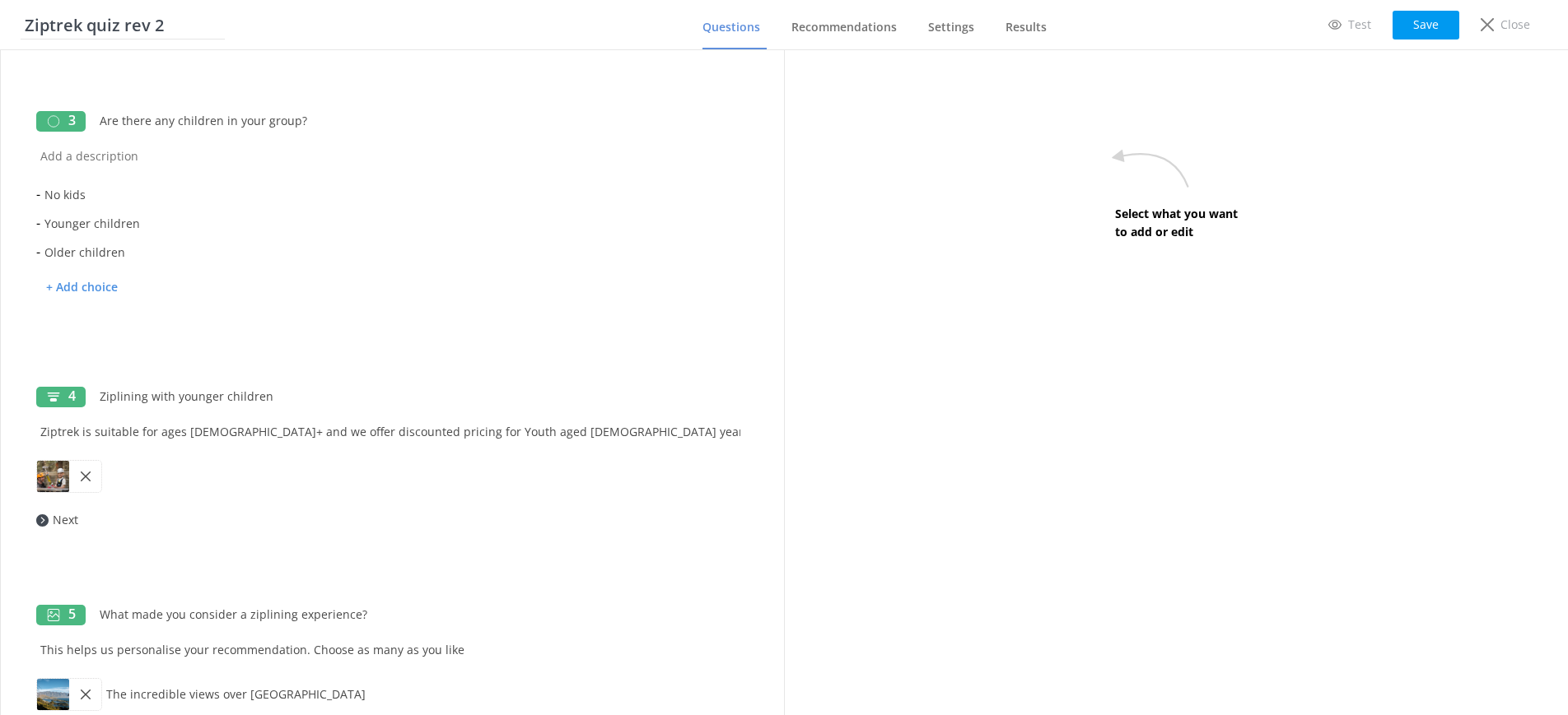
scroll to position [0, 0]
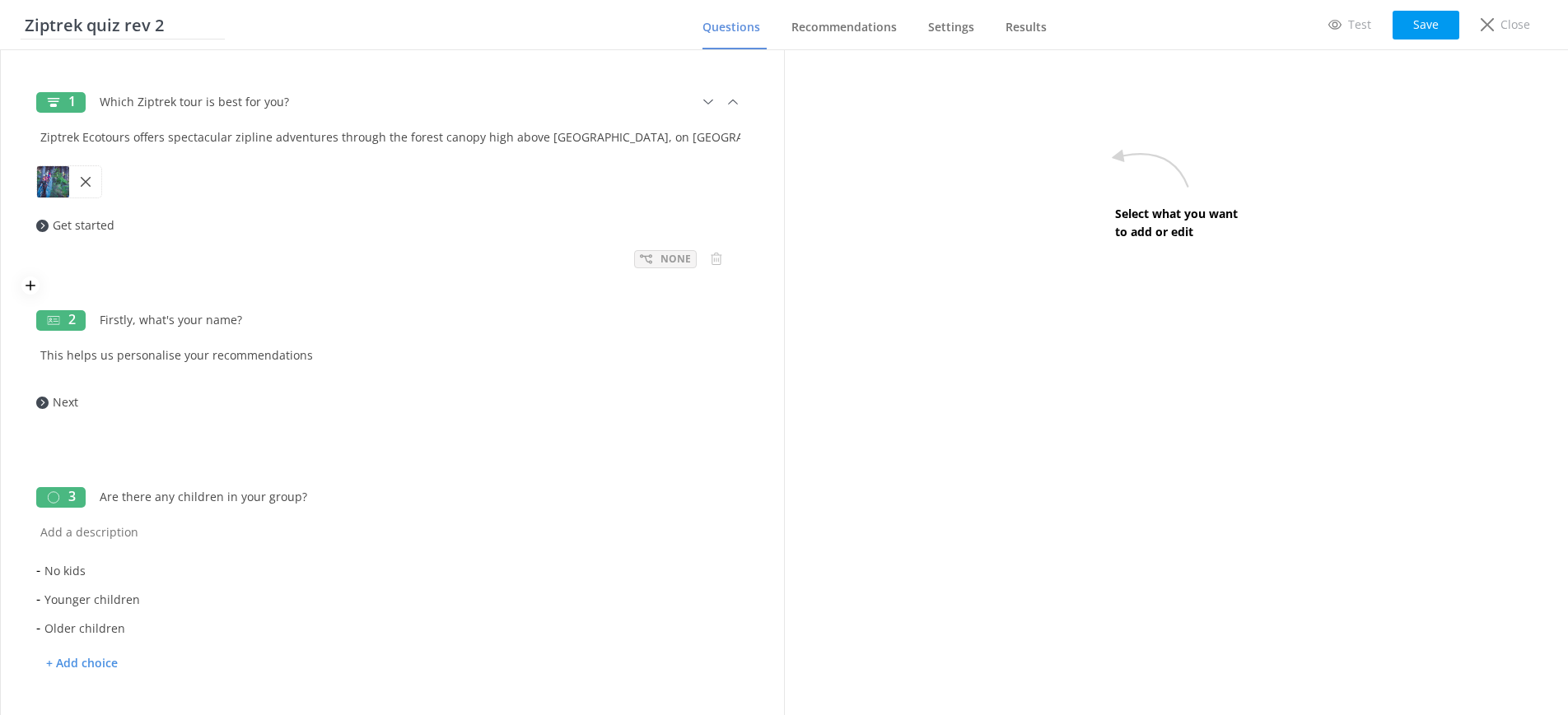
click at [654, 260] on div "None" at bounding box center [665, 259] width 63 height 18
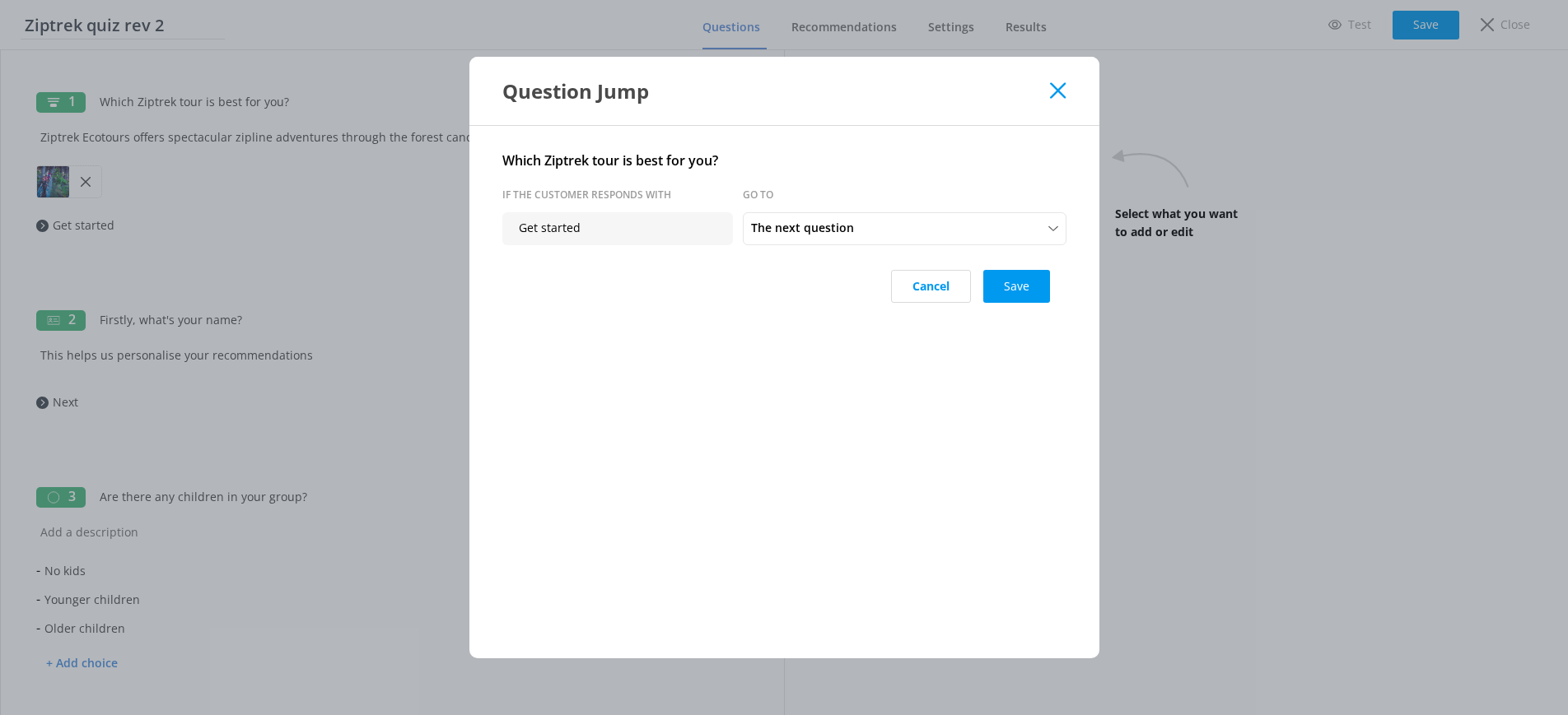
click at [1055, 97] on icon at bounding box center [1058, 90] width 16 height 17
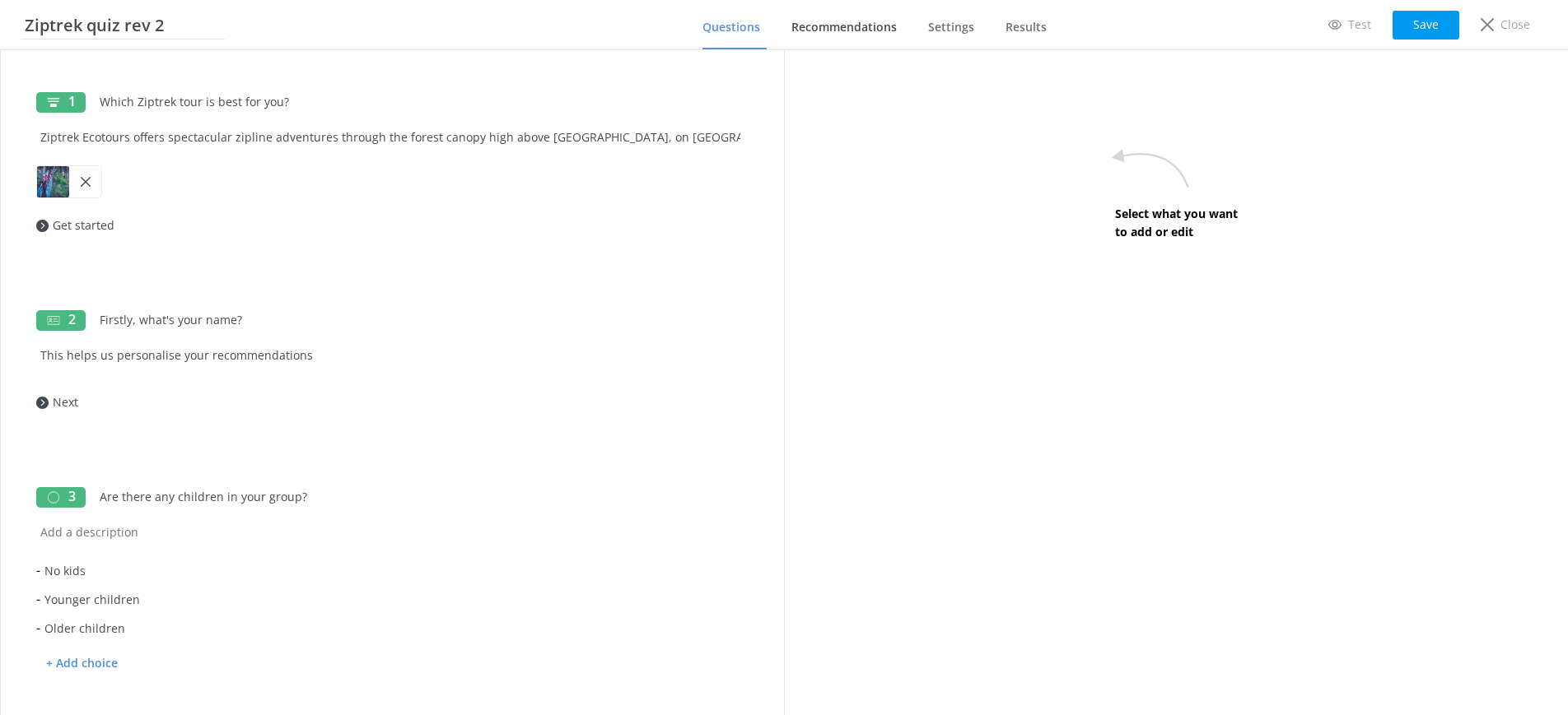
click at [815, 27] on span "Recommendations" at bounding box center [844, 27] width 105 height 17
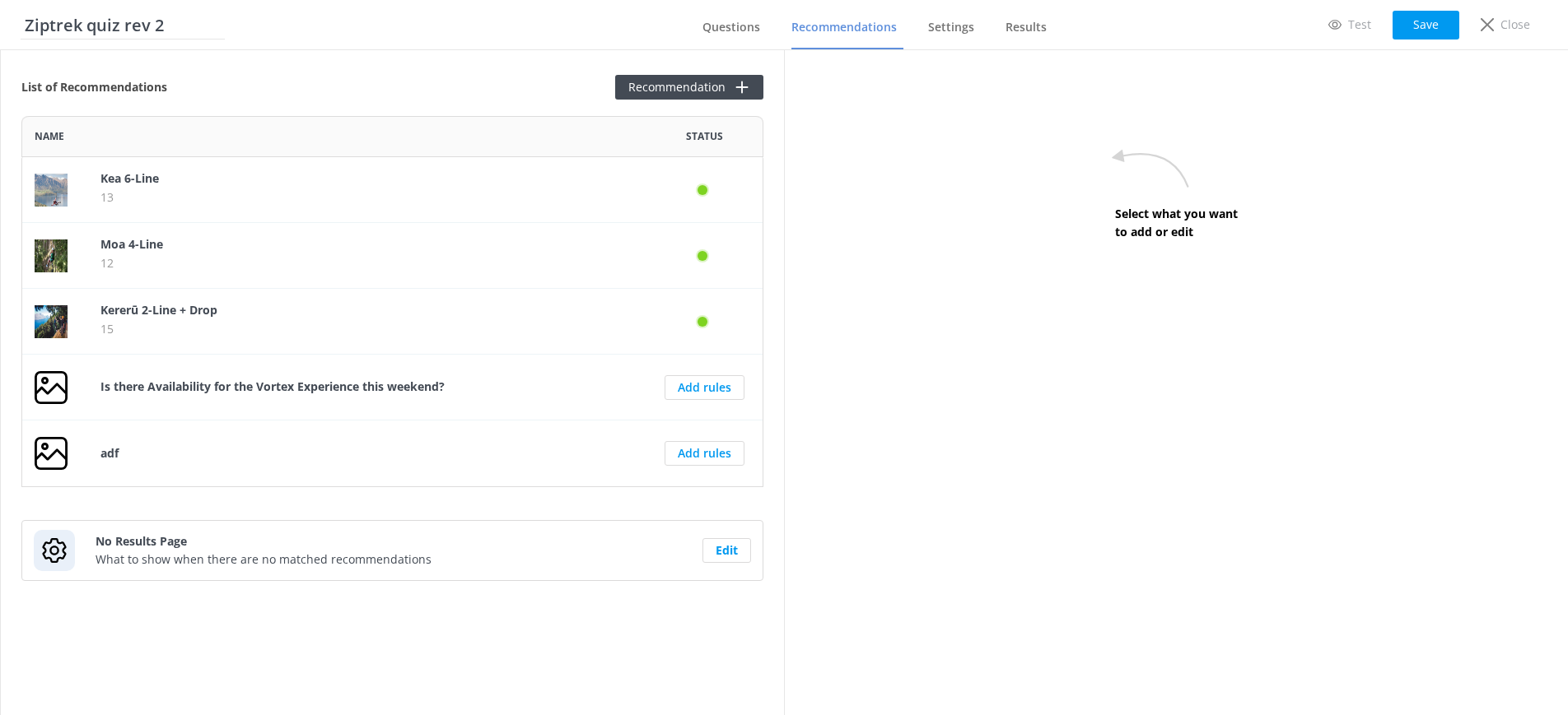
scroll to position [371, 742]
click at [1012, 27] on span "Results" at bounding box center [1025, 27] width 41 height 17
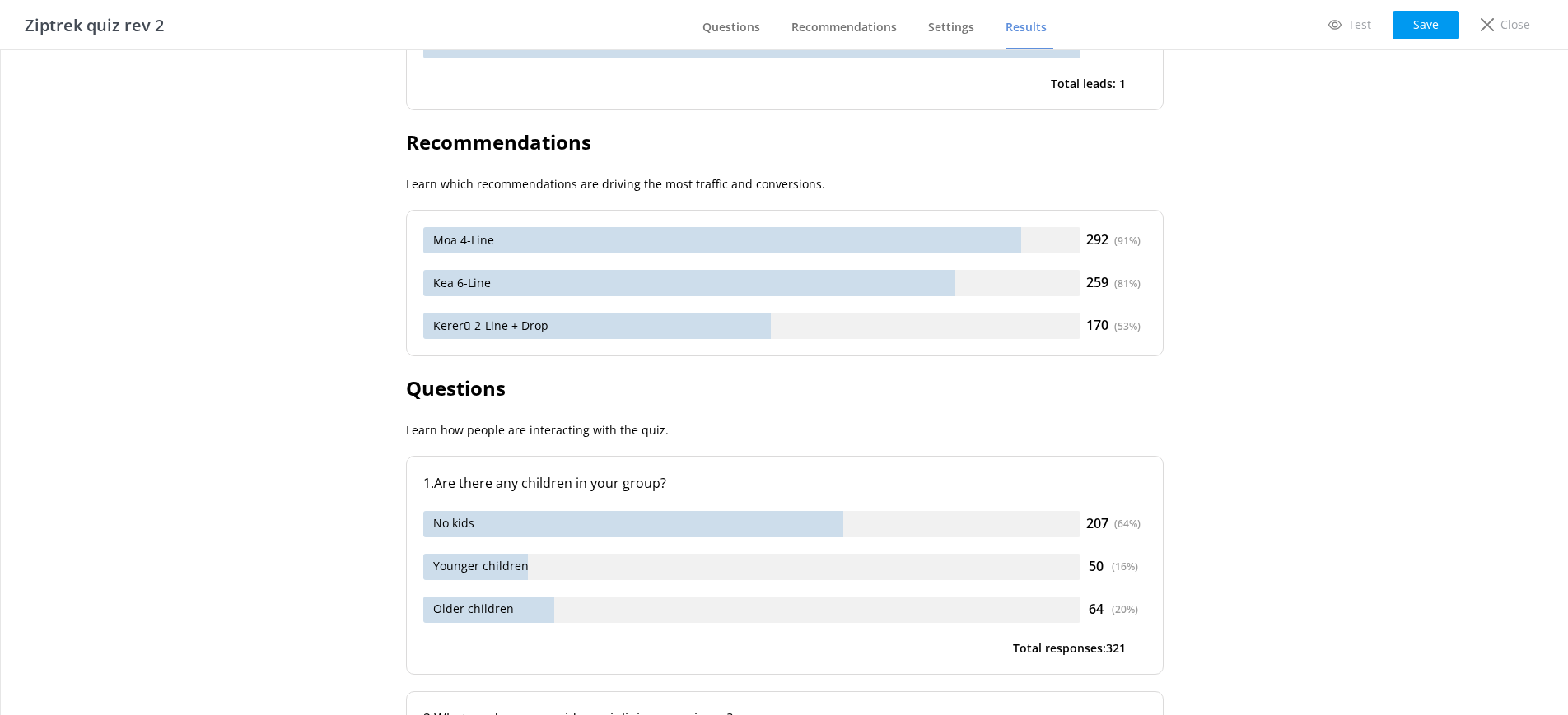
scroll to position [451, 0]
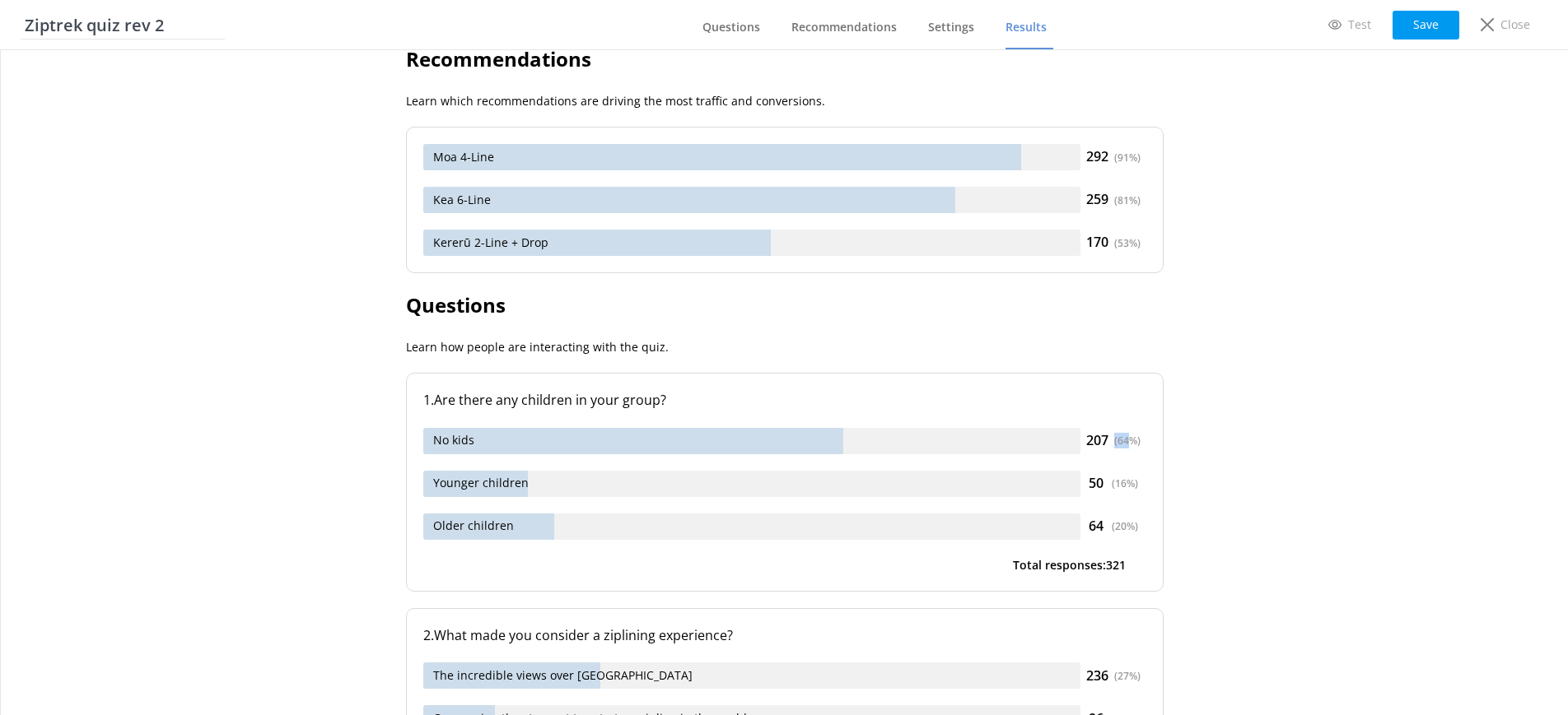
drag, startPoint x: 1131, startPoint y: 441, endPoint x: 1113, endPoint y: 444, distance: 18.2
click at [1114, 444] on div "( 64 %)" at bounding box center [1127, 441] width 27 height 16
click at [1105, 444] on div "207 ( 64 %)" at bounding box center [1113, 442] width 66 height 22
drag, startPoint x: 1011, startPoint y: 454, endPoint x: 999, endPoint y: 454, distance: 12.0
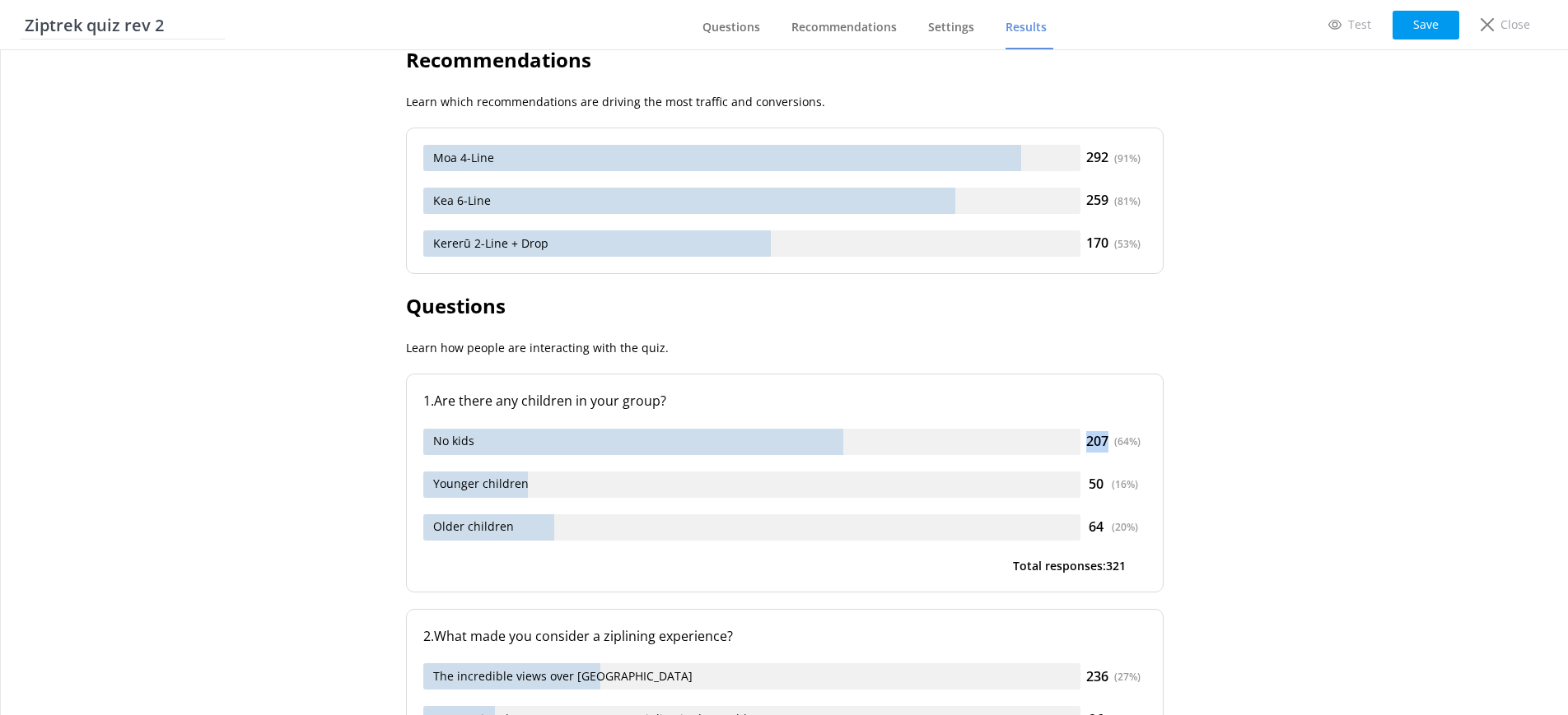
click at [1002, 454] on div "No kids 207 ( 64 %)" at bounding box center [785, 442] width 723 height 27
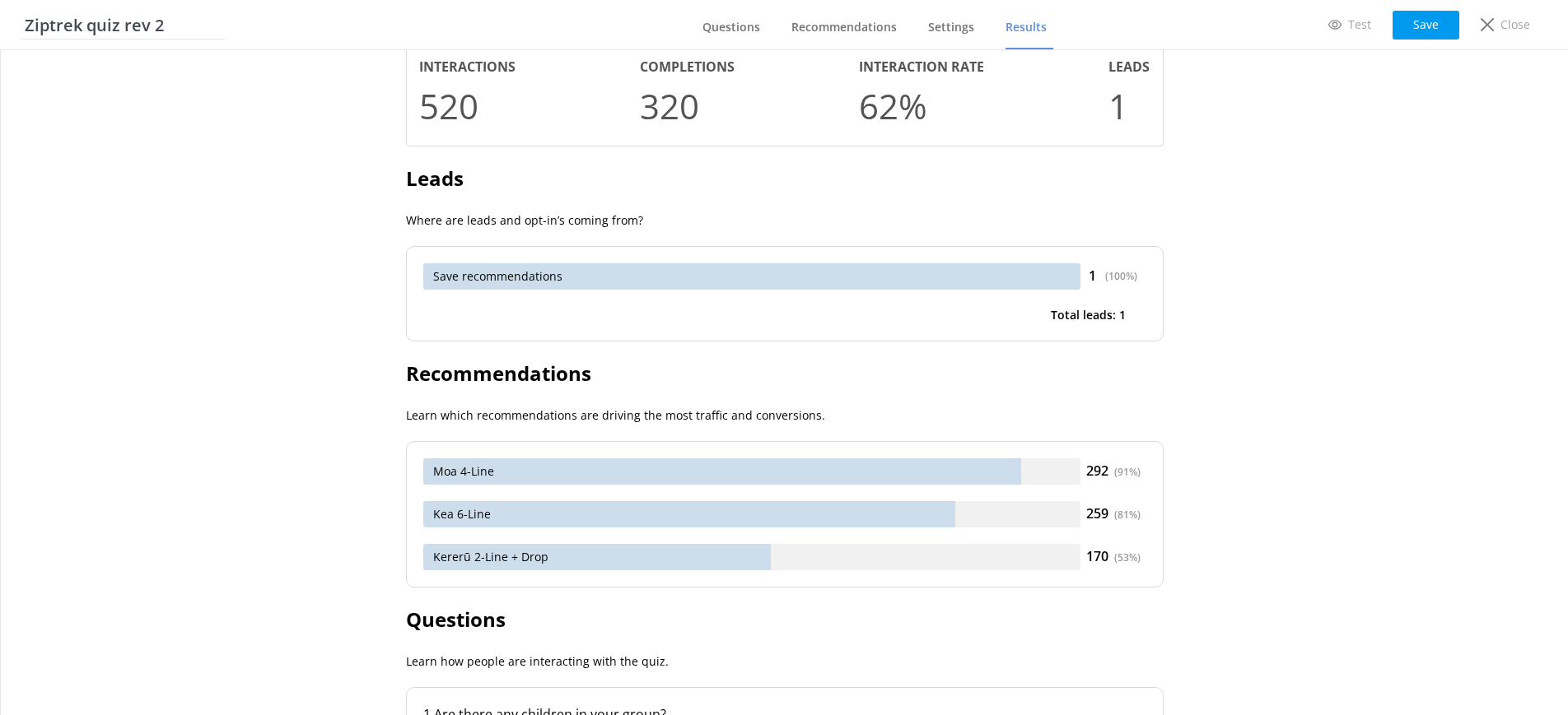
scroll to position [0, 0]
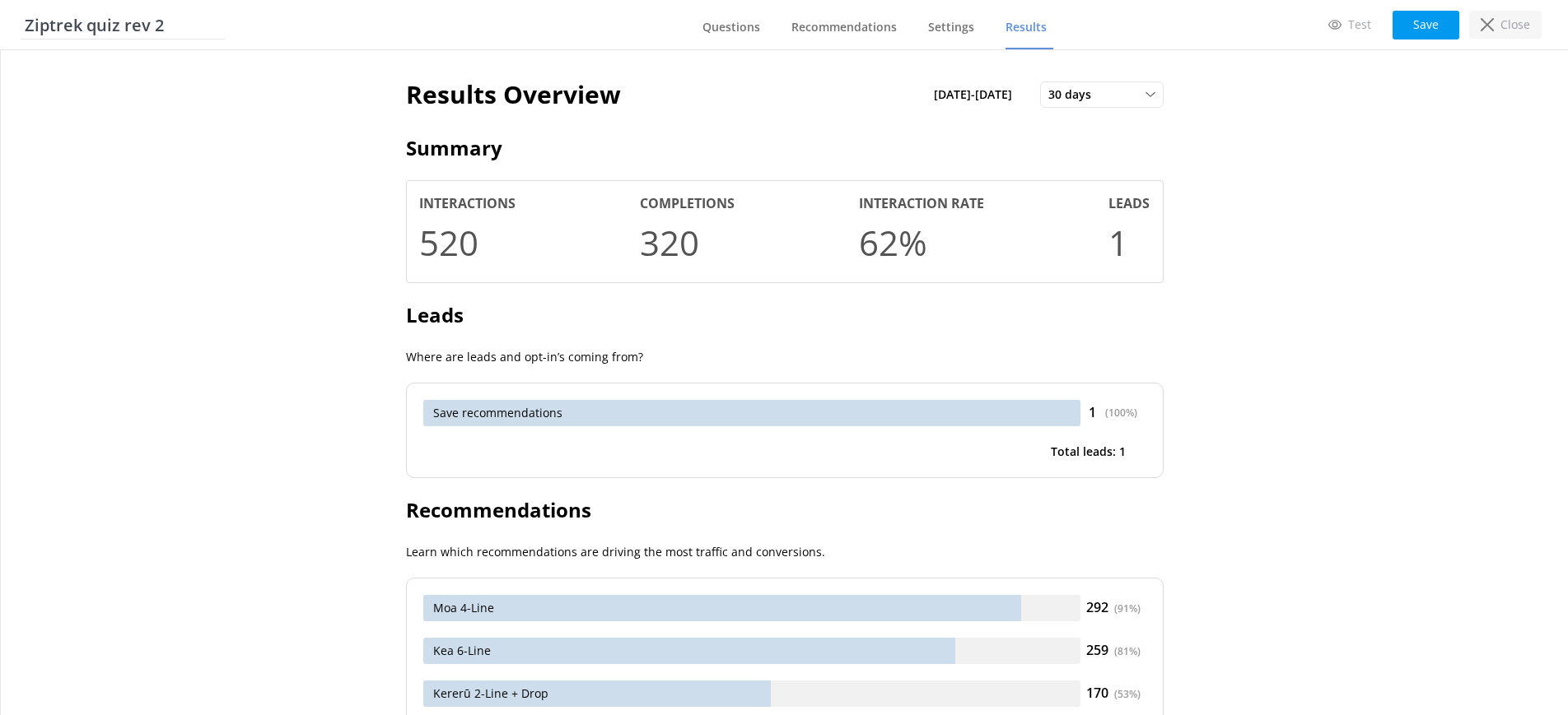
click at [1512, 24] on p "Close" at bounding box center [1515, 25] width 30 height 18
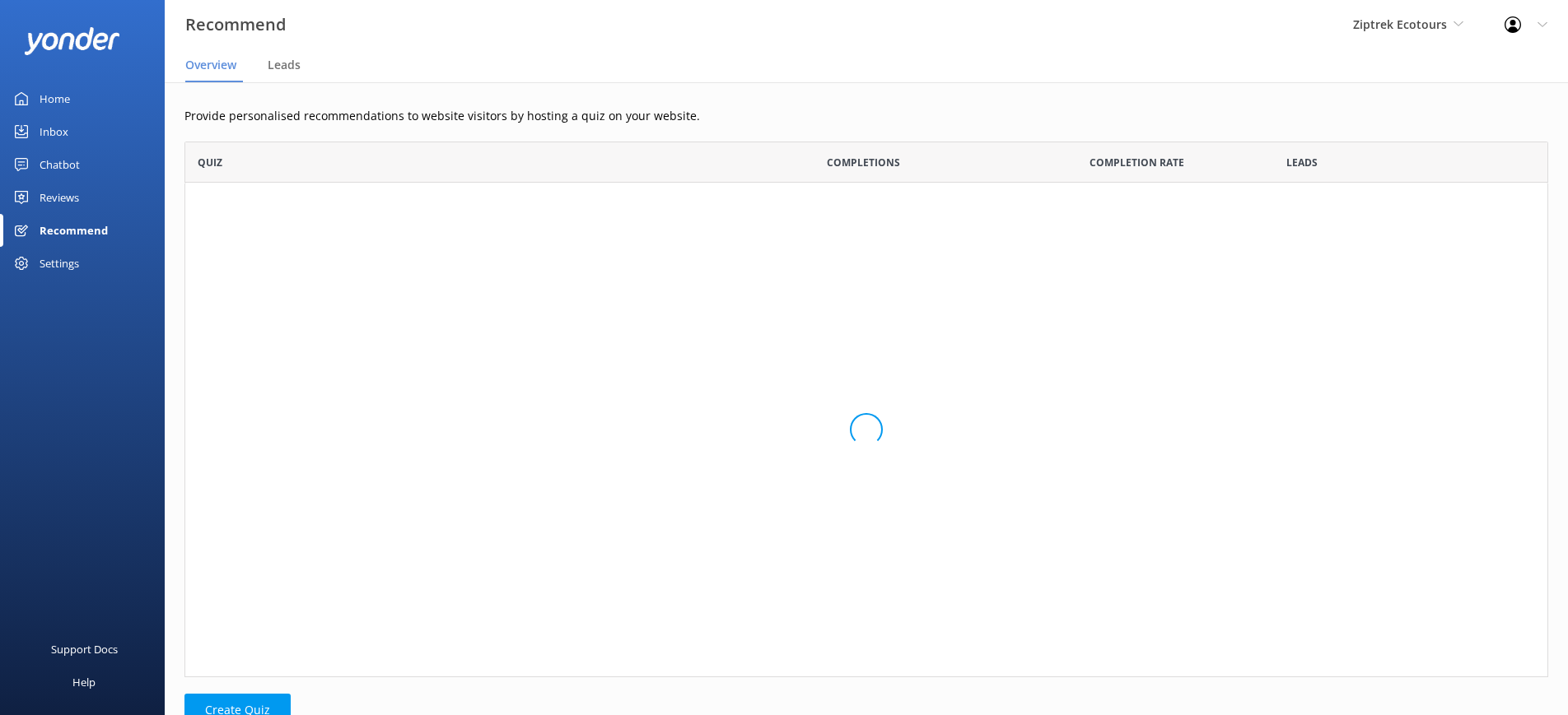
scroll to position [124, 1363]
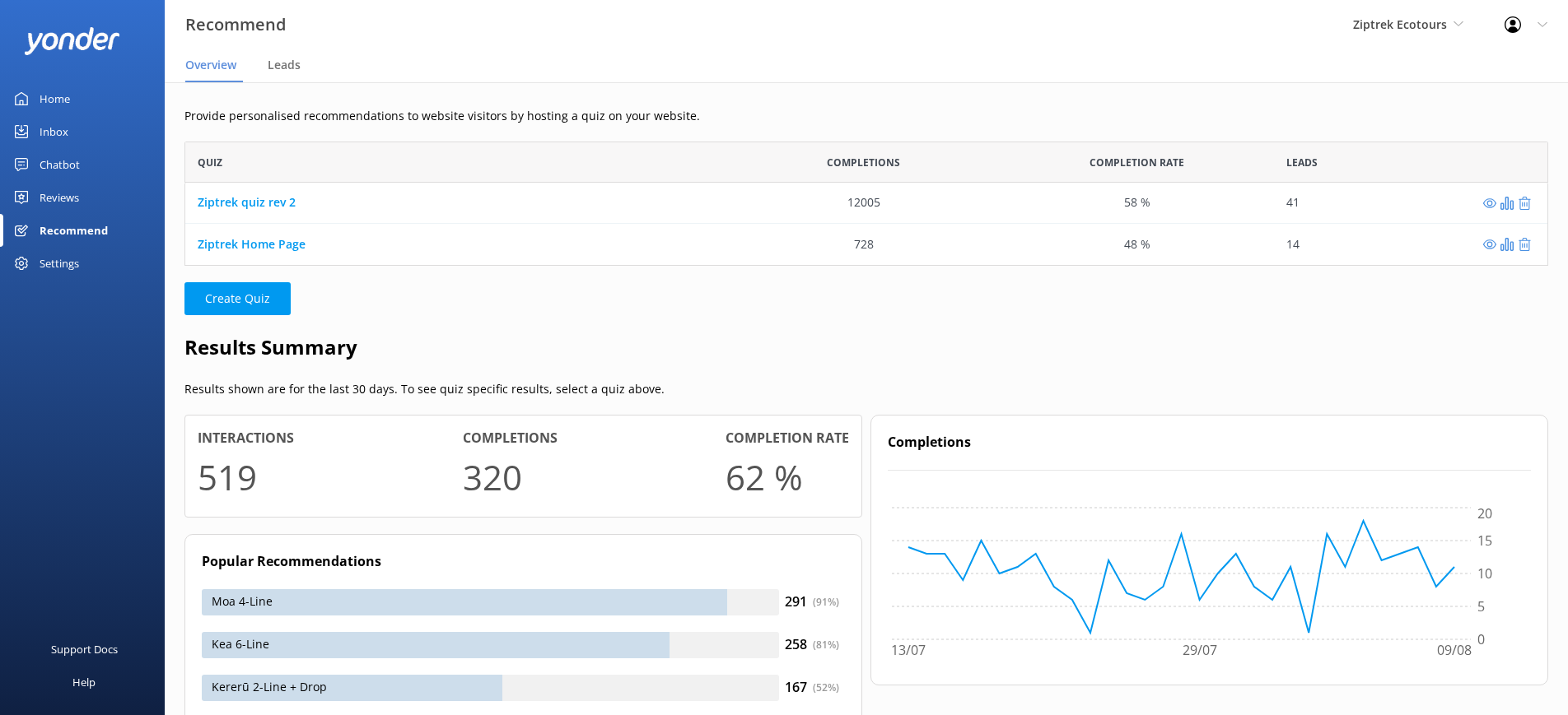
click at [63, 200] on div "Reviews" at bounding box center [60, 197] width 40 height 33
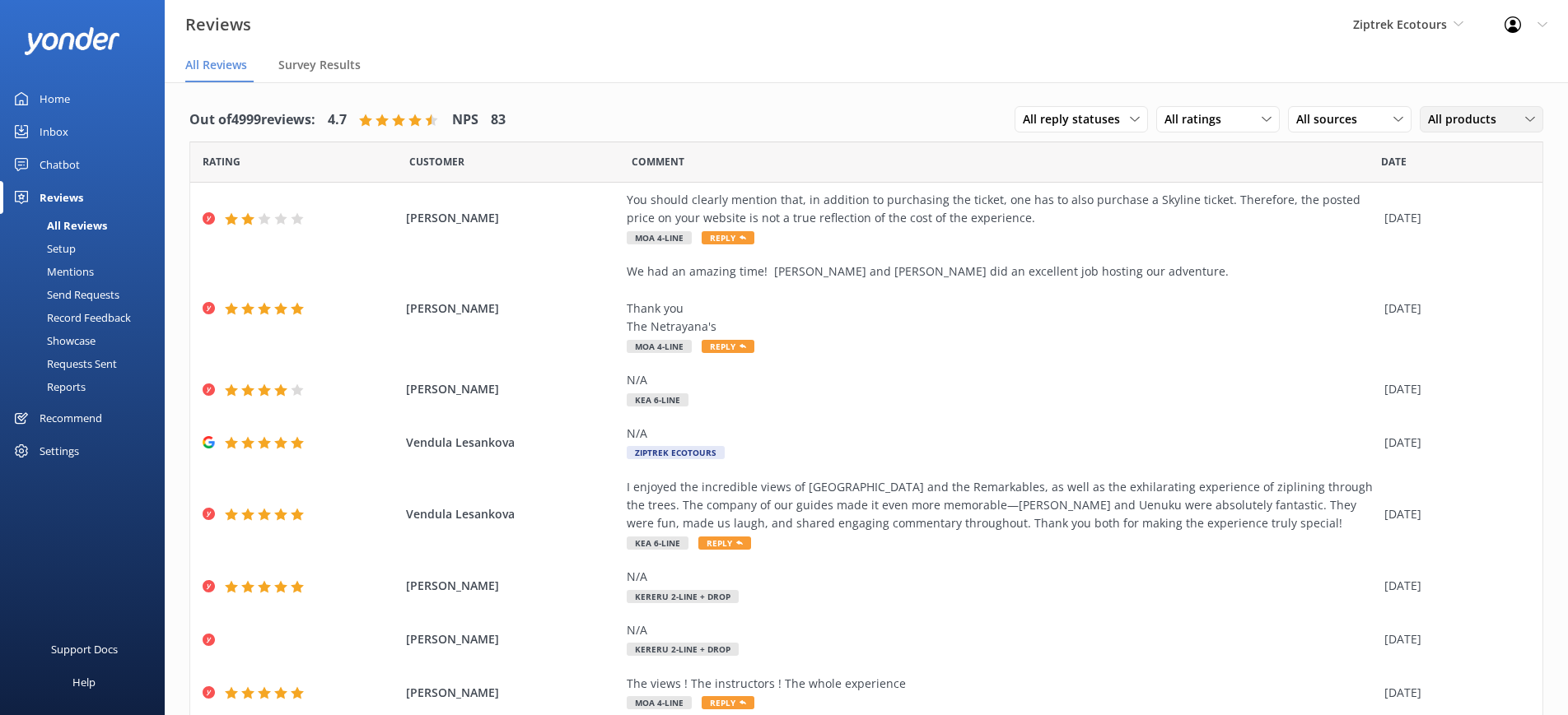
click at [1444, 112] on span "All products" at bounding box center [1467, 119] width 78 height 18
click at [1276, 54] on nav "All Reviews Survey Results" at bounding box center [866, 66] width 1403 height 33
click at [1343, 117] on span "All sources" at bounding box center [1331, 119] width 71 height 18
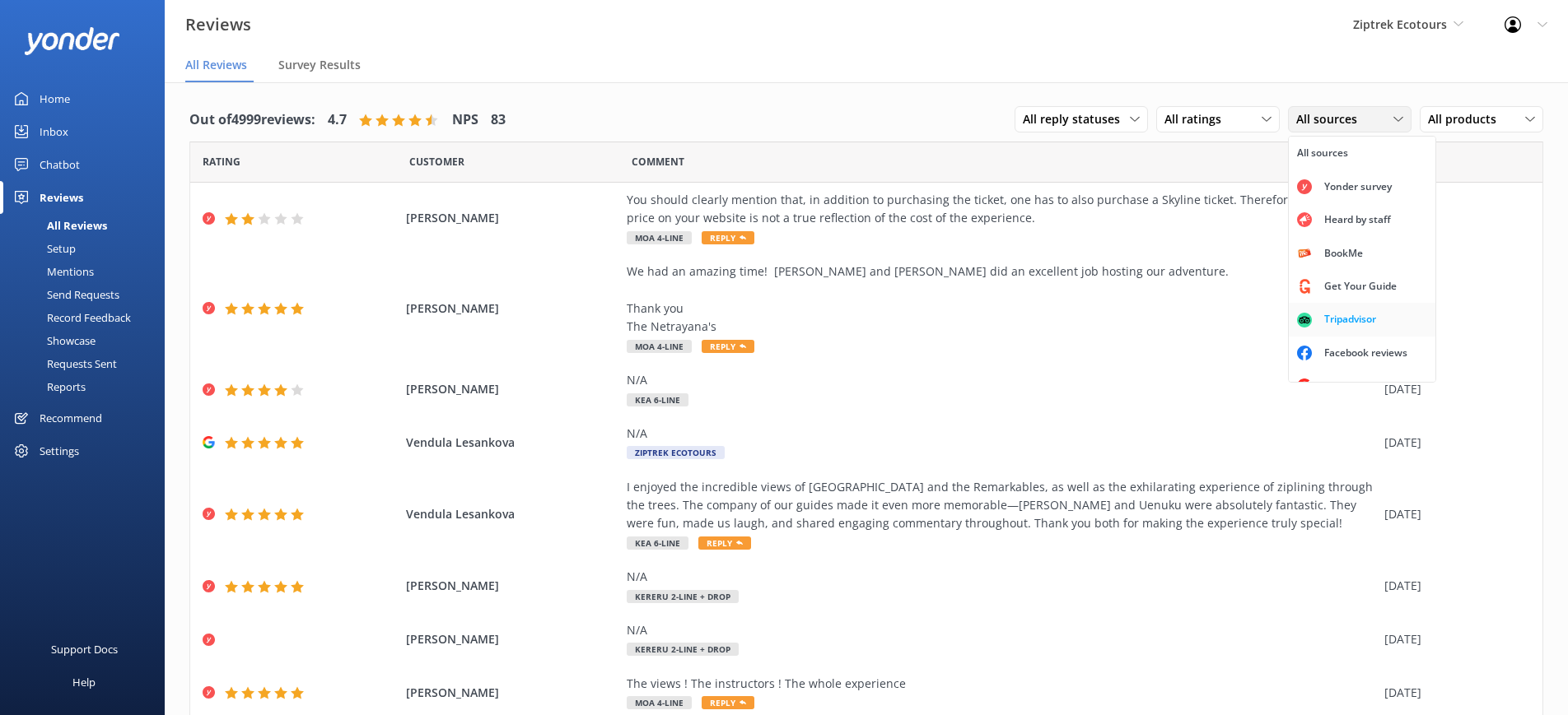
scroll to position [21, 0]
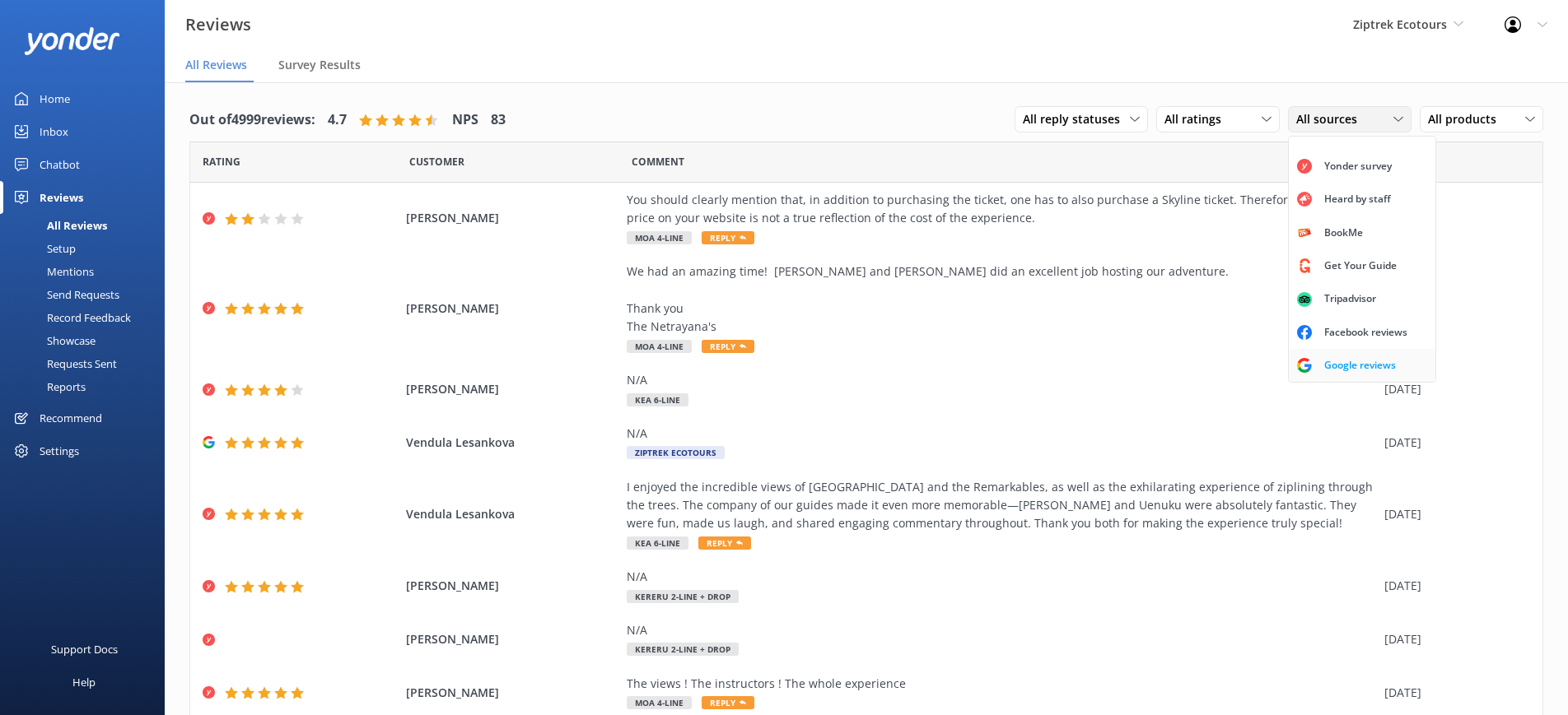
click at [1366, 358] on div "Google reviews" at bounding box center [1359, 365] width 96 height 17
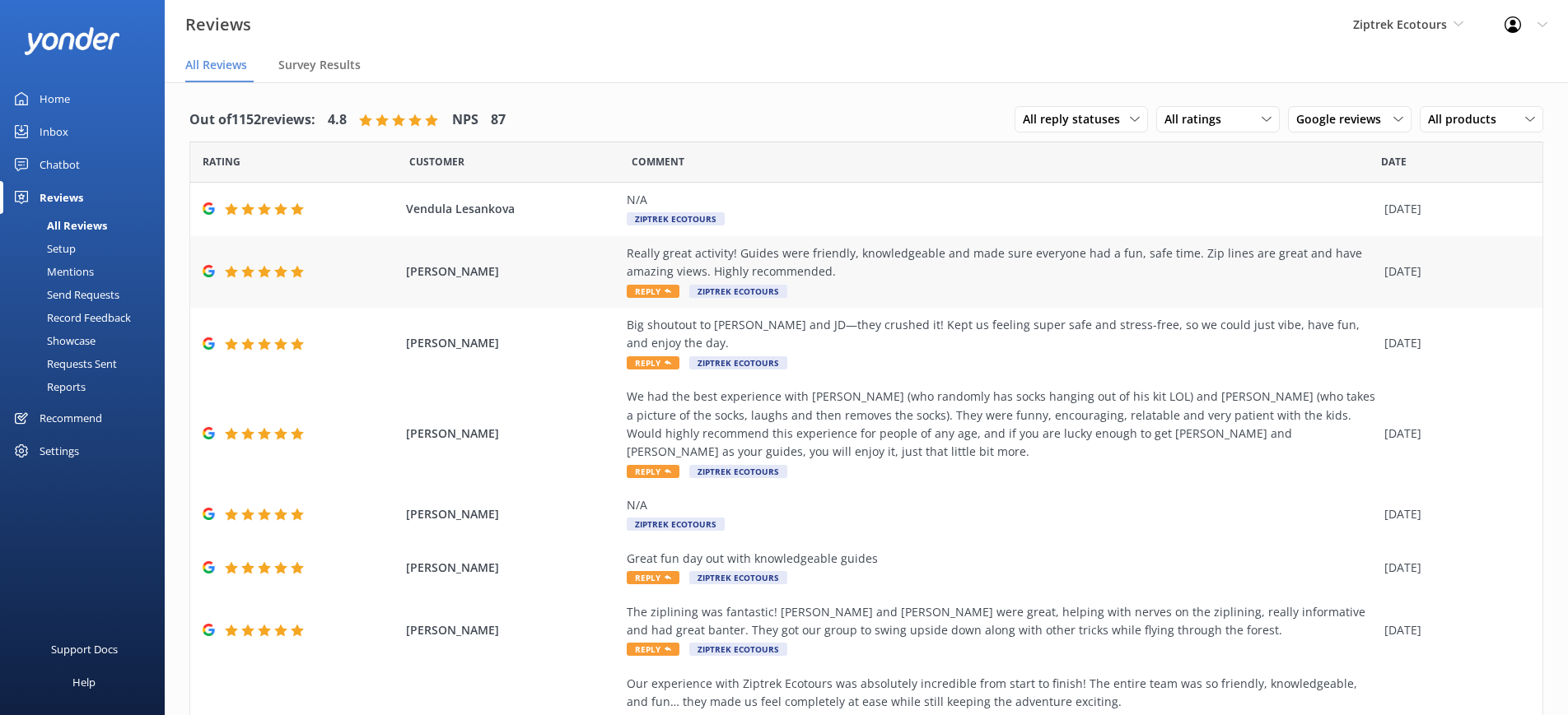
click at [947, 263] on div "Really great activity! Guides were friendly, knowledgeable and made sure everyo…" at bounding box center [1002, 262] width 749 height 37
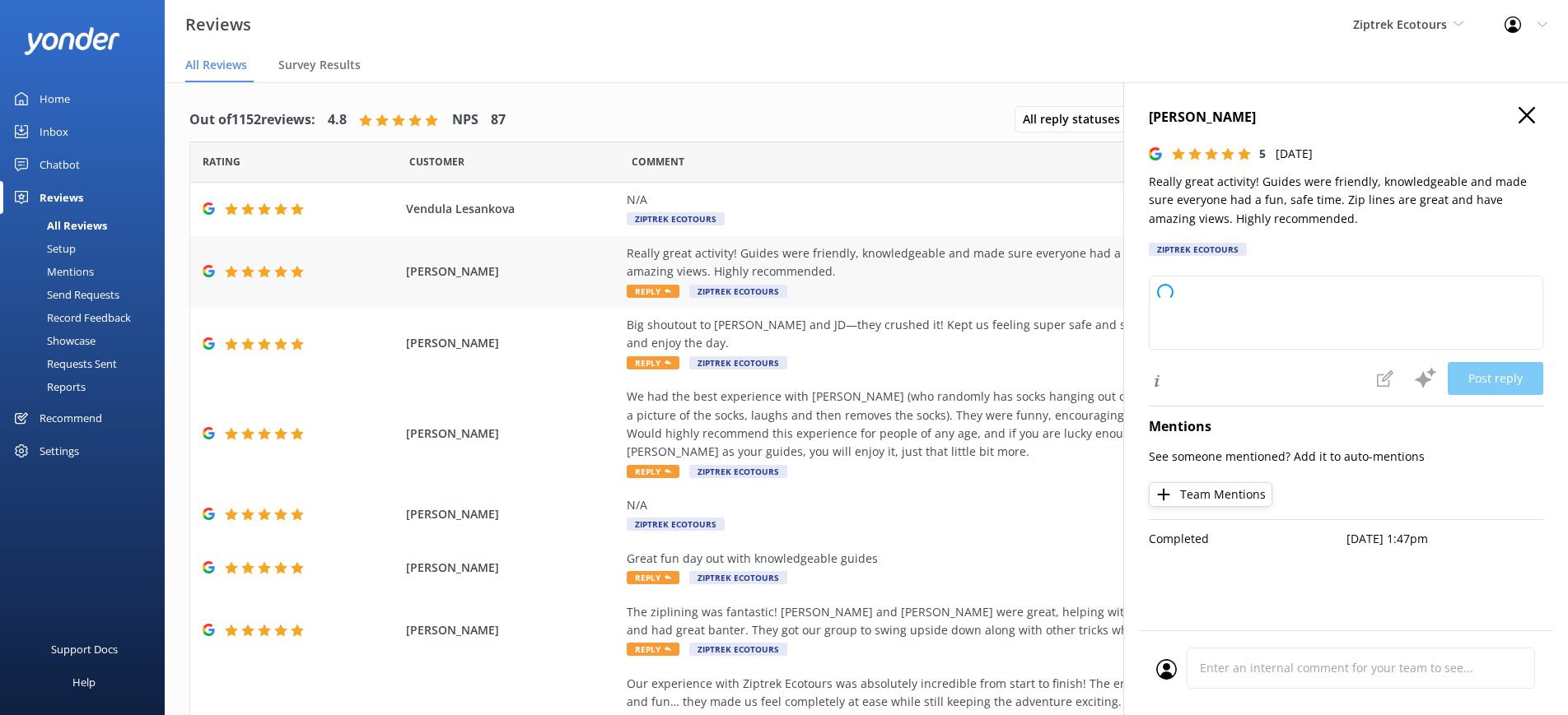
type textarea "Kia ora, Thank you so much for your awesome feedback! We're delighted you had a…"
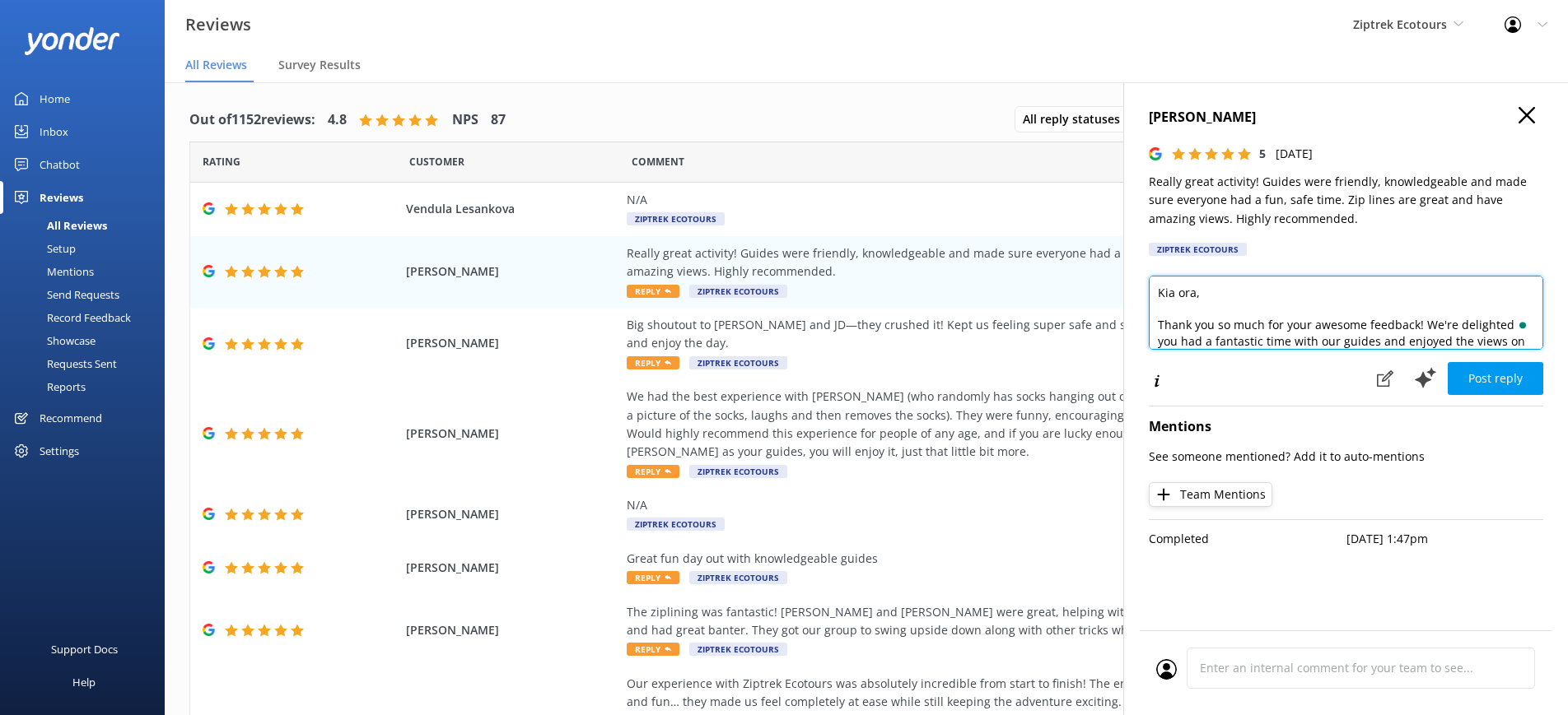
drag, startPoint x: 1195, startPoint y: 290, endPoint x: 1155, endPoint y: 294, distance: 40.2
click at [1155, 294] on textarea "Kia ora, Thank you so much for your awesome feedback! We're delighted you had a…" at bounding box center [1345, 313] width 394 height 74
click at [1206, 290] on textarea "Kia ora, Thank you so much for your awesome feedback! We're delighted you had a…" at bounding box center [1345, 313] width 394 height 74
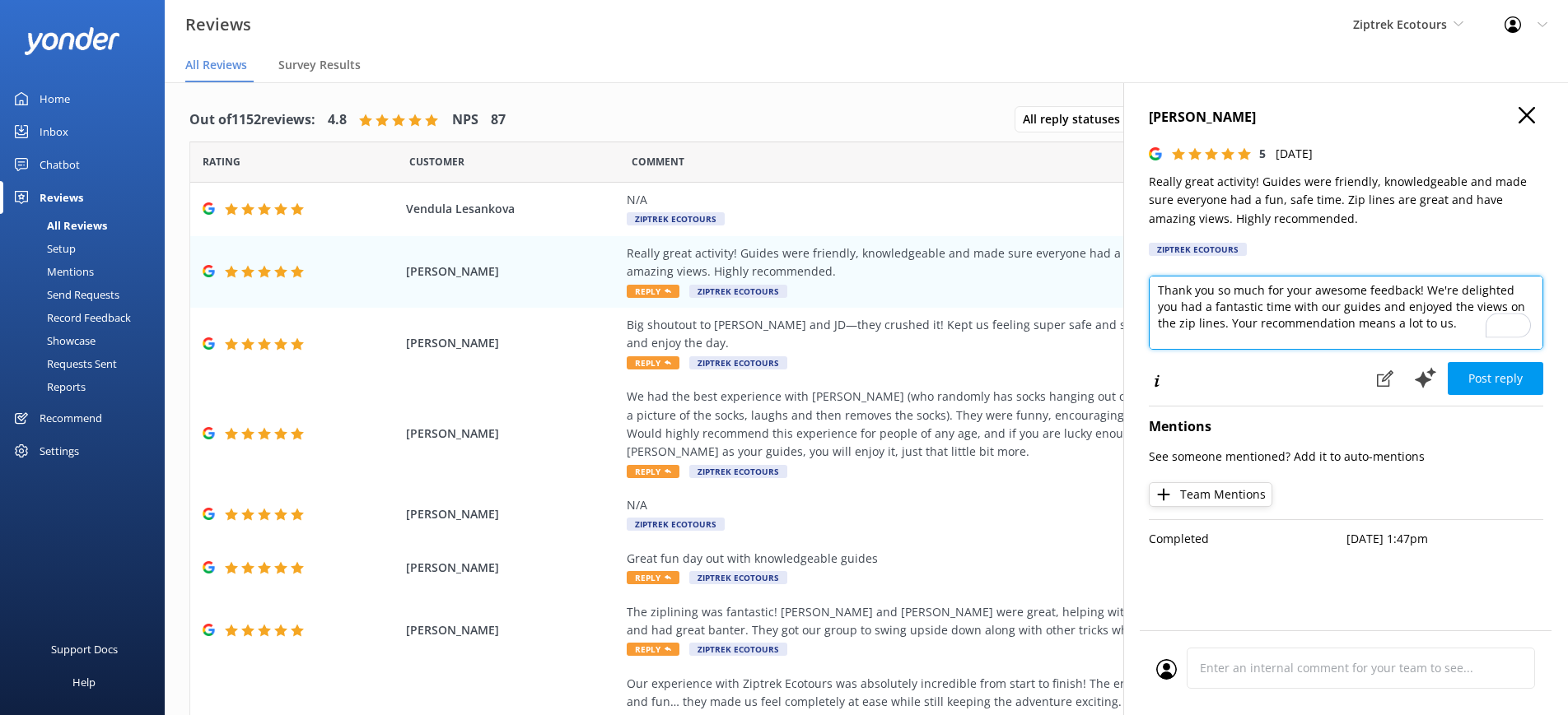
scroll to position [7, 0]
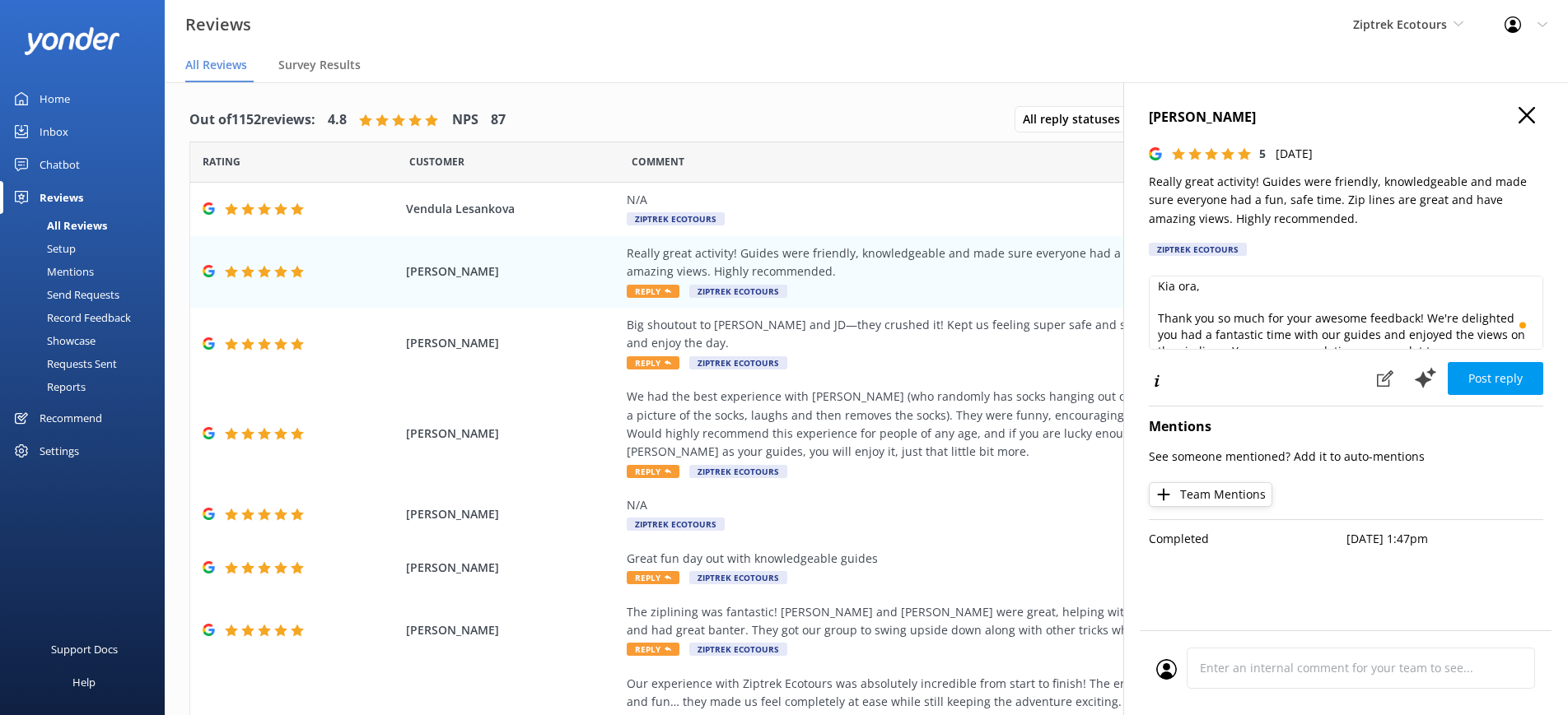
click at [1526, 121] on icon at bounding box center [1526, 115] width 17 height 17
